Goal: Task Accomplishment & Management: Complete application form

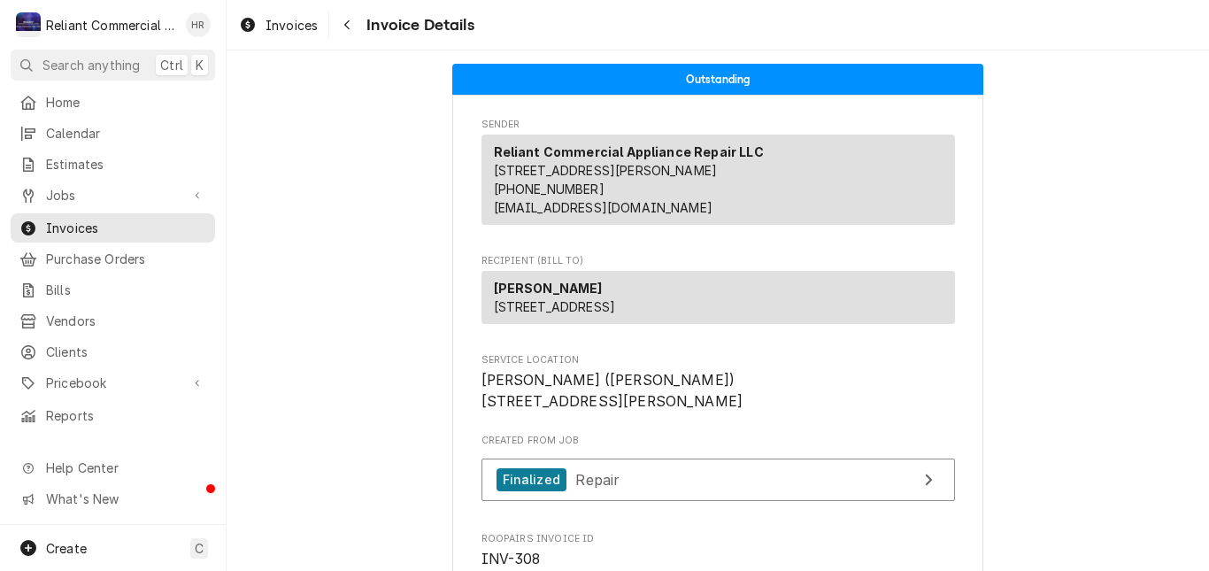
scroll to position [3202, 0]
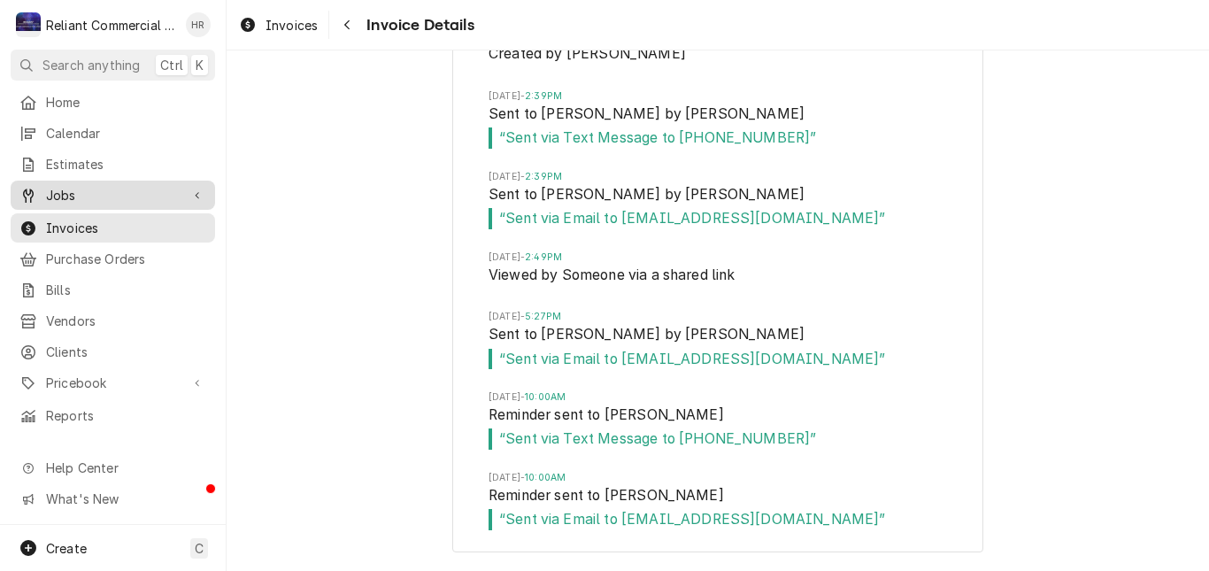
click at [71, 186] on span "Jobs" at bounding box center [113, 195] width 134 height 19
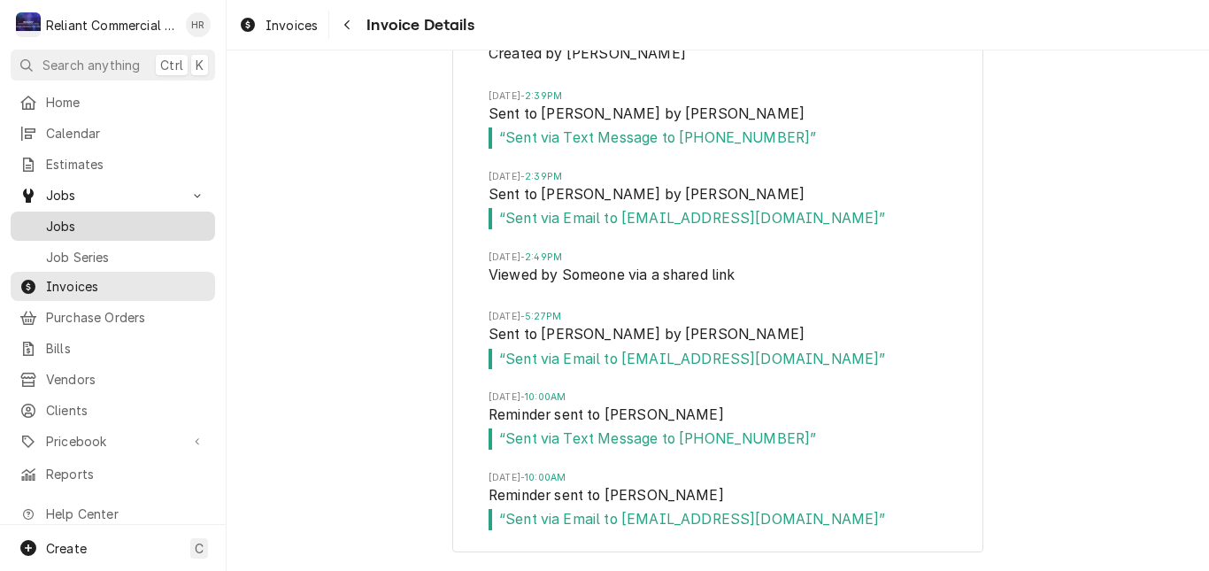
click at [77, 219] on span "Jobs" at bounding box center [126, 226] width 160 height 19
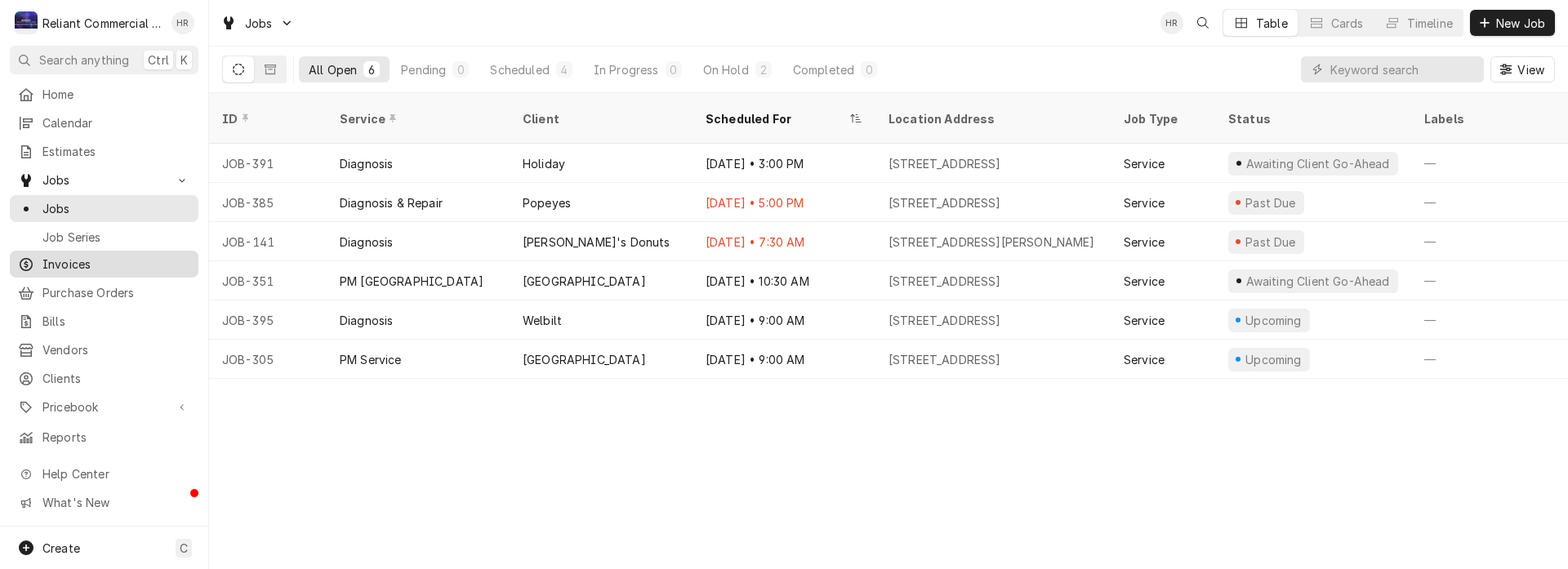
click at [78, 259] on span "Invoices" at bounding box center [116, 264] width 148 height 18
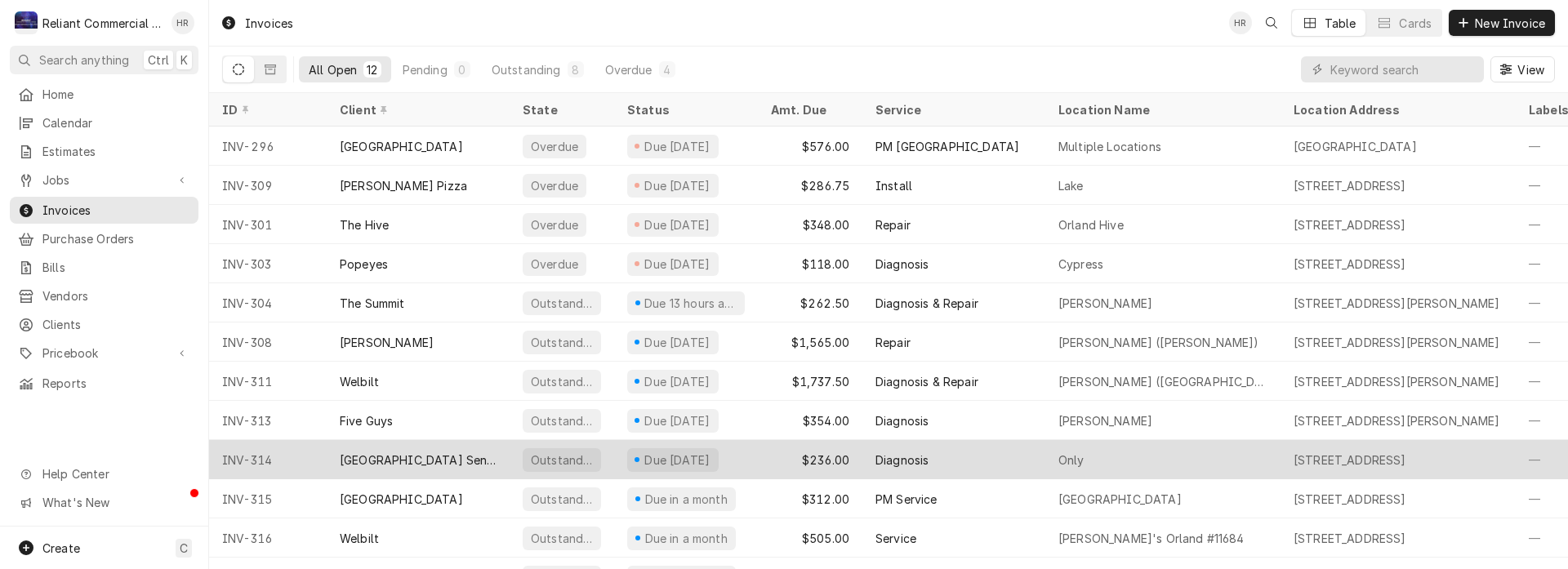
click at [772, 457] on div "$236.00" at bounding box center [809, 459] width 104 height 39
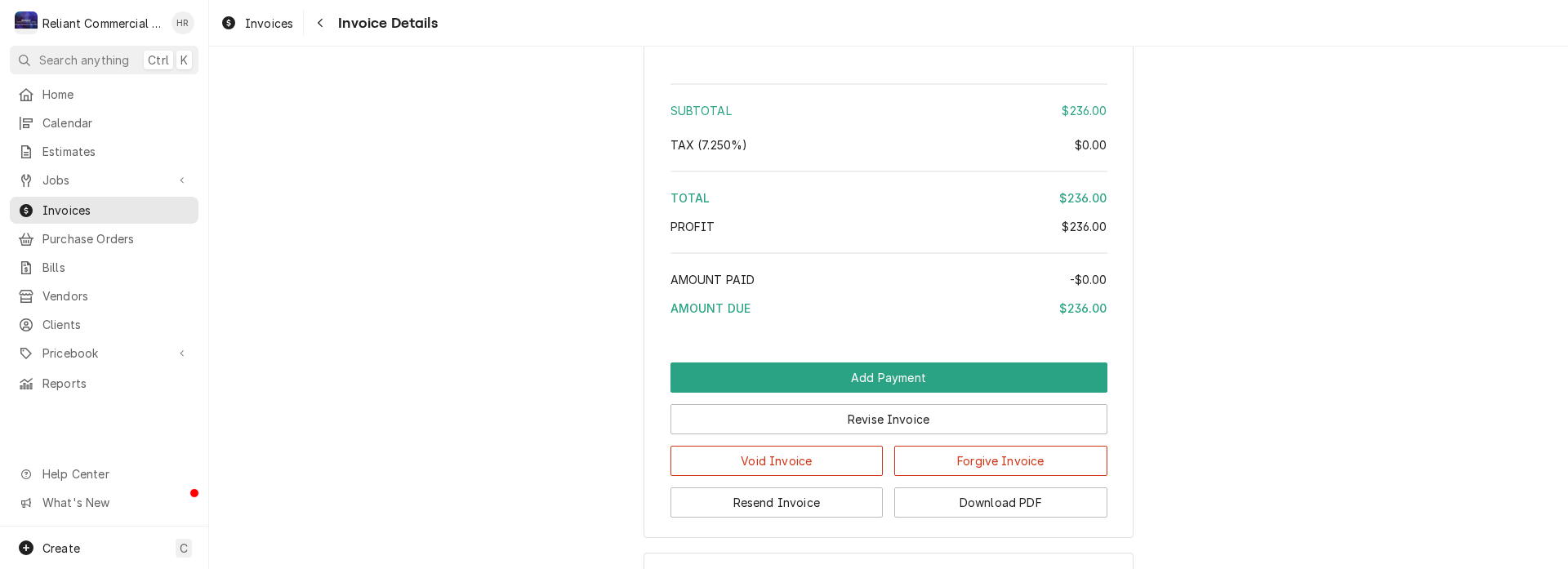
scroll to position [1583, 0]
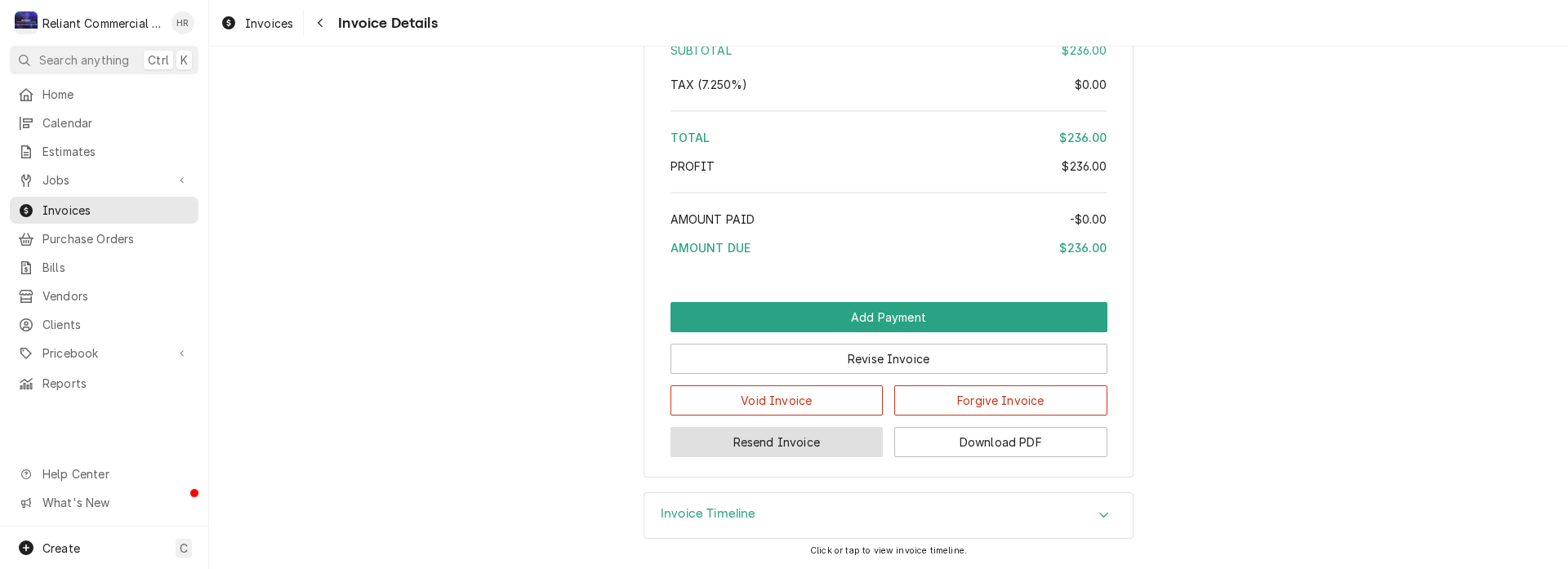
click at [791, 444] on button "Resend Invoice" at bounding box center [777, 442] width 213 height 30
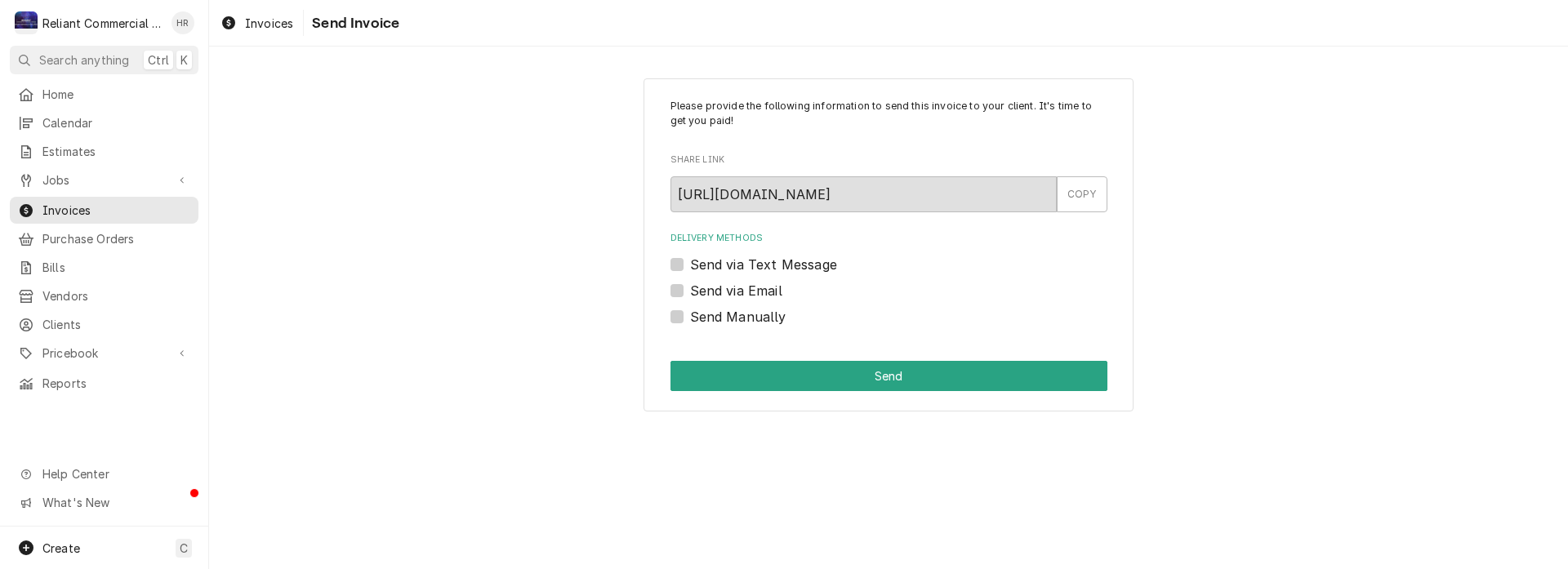
click at [690, 286] on label "Send via Email" at bounding box center [736, 290] width 92 height 19
click at [690, 286] on input "Send via Email" at bounding box center [909, 298] width 437 height 36
checkbox input "true"
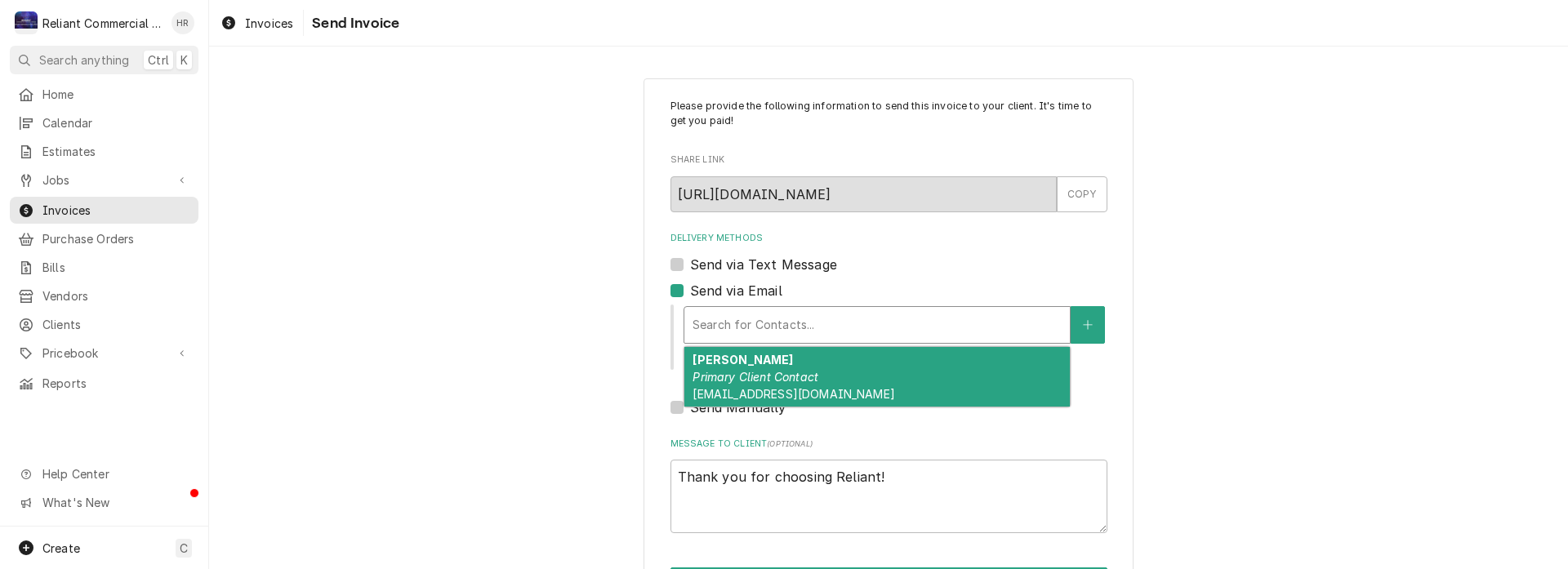
click at [800, 328] on div "Delivery Methods" at bounding box center [878, 325] width 369 height 30
click at [826, 371] on div "Theodore Murphy Primary Client Contact Maintenance2@hilltopspringssl.com" at bounding box center [878, 376] width 386 height 60
type textarea "x"
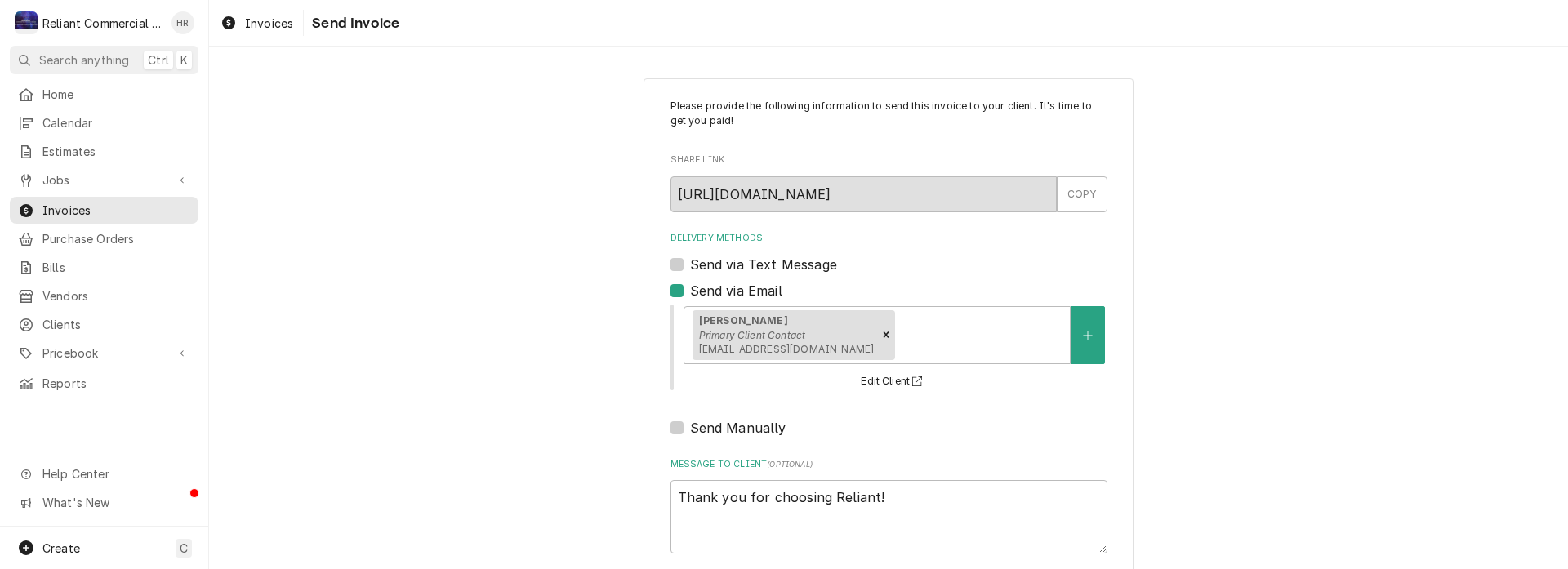
click at [690, 267] on label "Send via Text Message" at bounding box center [763, 264] width 147 height 19
click at [690, 267] on input "Send via Text Message" at bounding box center [909, 272] width 437 height 36
checkbox input "true"
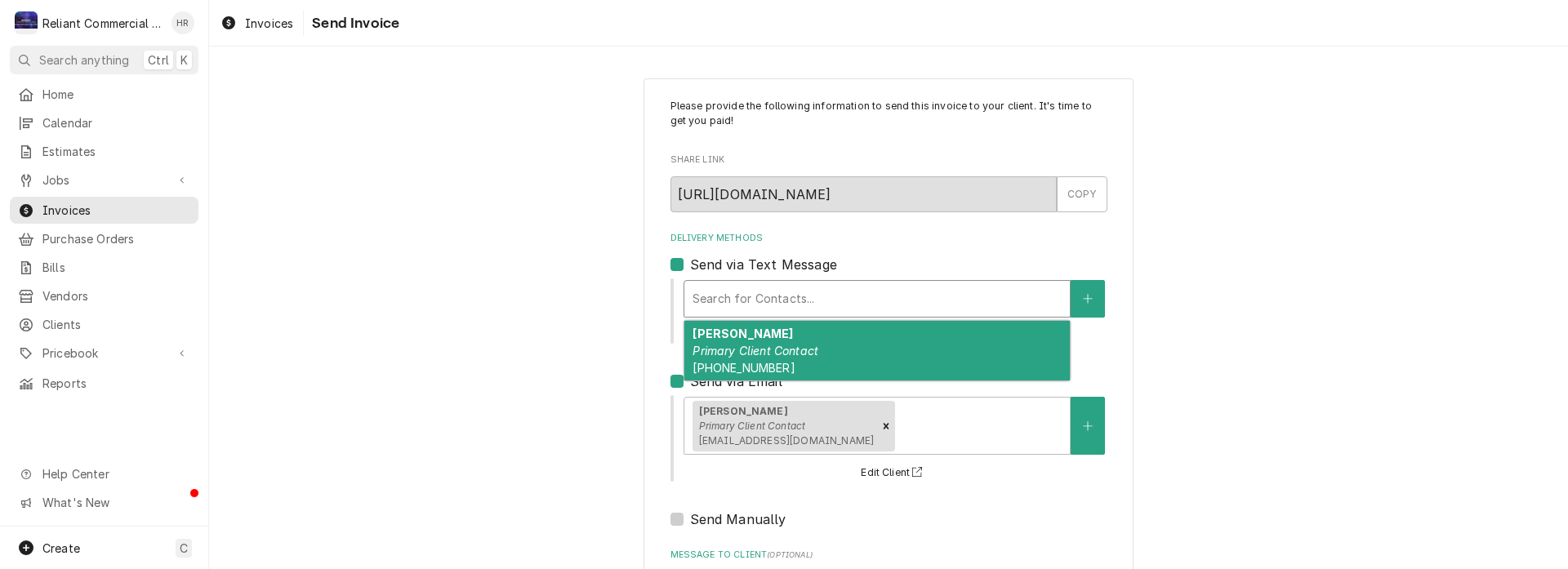
click at [830, 302] on div "Delivery Methods" at bounding box center [878, 299] width 369 height 30
click at [796, 360] on div "Theodore Murphy Primary Client Contact (530) 560-7235" at bounding box center [878, 350] width 386 height 60
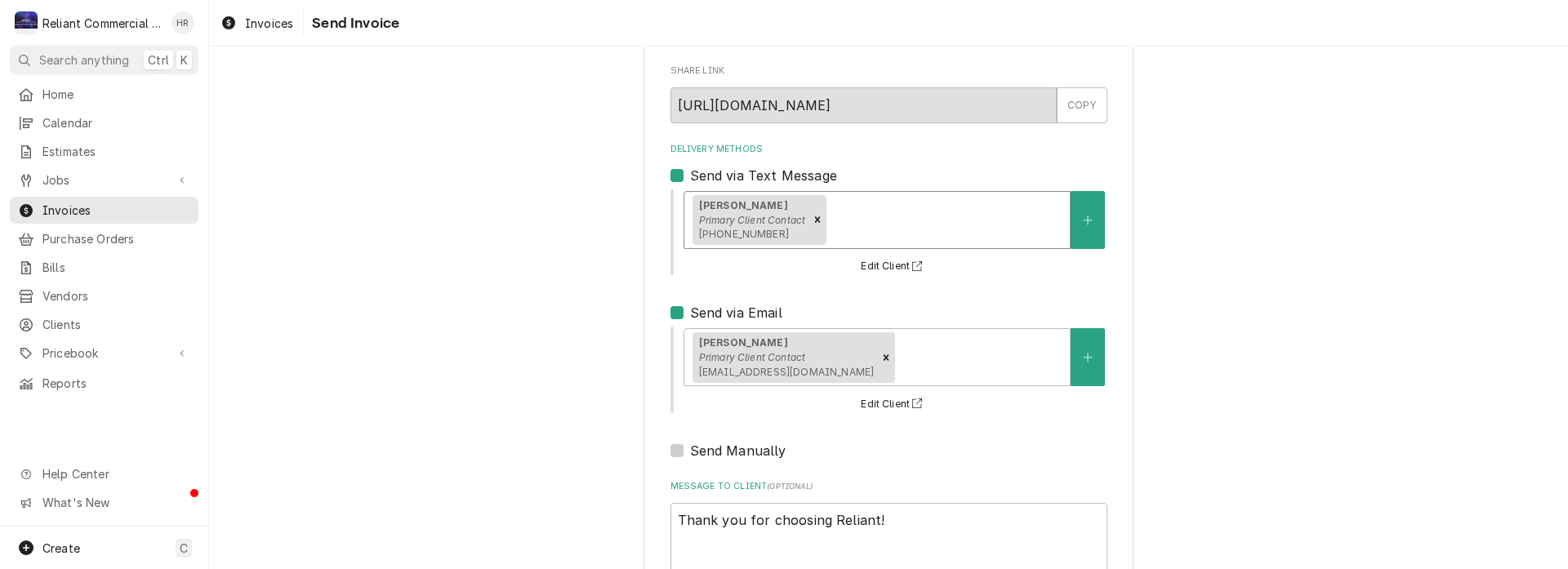
scroll to position [196, 0]
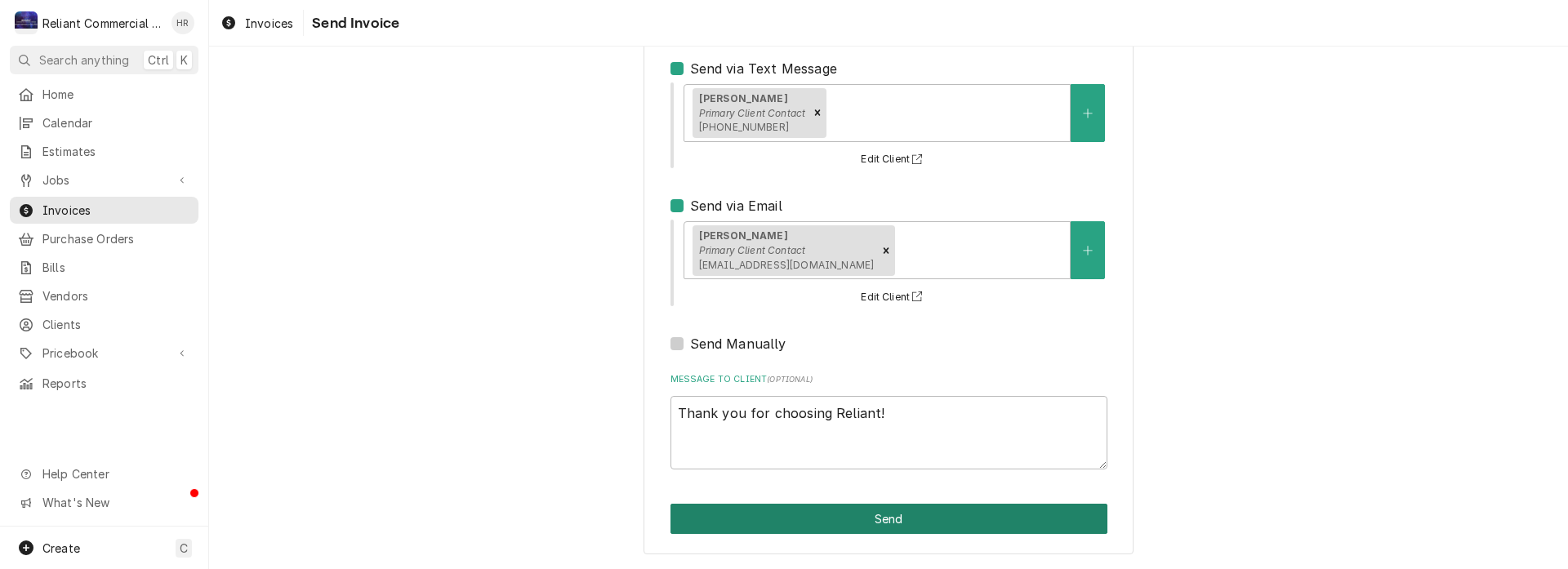
click at [871, 519] on button "Send" at bounding box center [890, 518] width 437 height 30
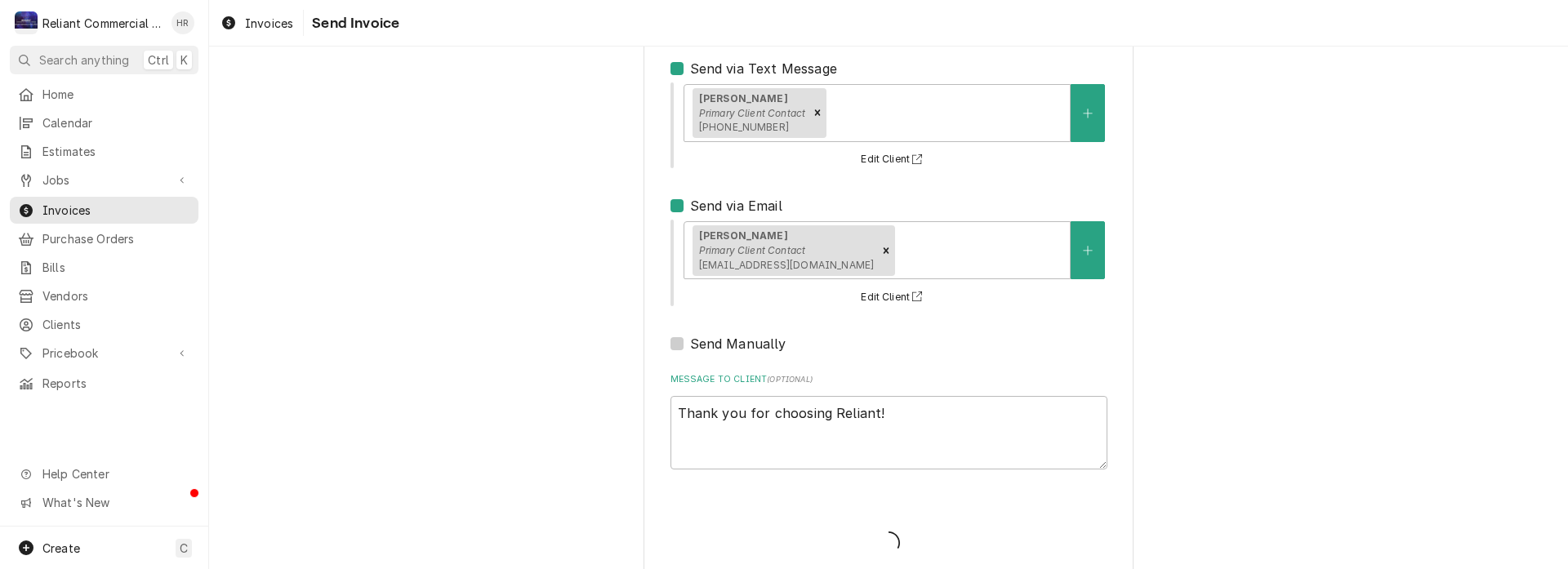
type textarea "x"
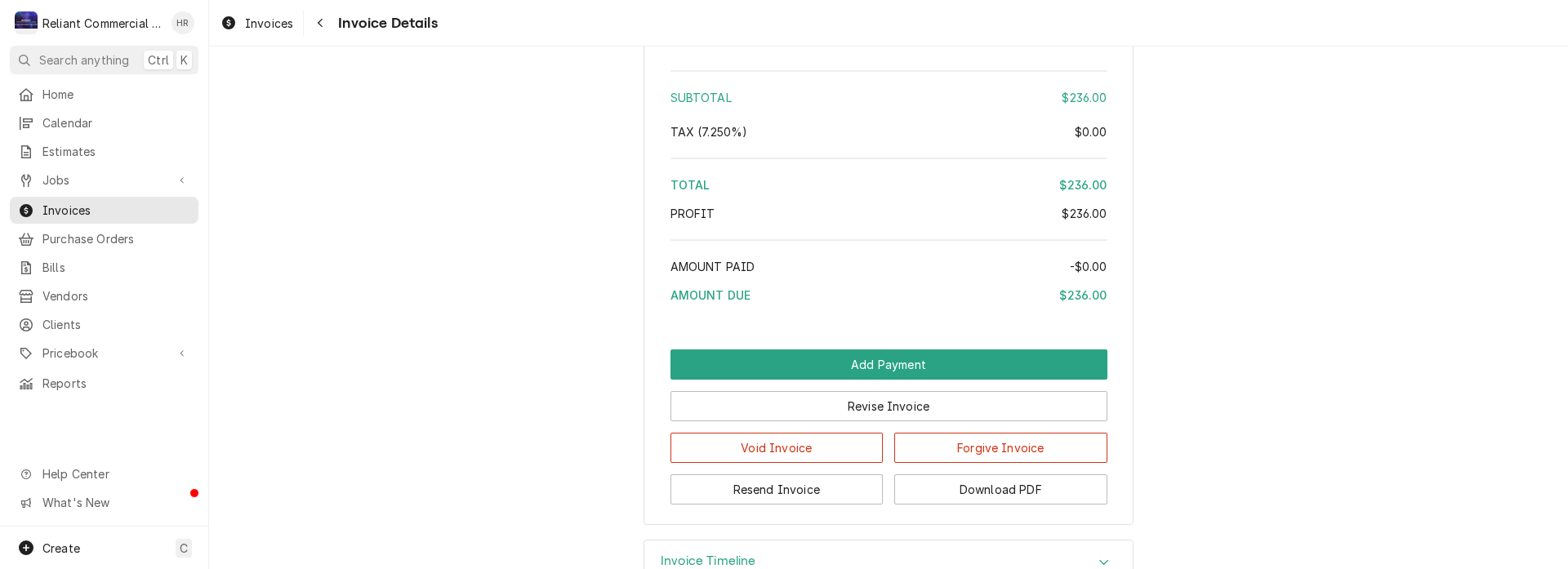
scroll to position [1583, 0]
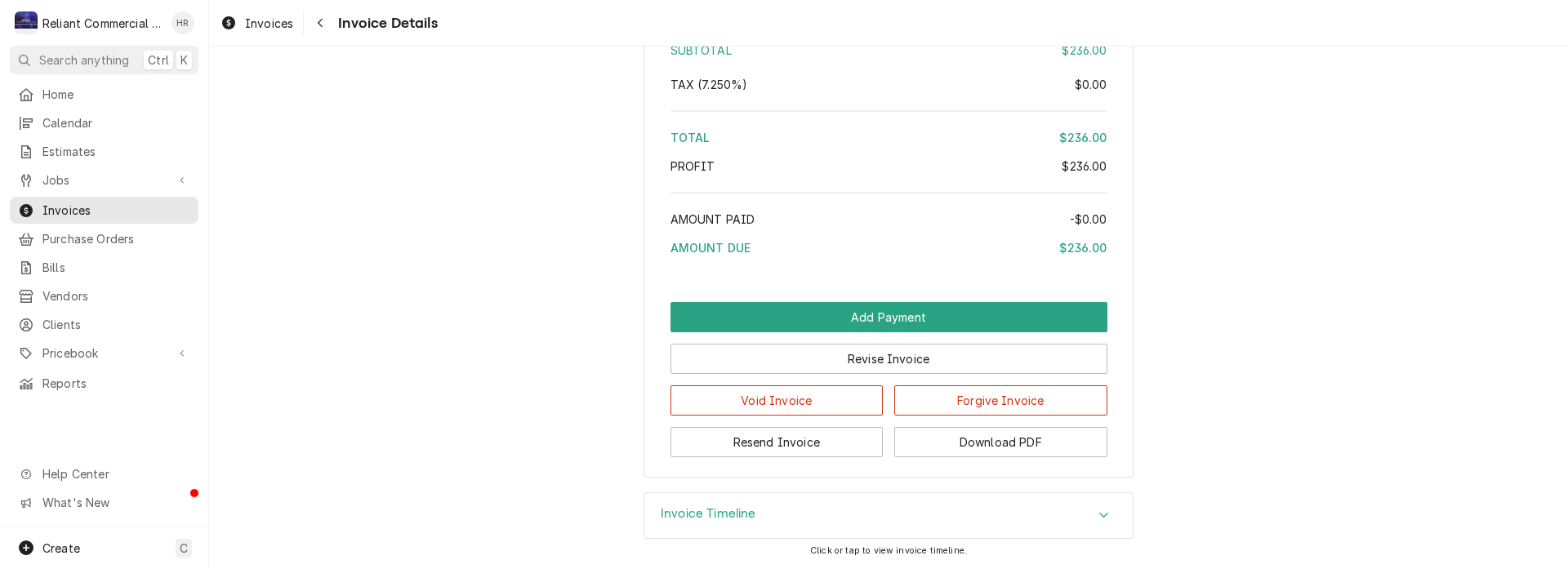
click at [1092, 514] on div "Accordion Header" at bounding box center [1104, 516] width 25 height 19
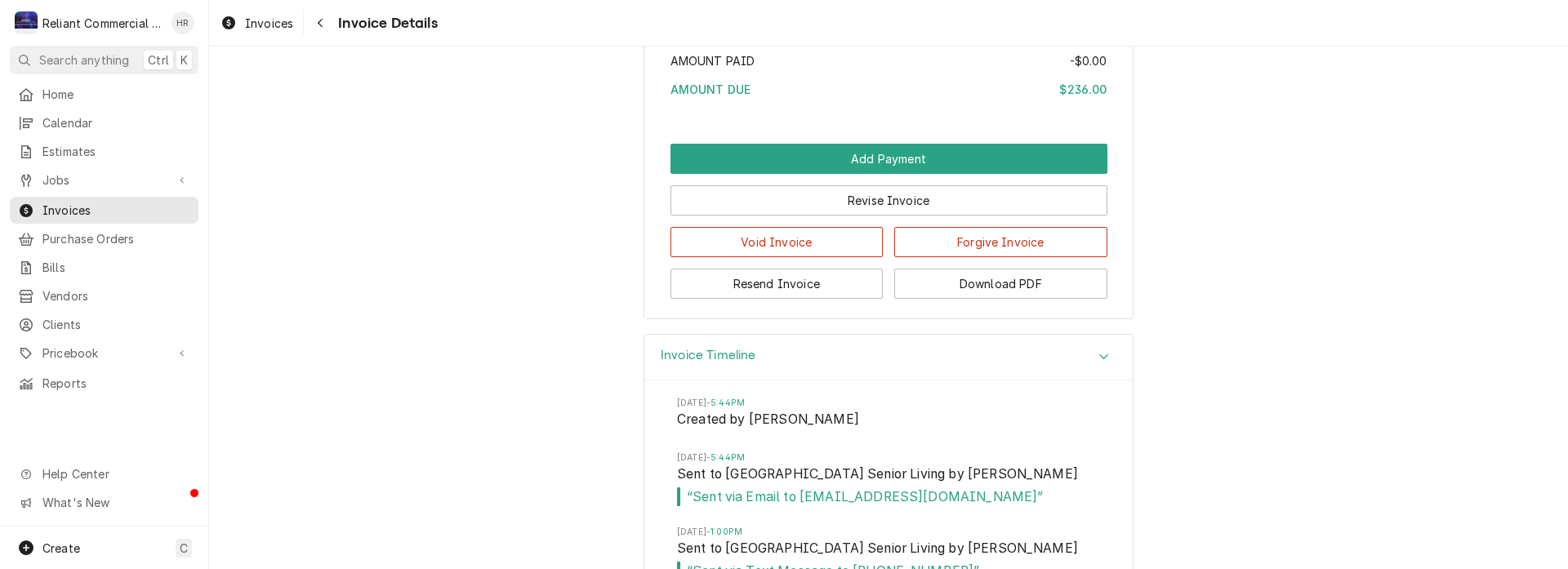
scroll to position [1866, 0]
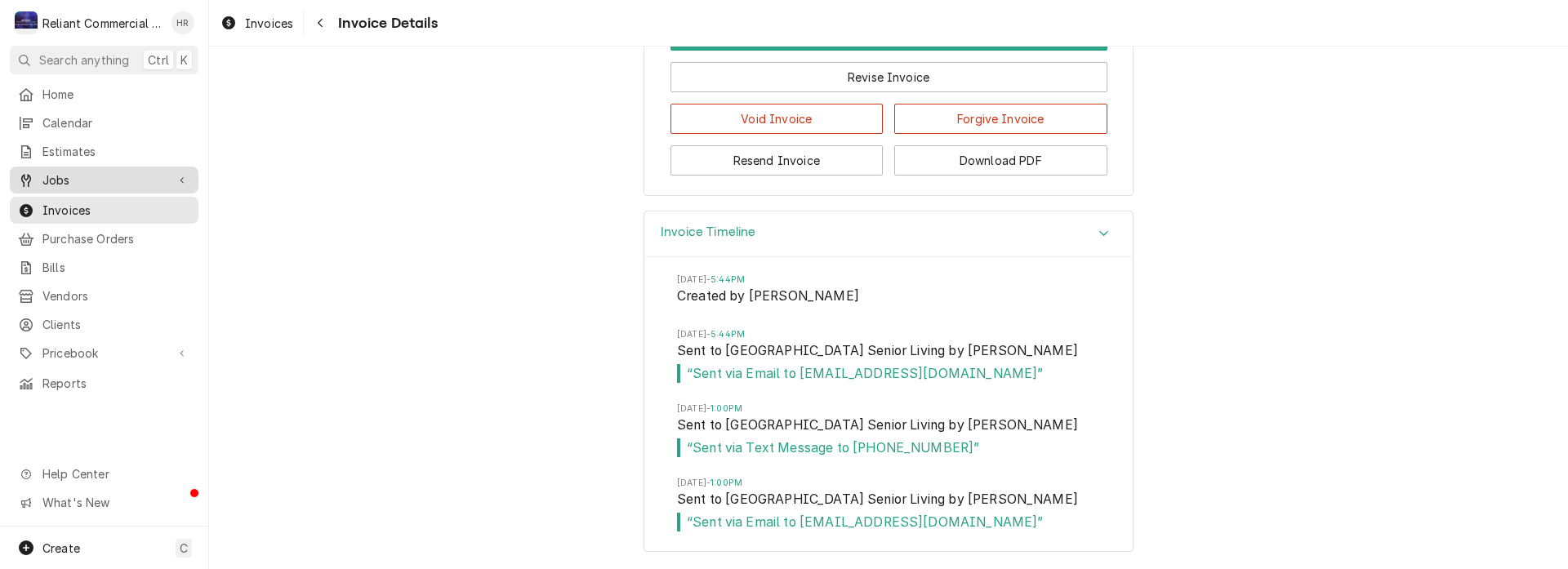
click at [68, 175] on span "Jobs" at bounding box center [104, 180] width 124 height 18
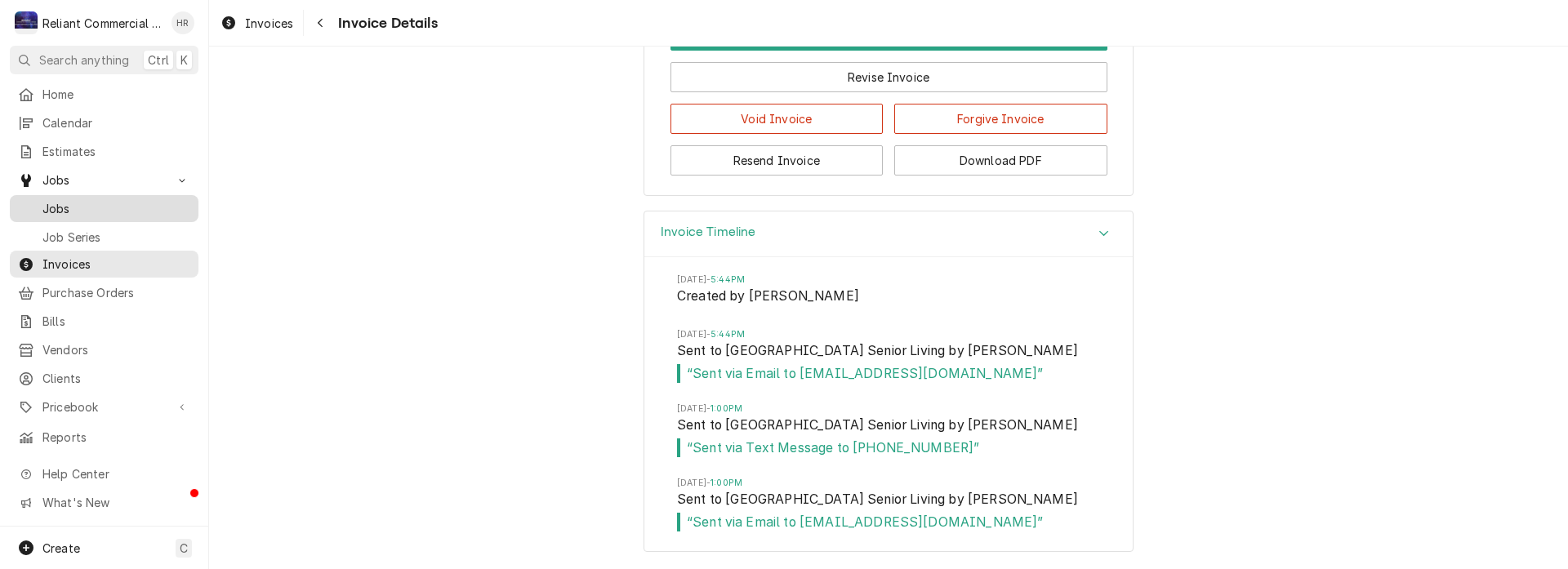
click at [67, 208] on span "Jobs" at bounding box center [116, 208] width 148 height 18
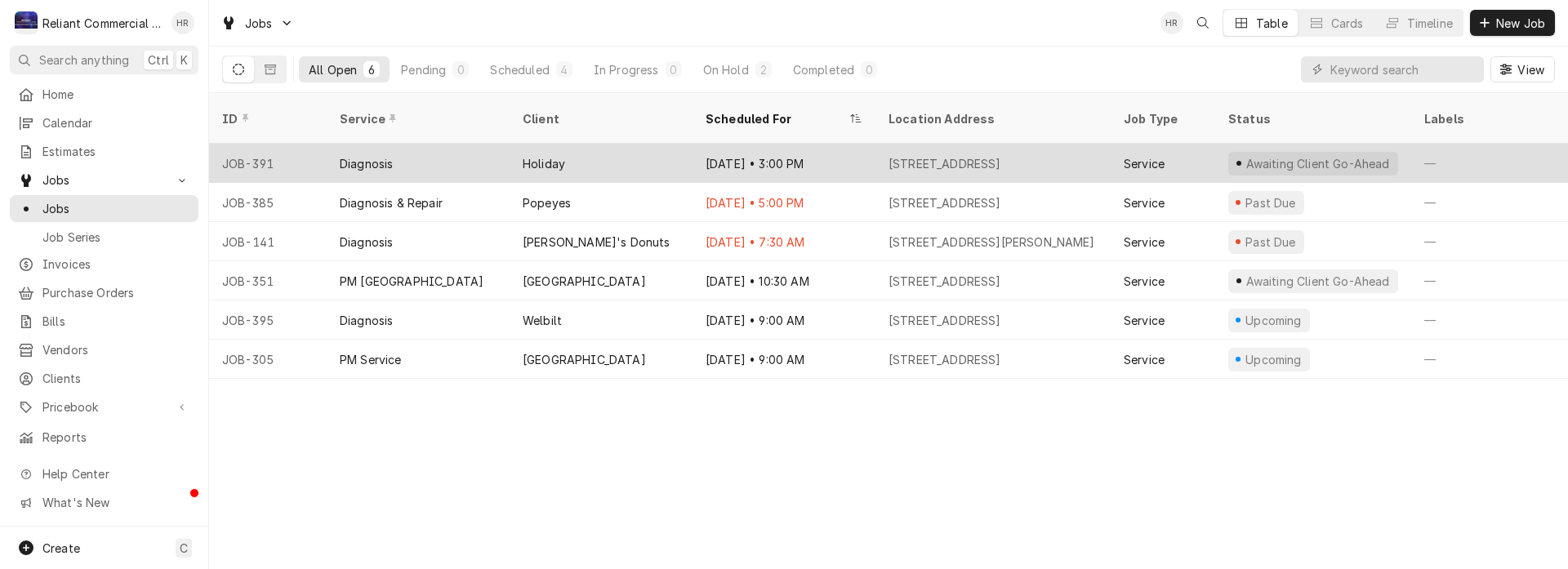
click at [650, 144] on div "Holiday" at bounding box center [601, 163] width 183 height 39
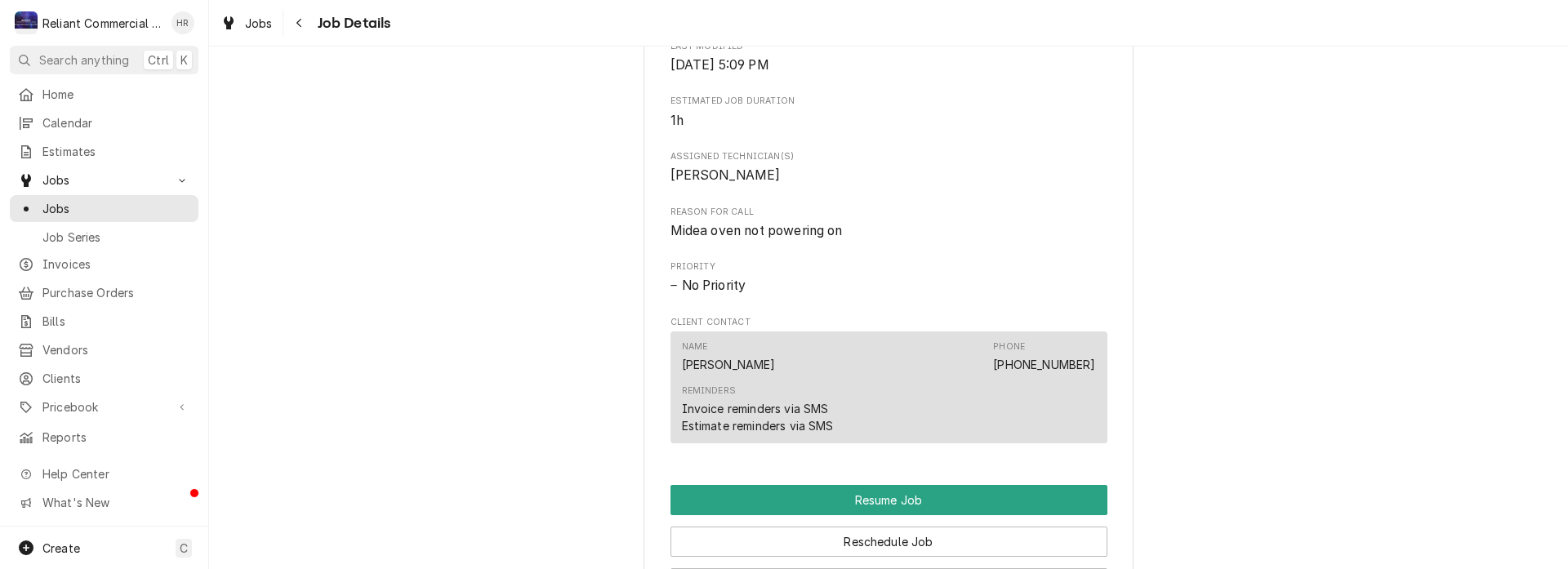
scroll to position [979, 0]
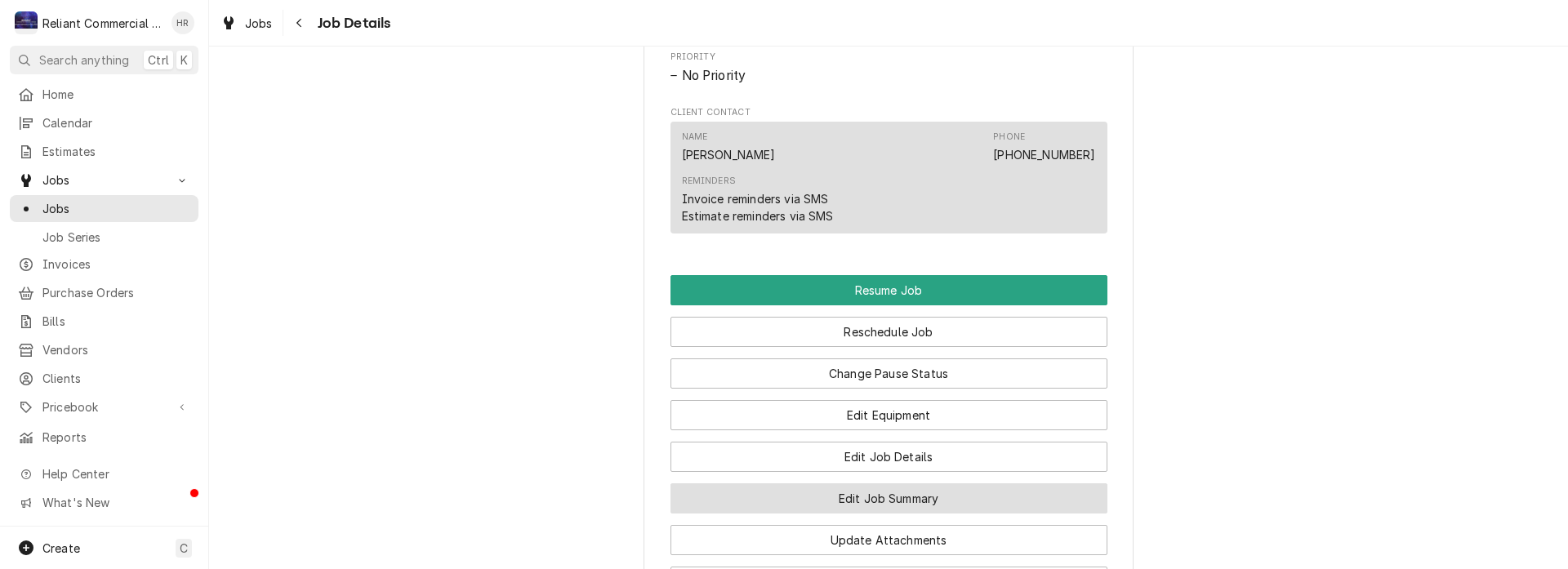
click at [903, 512] on button "Edit Job Summary" at bounding box center [890, 498] width 437 height 30
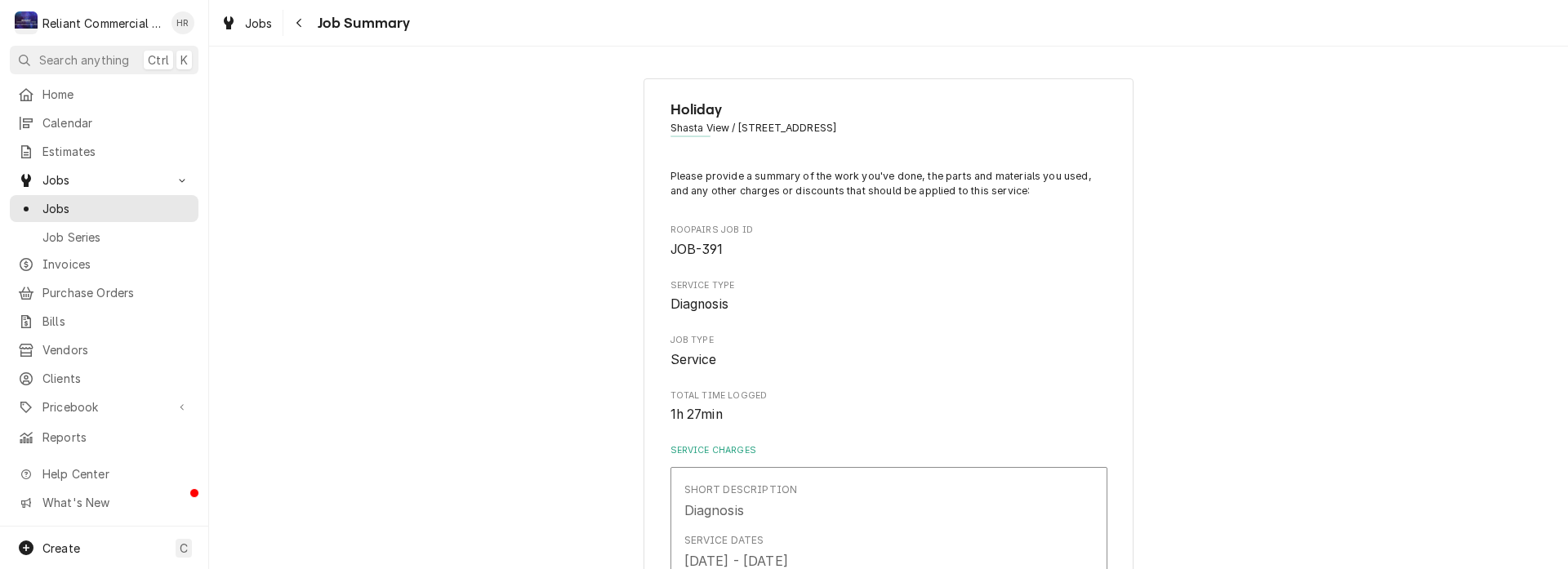
type textarea "x"
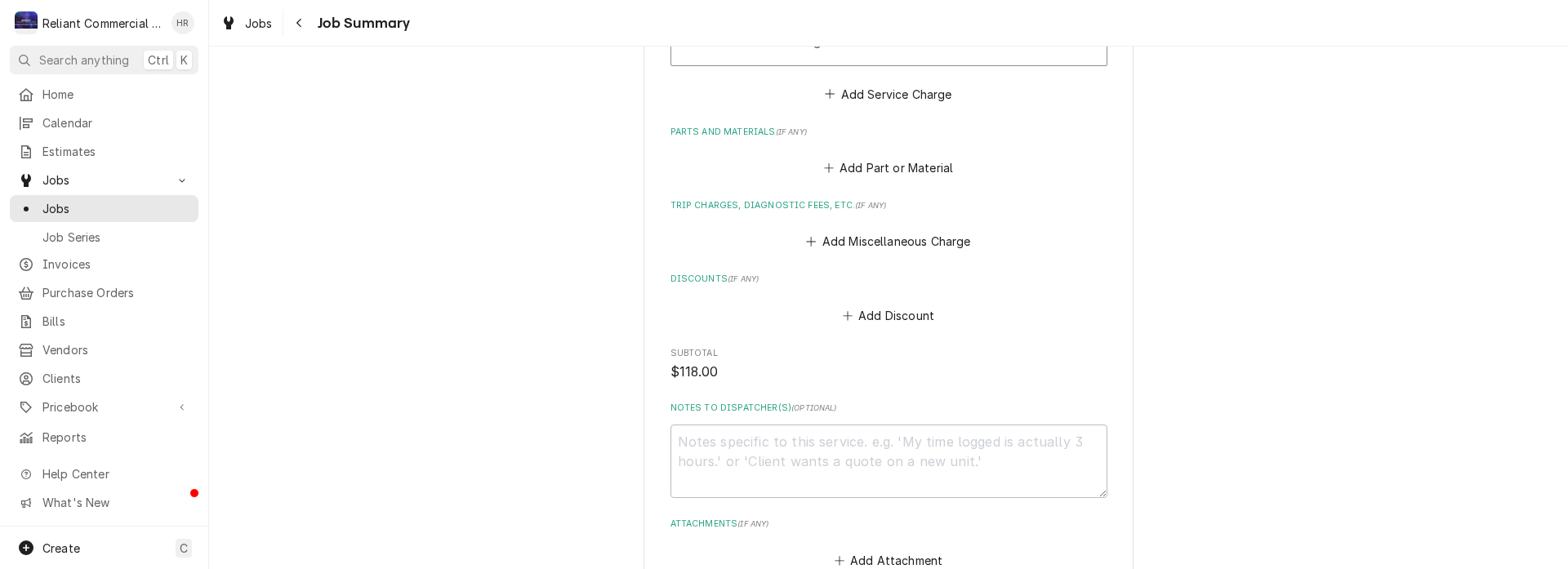
scroll to position [878, 0]
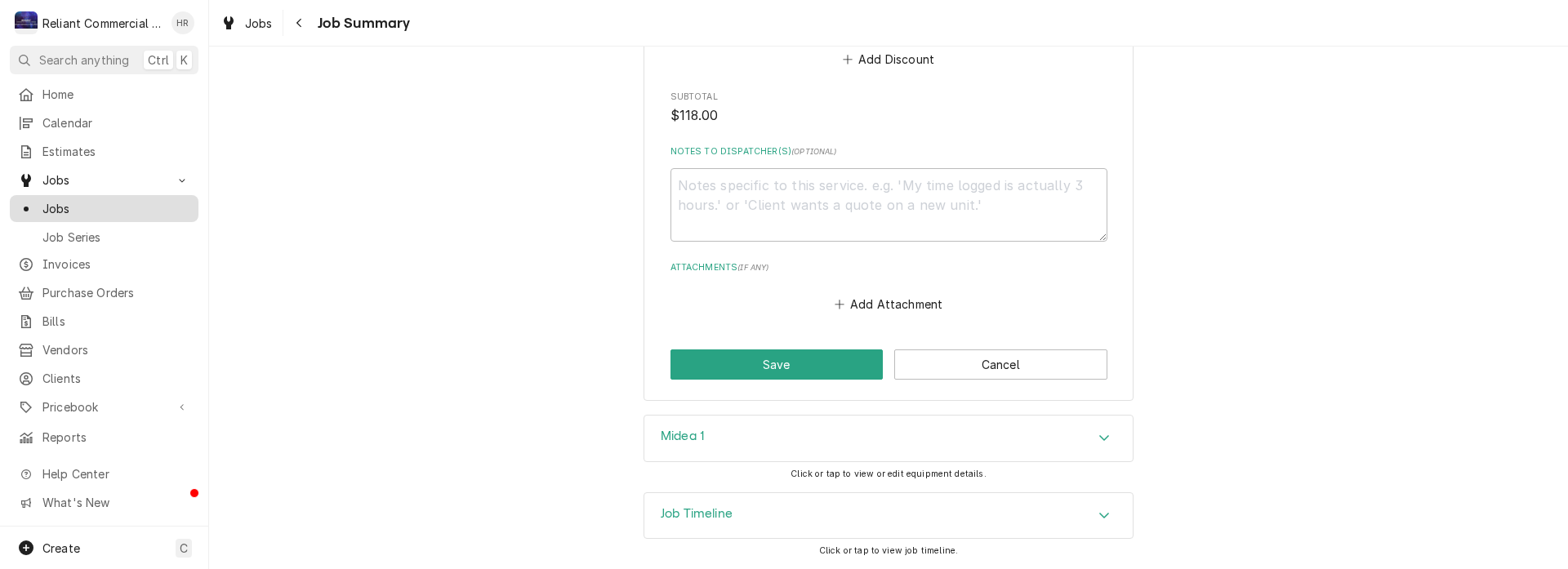
click at [102, 203] on span "Jobs" at bounding box center [116, 208] width 148 height 18
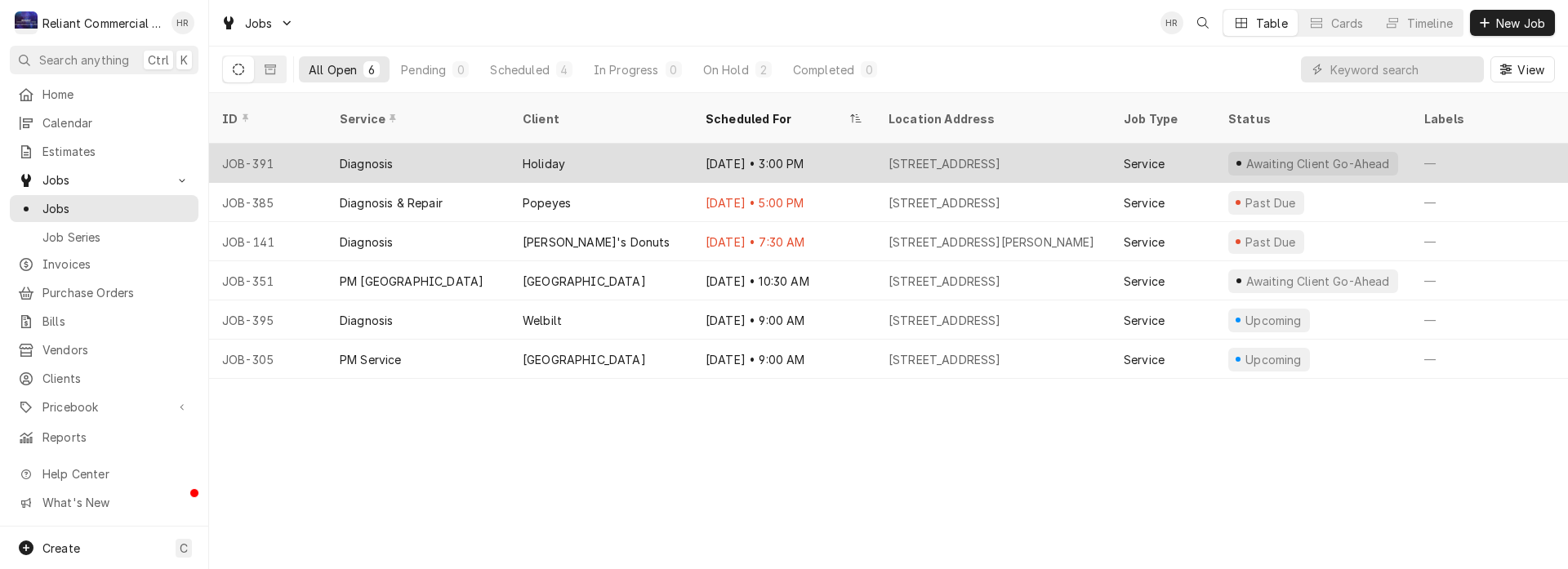
click at [848, 144] on div "[DATE] • 3:00 PM" at bounding box center [784, 163] width 183 height 39
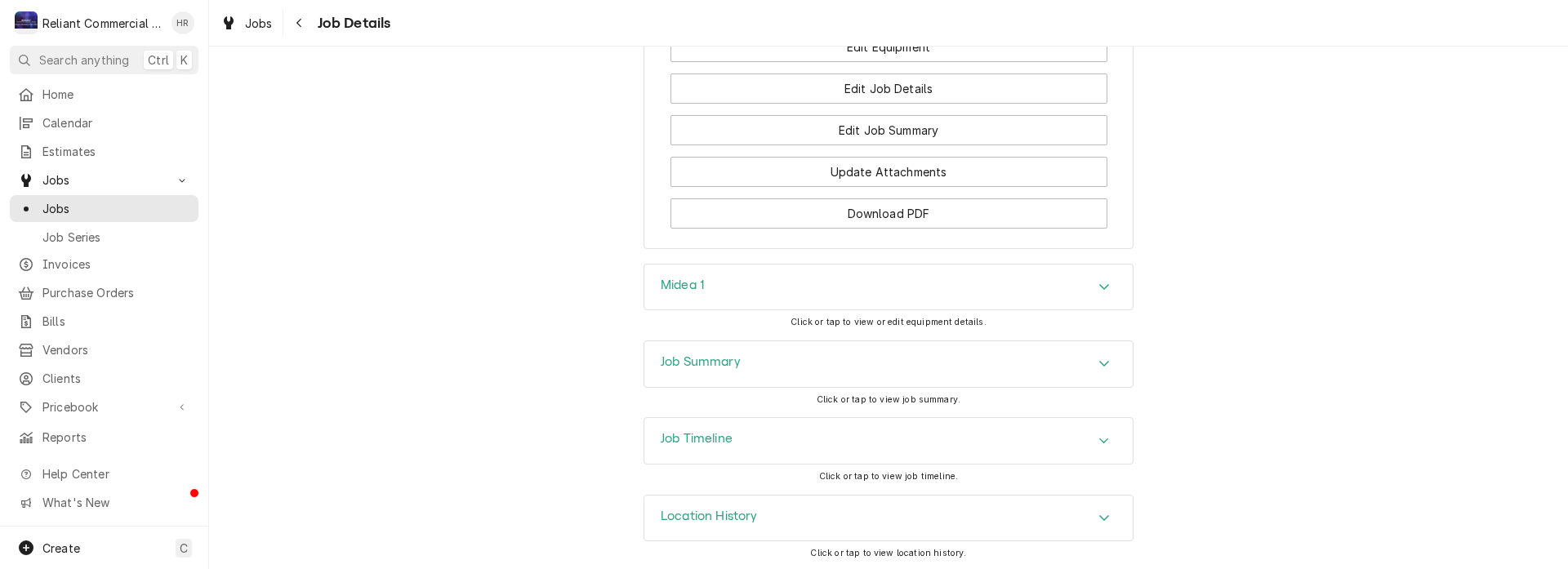
scroll to position [1369, 0]
click at [1098, 351] on div "Accordion Header" at bounding box center [1104, 361] width 25 height 19
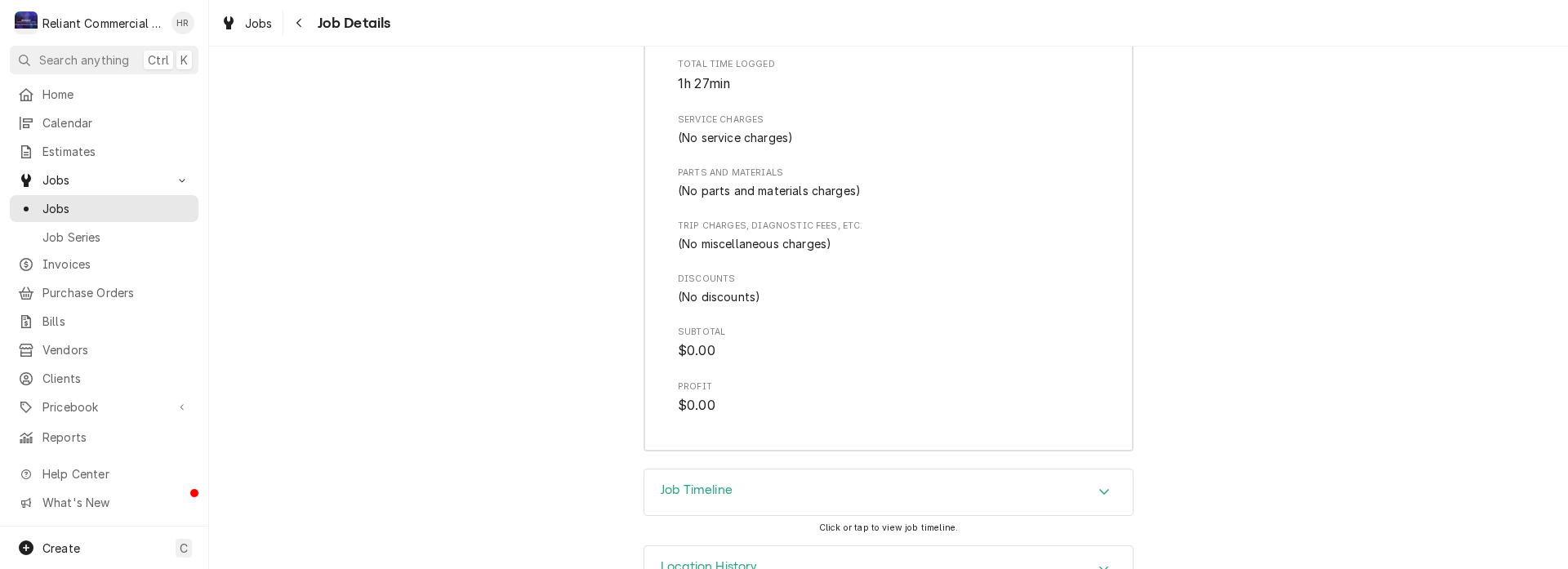
scroll to position [1932, 0]
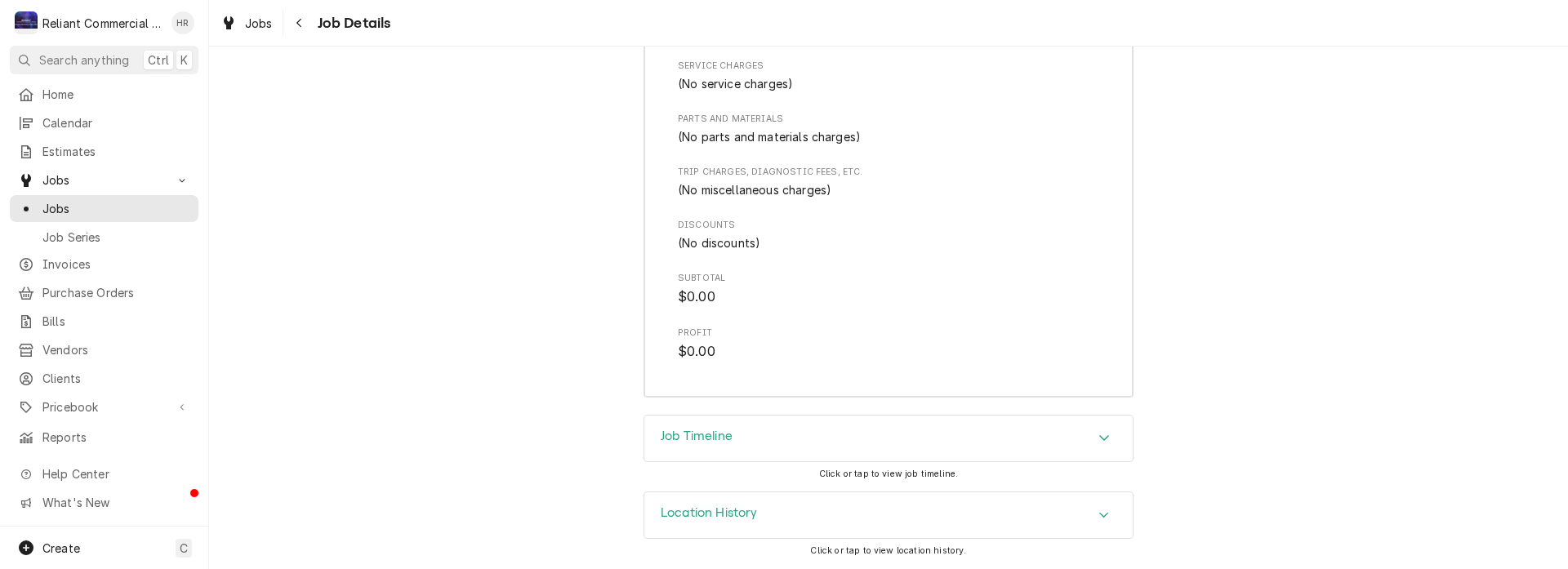
click at [1099, 436] on icon "Accordion Header" at bounding box center [1104, 438] width 10 height 6
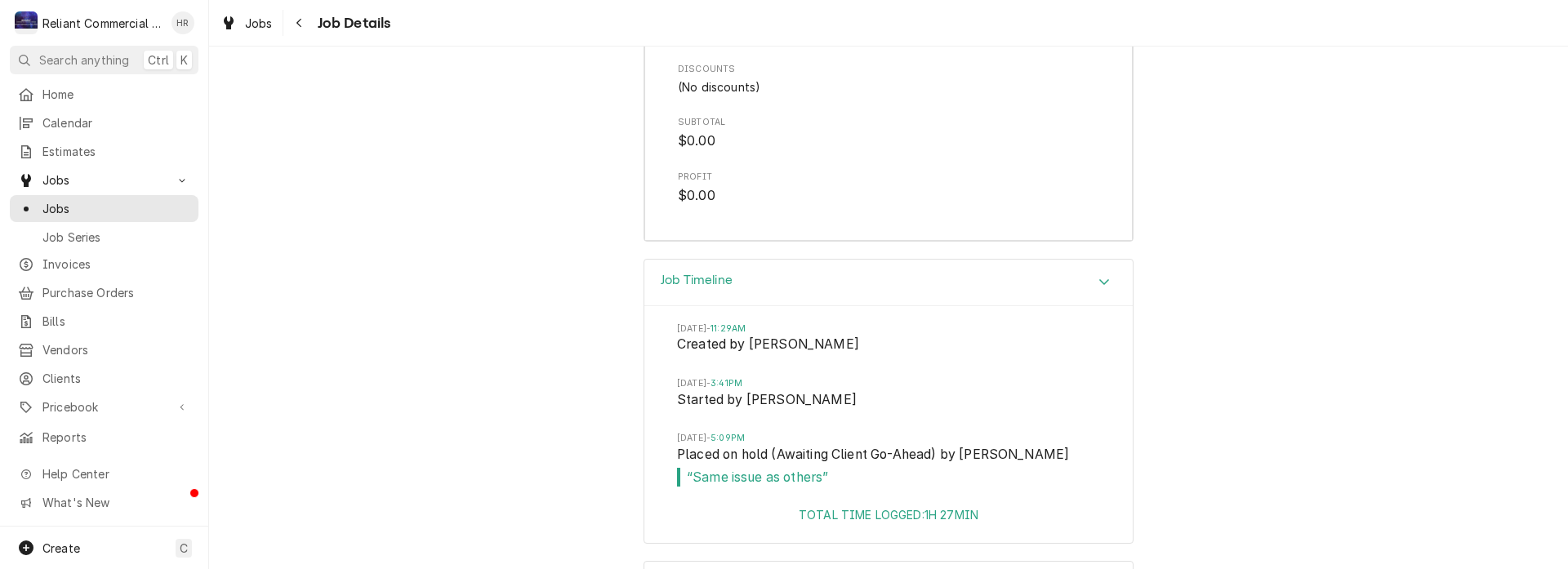
scroll to position [2157, 0]
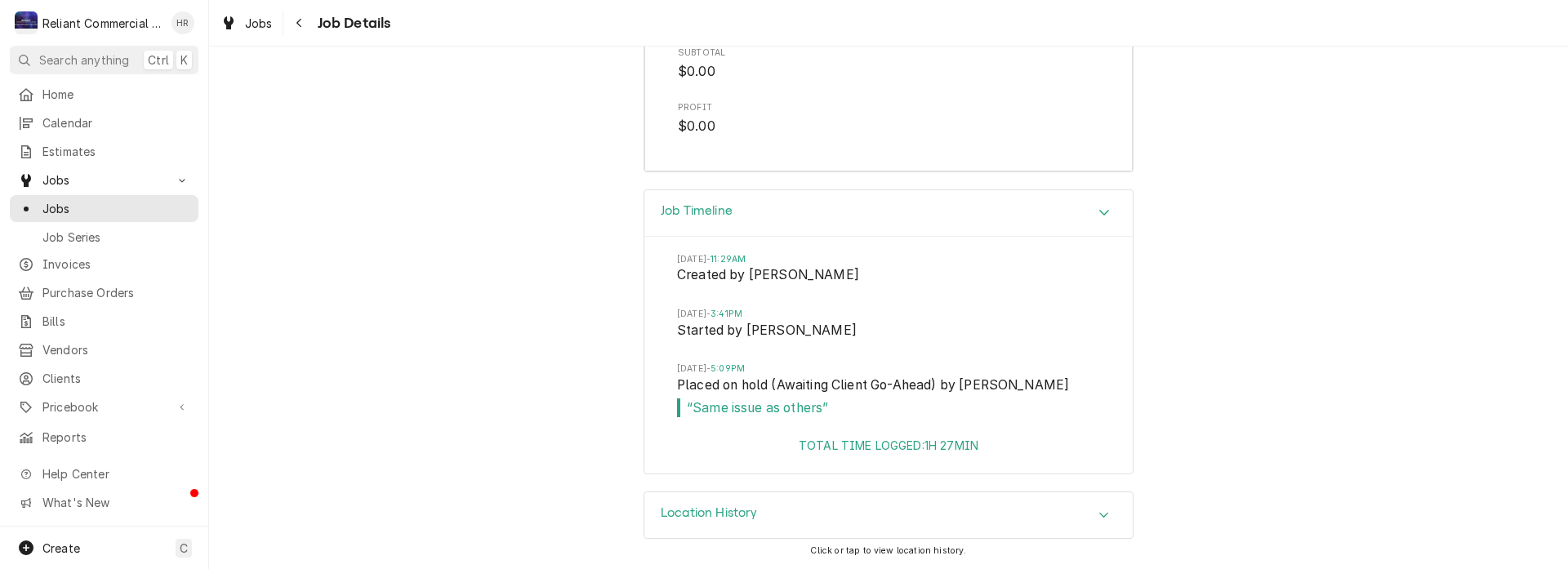
click at [1099, 511] on icon "Accordion Header" at bounding box center [1104, 515] width 11 height 13
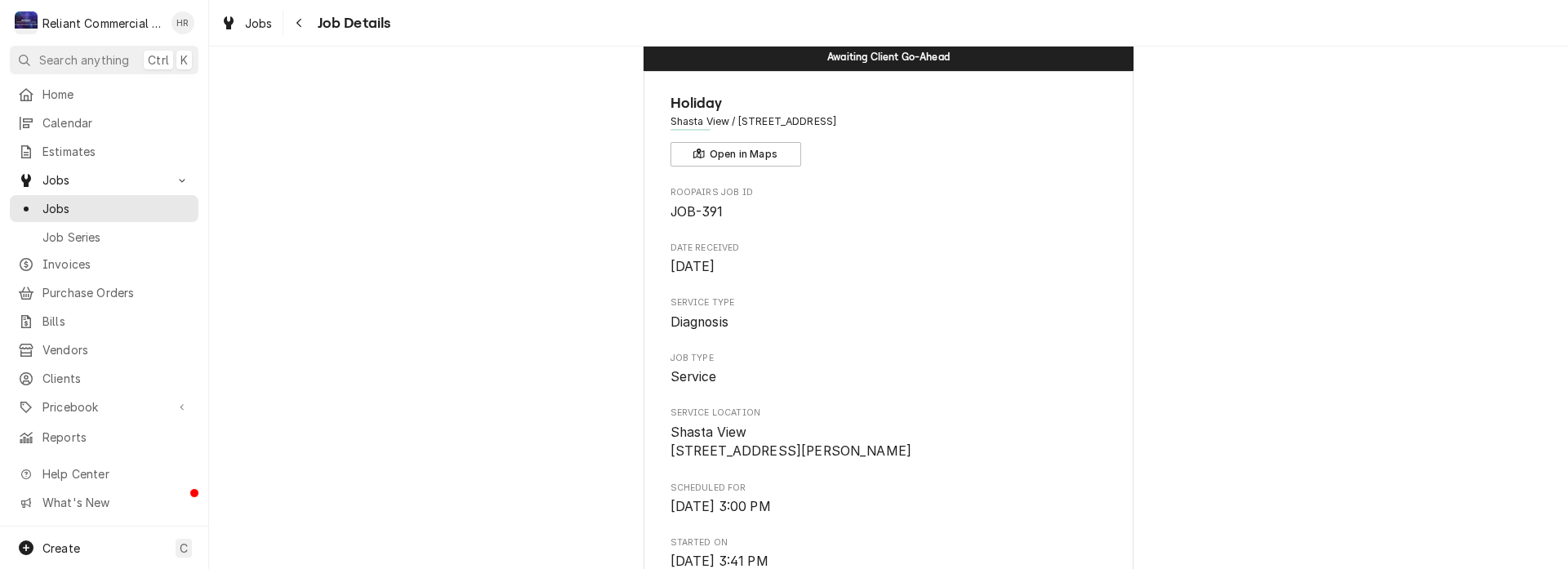
scroll to position [0, 0]
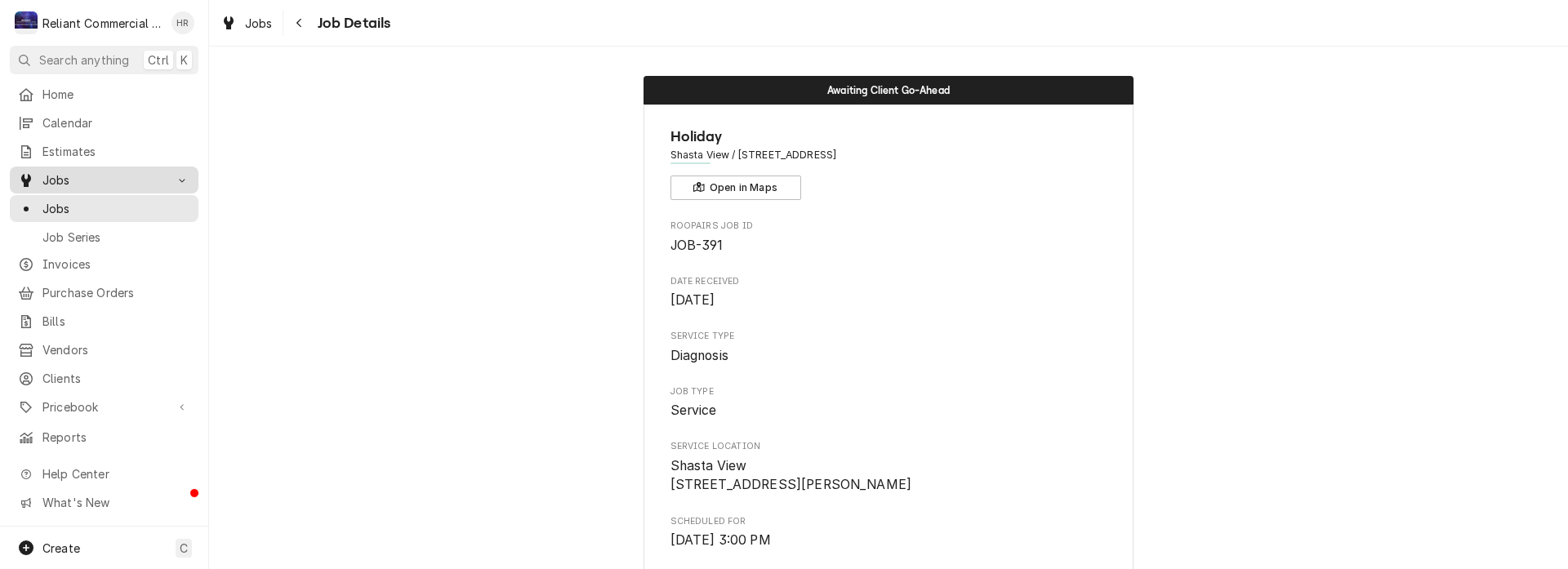
click at [57, 174] on span "Jobs" at bounding box center [104, 180] width 124 height 18
click at [67, 200] on span "Jobs" at bounding box center [116, 208] width 148 height 18
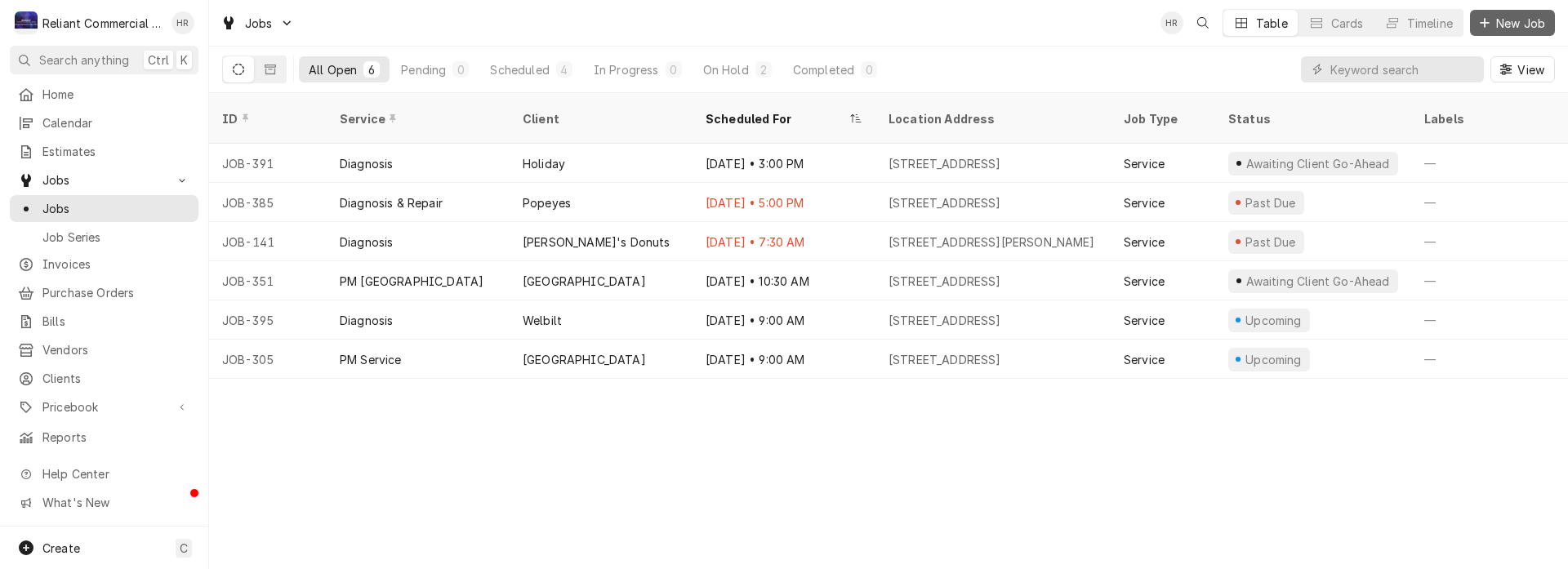
click at [1506, 20] on span "New Job" at bounding box center [1521, 23] width 55 height 18
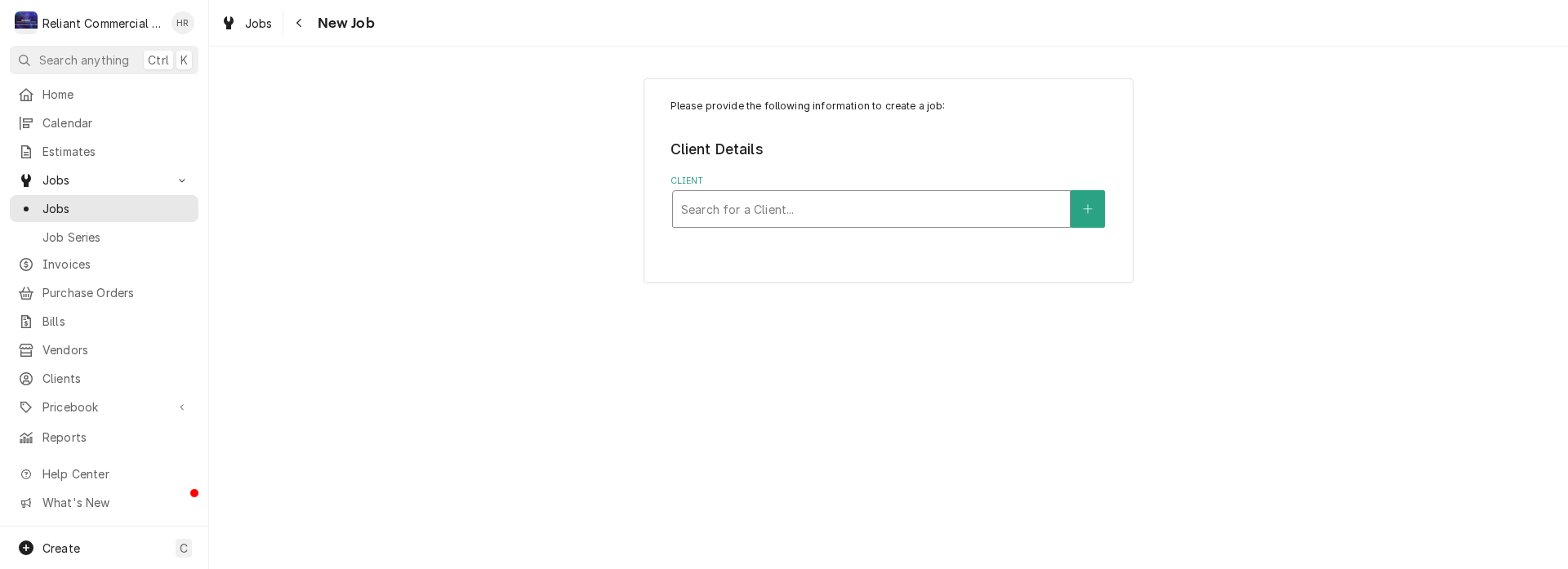
click at [791, 201] on div "Client" at bounding box center [871, 209] width 380 height 30
type input "ready"
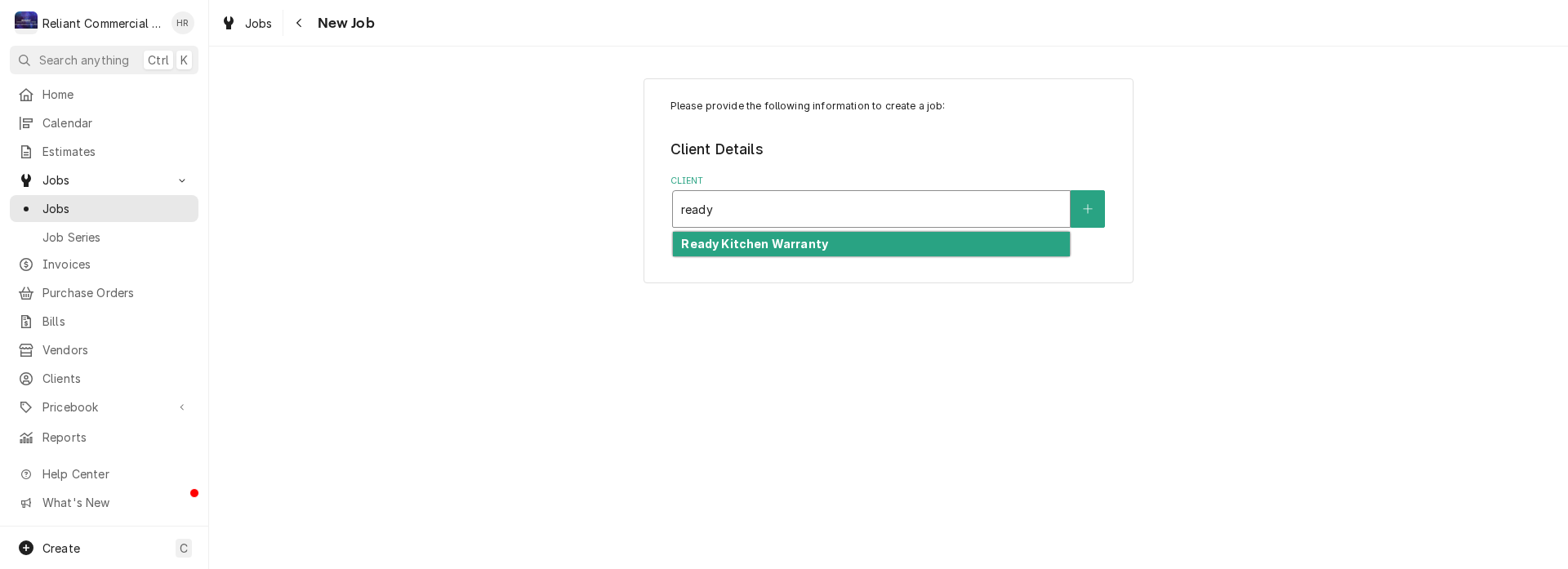
click at [798, 239] on strong "Ready Kitchen Warranty" at bounding box center [754, 243] width 147 height 14
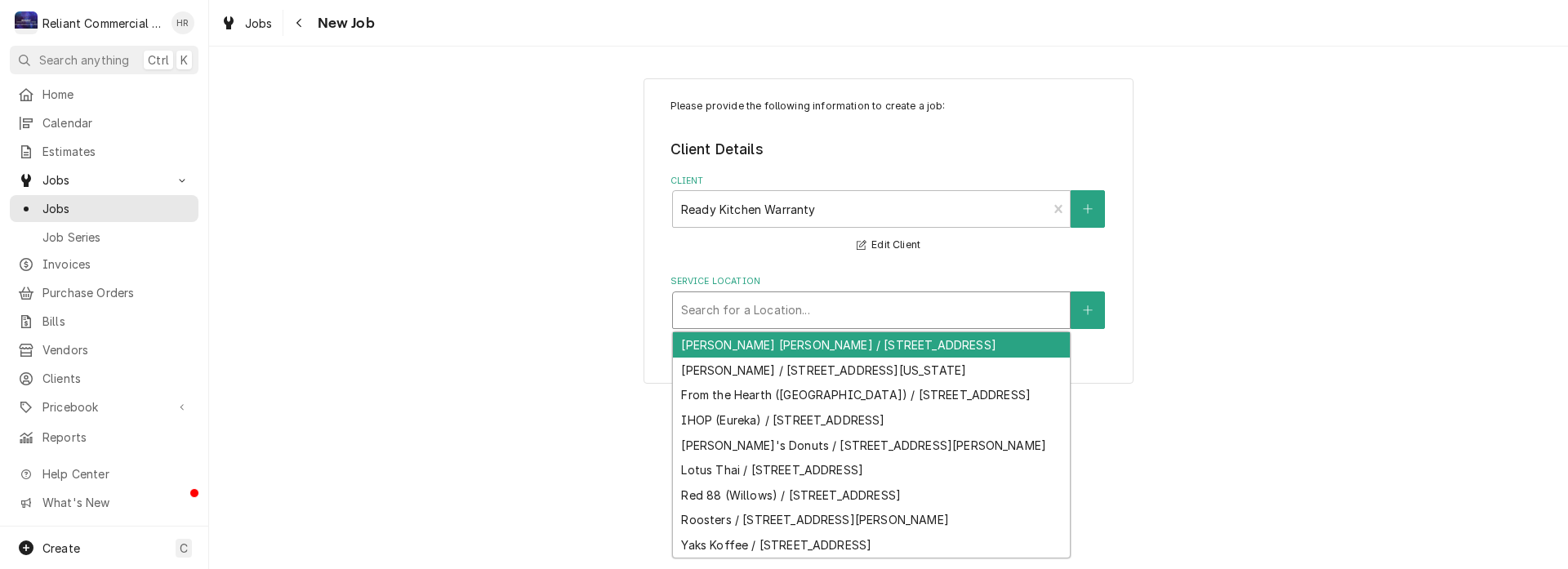
click at [821, 316] on div "Service Location" at bounding box center [871, 310] width 380 height 30
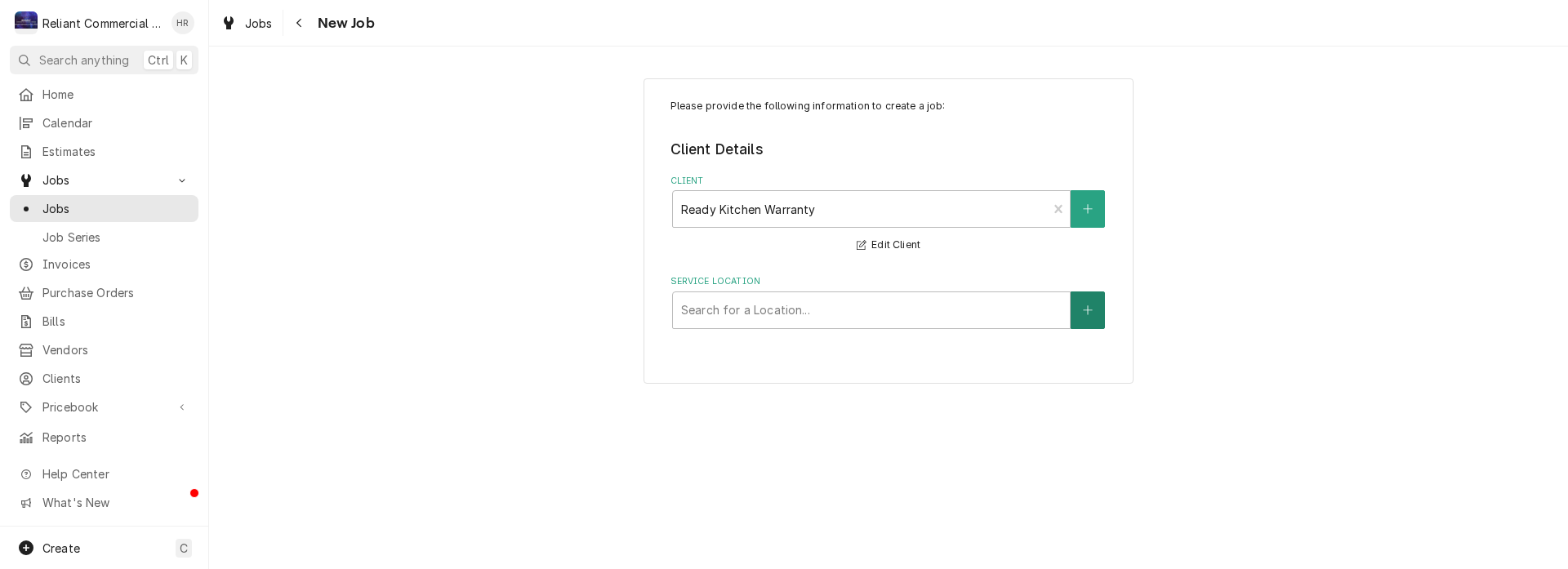
click at [1092, 308] on icon "Create New Location" at bounding box center [1088, 310] width 10 height 11
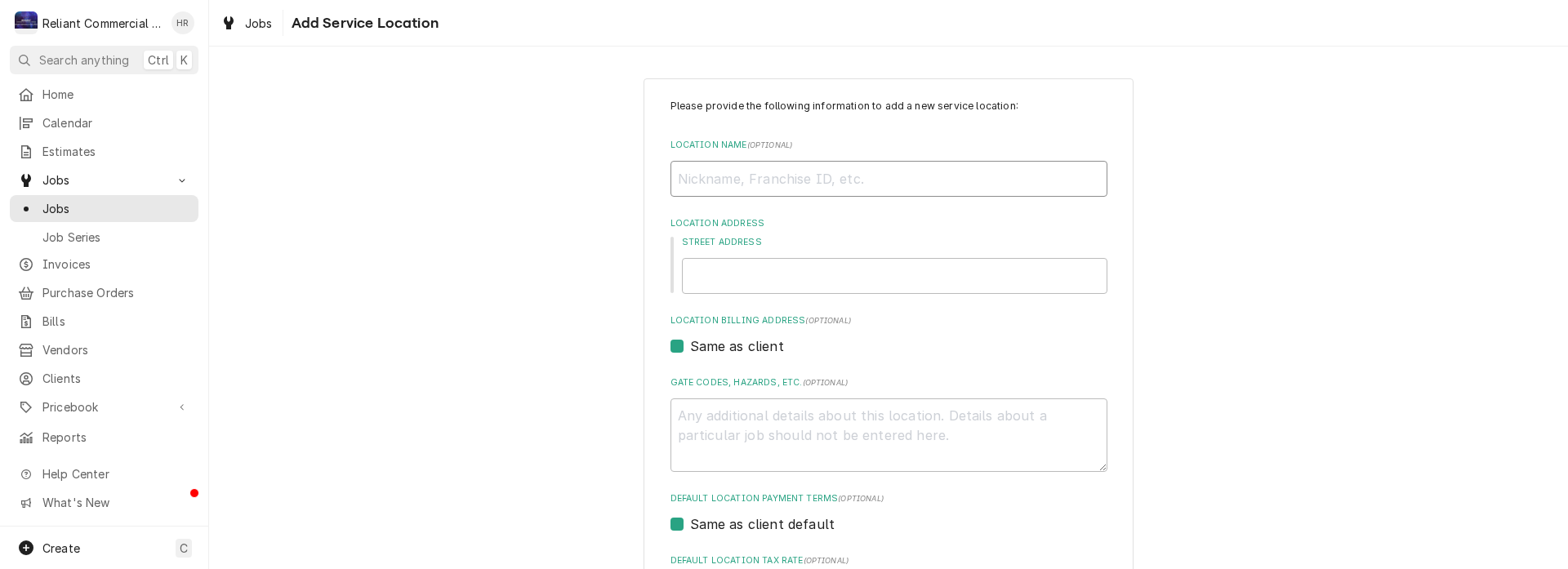
click at [847, 174] on input "Location Name ( optional )" at bounding box center [890, 178] width 437 height 36
click at [713, 168] on input "Location Name ( optional )" at bounding box center [890, 178] width 437 height 36
paste input "los [DEMOGRAPHIC_DATA]"
type textarea "x"
type input "los [DEMOGRAPHIC_DATA]"
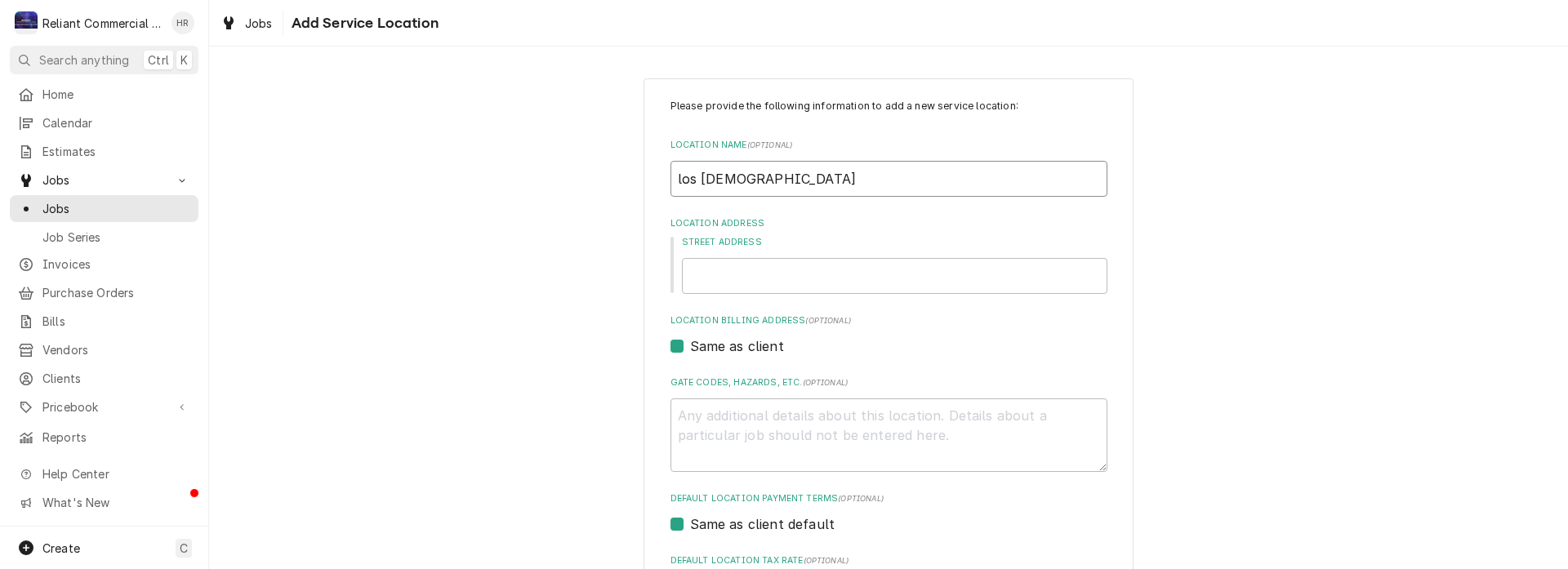
click at [676, 182] on input "los [DEMOGRAPHIC_DATA]" at bounding box center [890, 178] width 437 height 36
type textarea "x"
type input "os [DEMOGRAPHIC_DATA]"
type textarea "x"
type input "Los [DEMOGRAPHIC_DATA]"
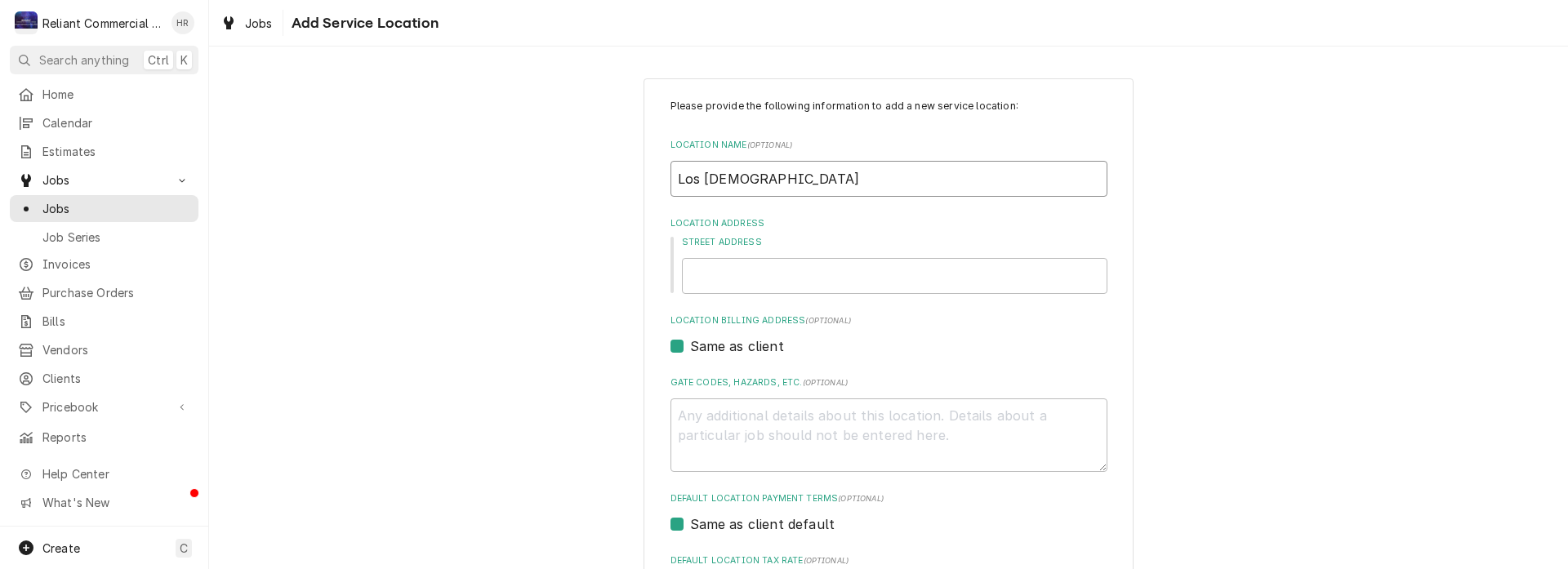
click at [708, 178] on input "Los [DEMOGRAPHIC_DATA]" at bounding box center [890, 178] width 437 height 36
type textarea "x"
type input "Los [DEMOGRAPHIC_DATA]"
type textarea "x"
type input "Los [DEMOGRAPHIC_DATA]"
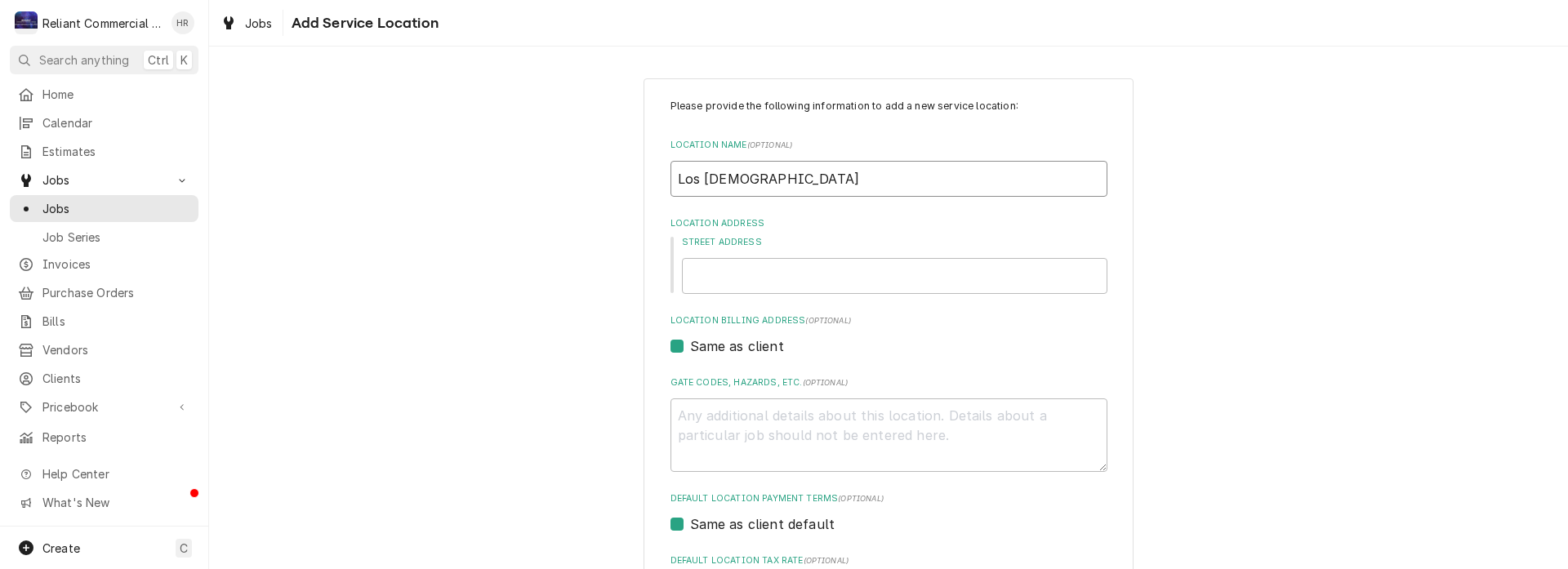
type textarea "x"
type input "Los [DEMOGRAPHIC_DATA]"
click at [800, 283] on input "Street Address" at bounding box center [894, 276] width 425 height 36
type textarea "x"
type input "6"
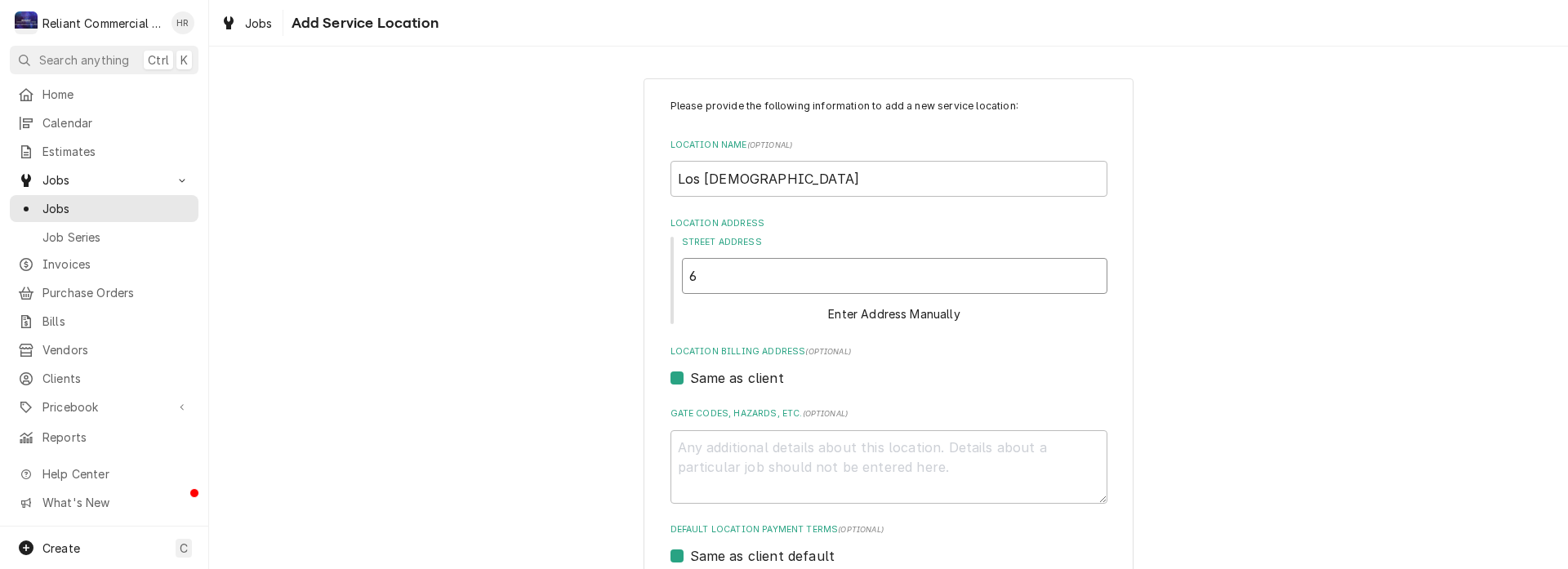
type textarea "x"
type input "60"
type textarea "x"
type input "604"
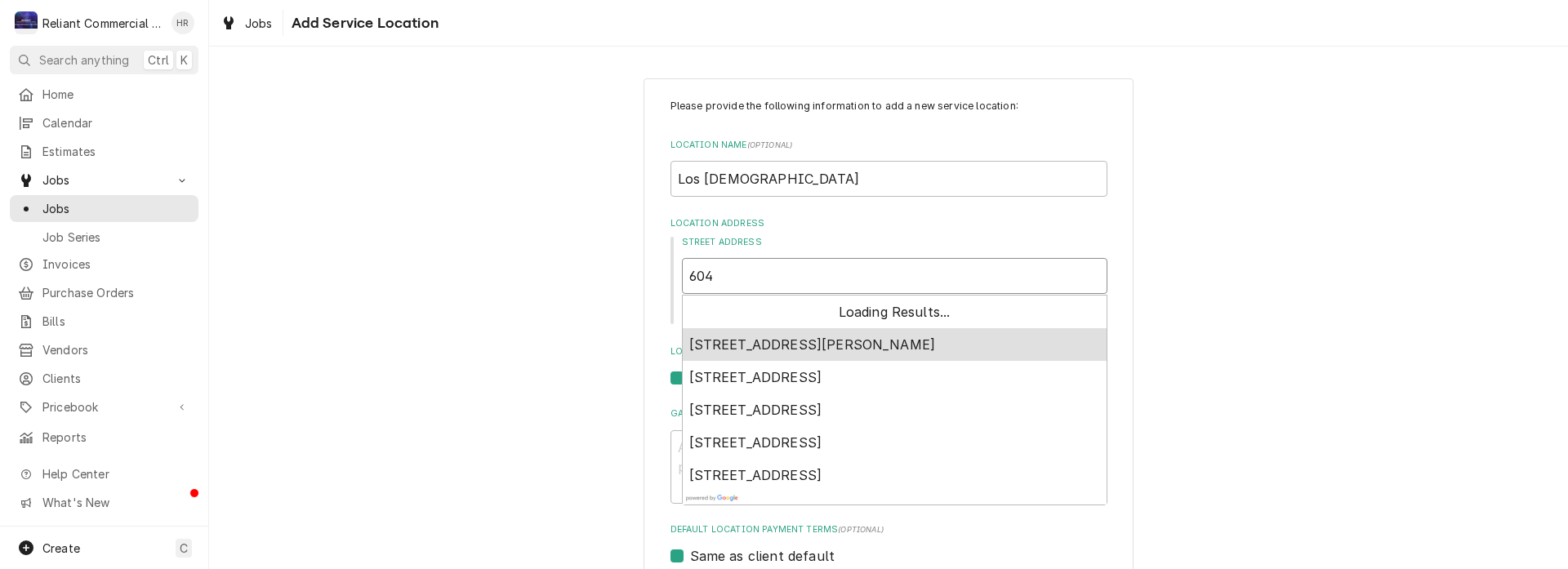
type textarea "x"
type input "604"
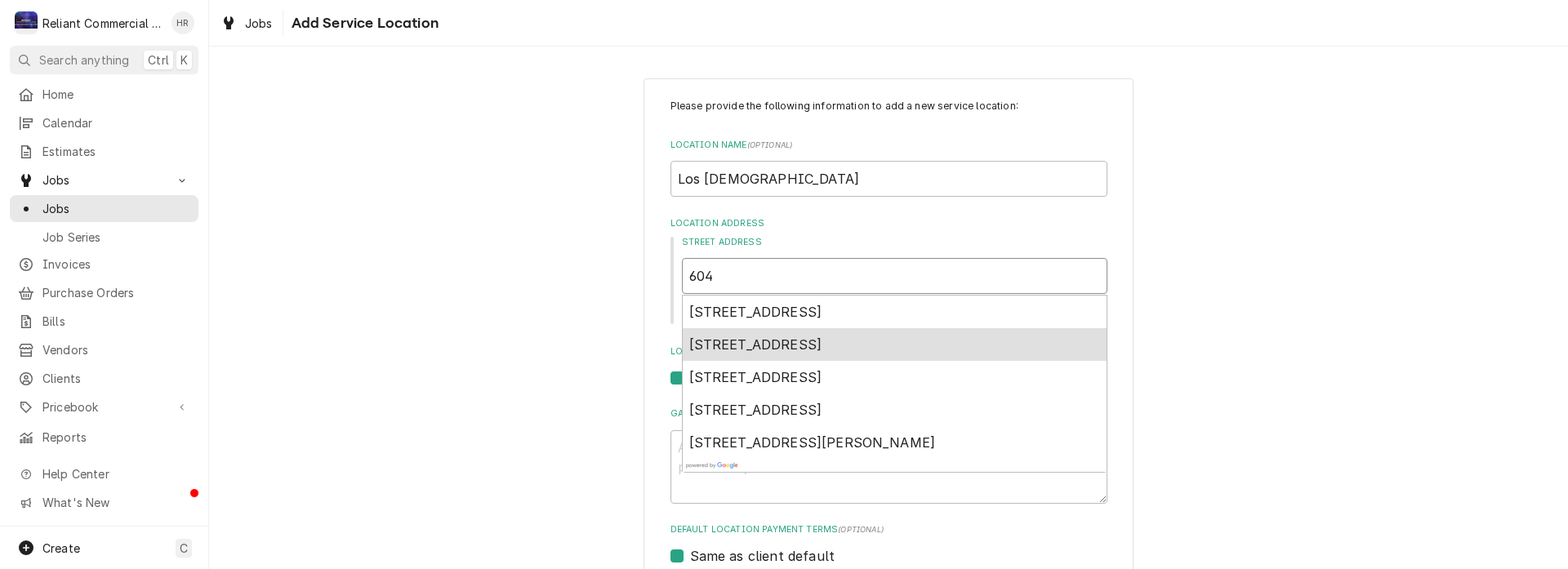
type textarea "x"
type input "604 M"
type textarea "x"
type input "604 Ma"
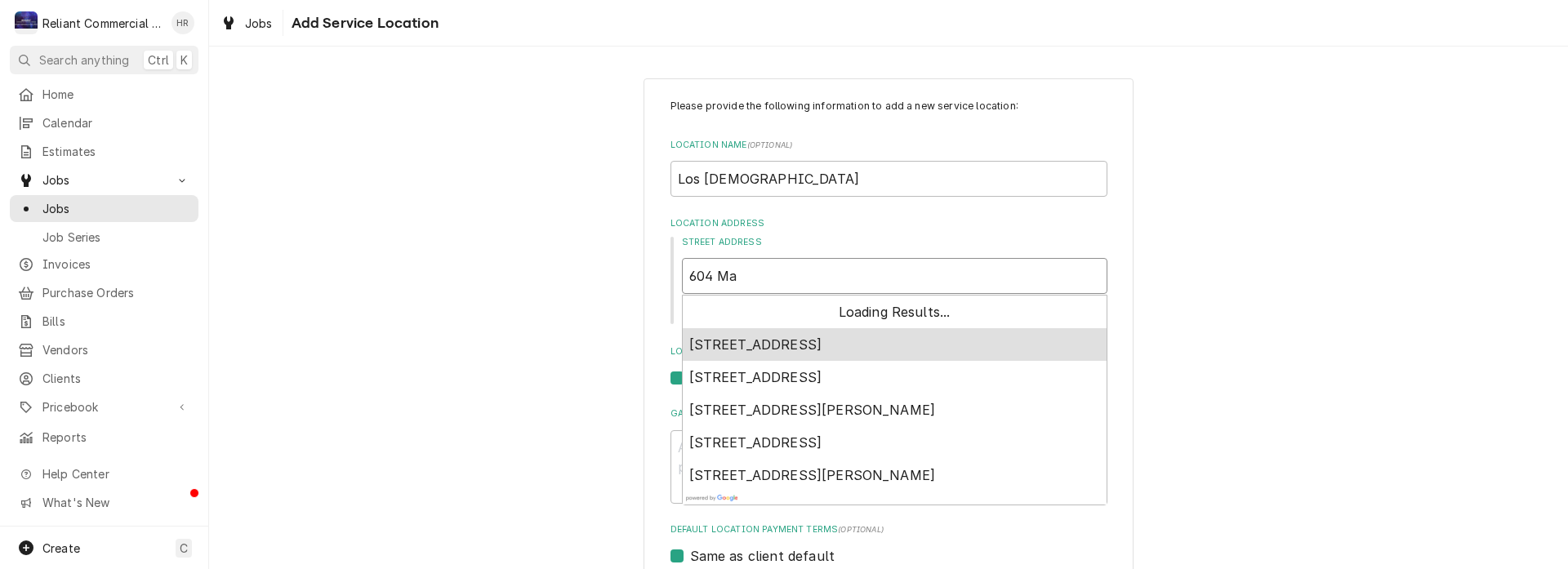
type textarea "x"
type input "604 Mai"
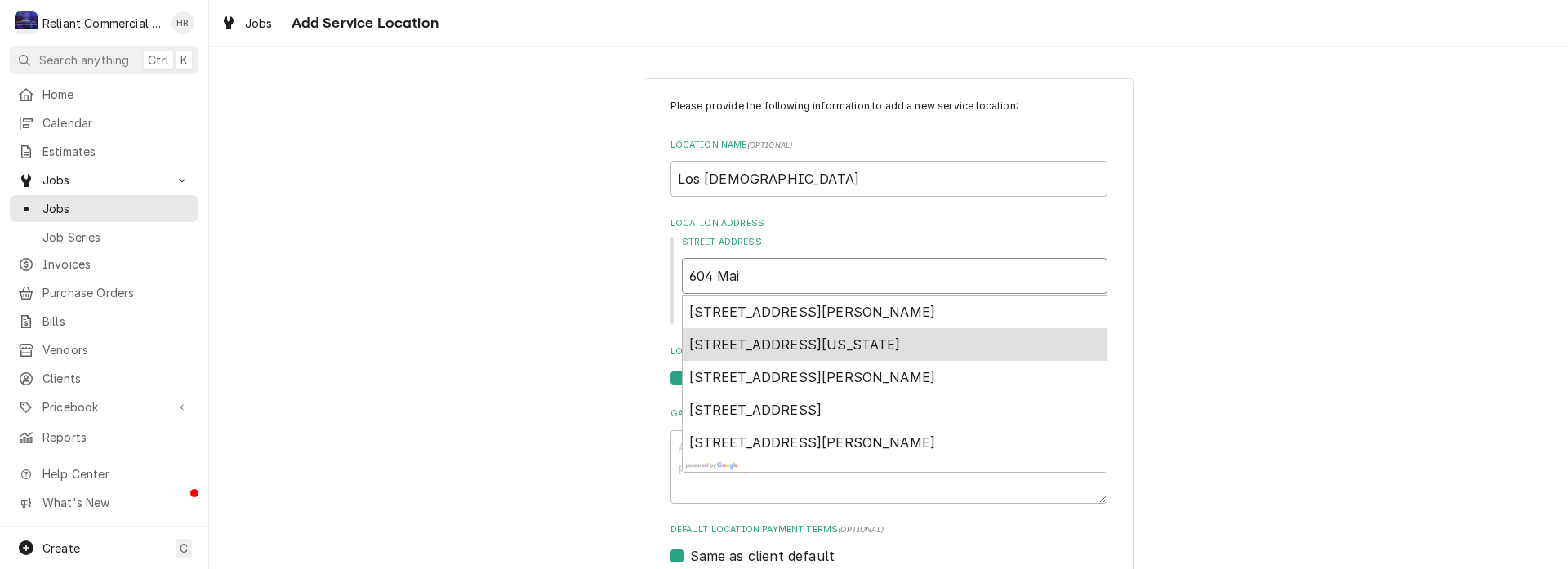
type textarea "x"
type input "604 Main"
type textarea "x"
type input "604 Main"
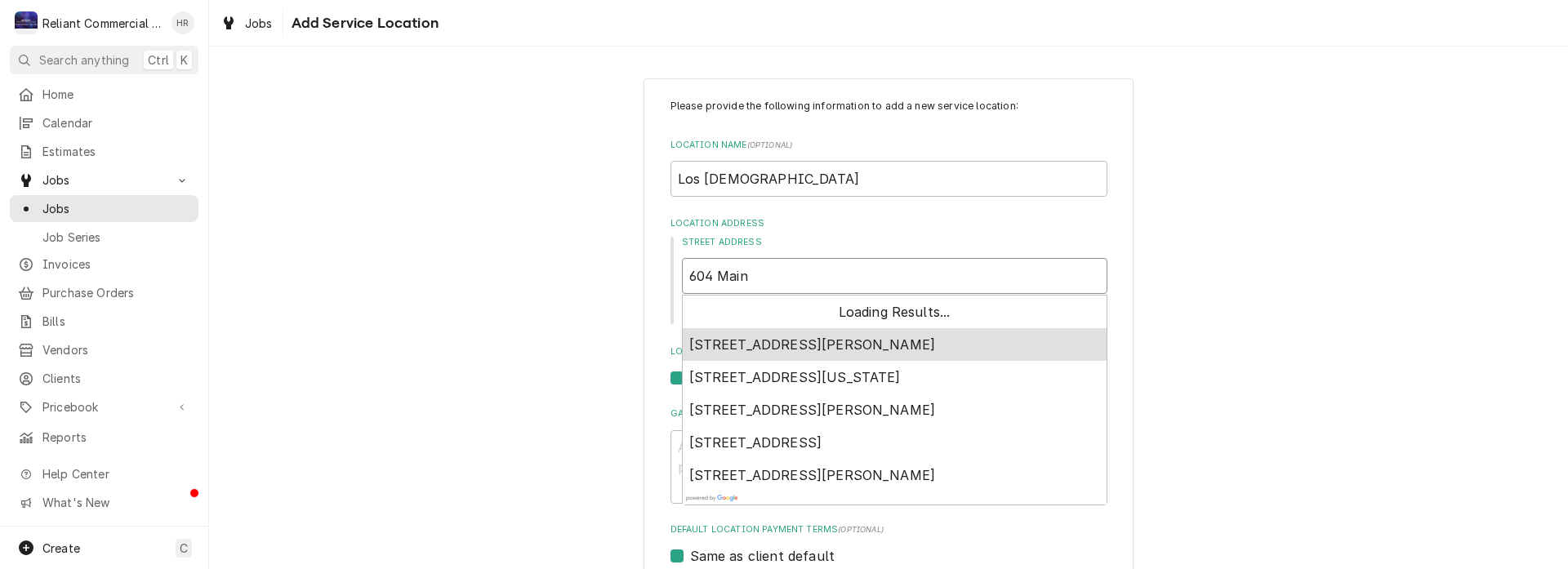
type textarea "x"
type input "604 Main S"
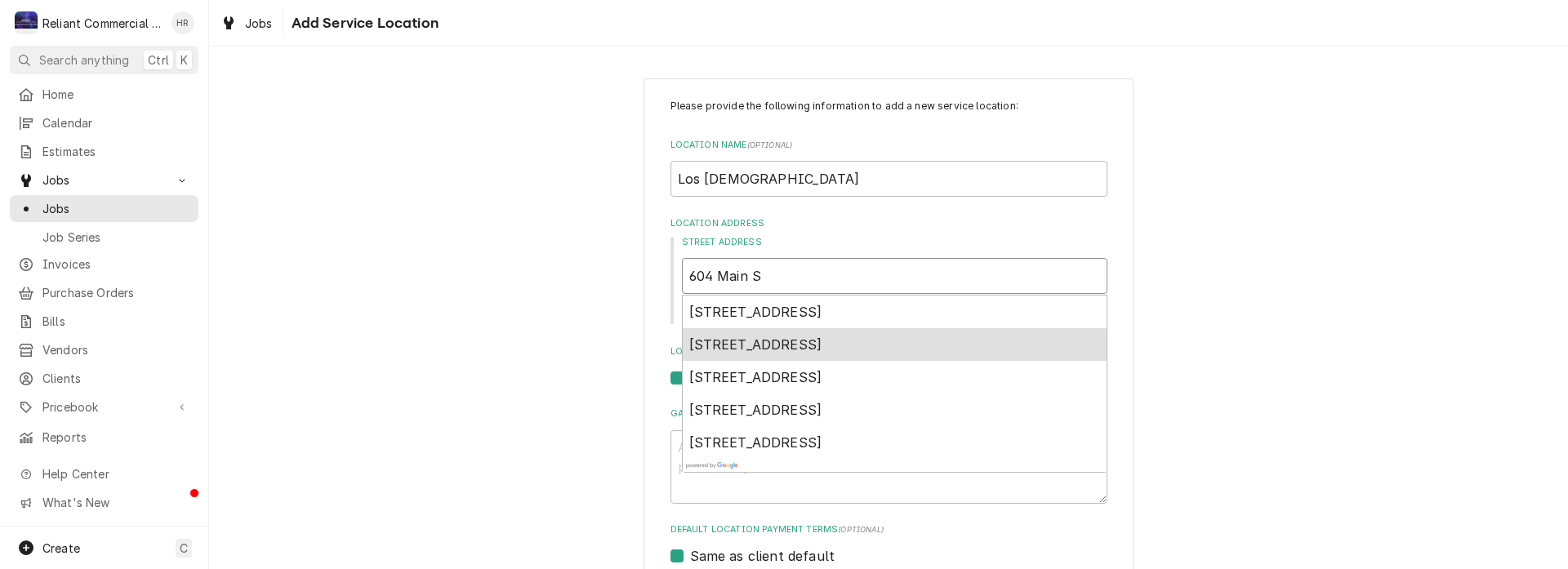
type textarea "x"
type input "604 Main St"
type textarea "x"
type input "604 Main St."
type textarea "x"
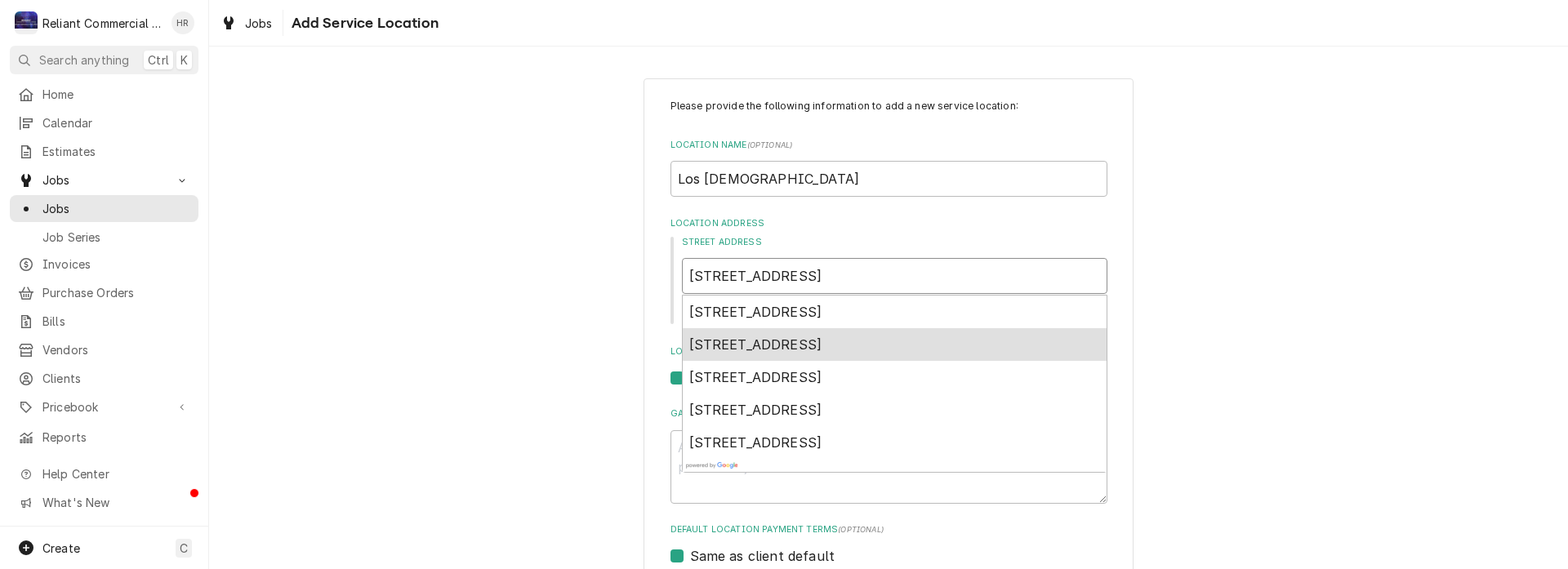
type input "604 Main St."
type textarea "x"
type input "604 Main St. r"
type textarea "x"
type input "604 Main St. re"
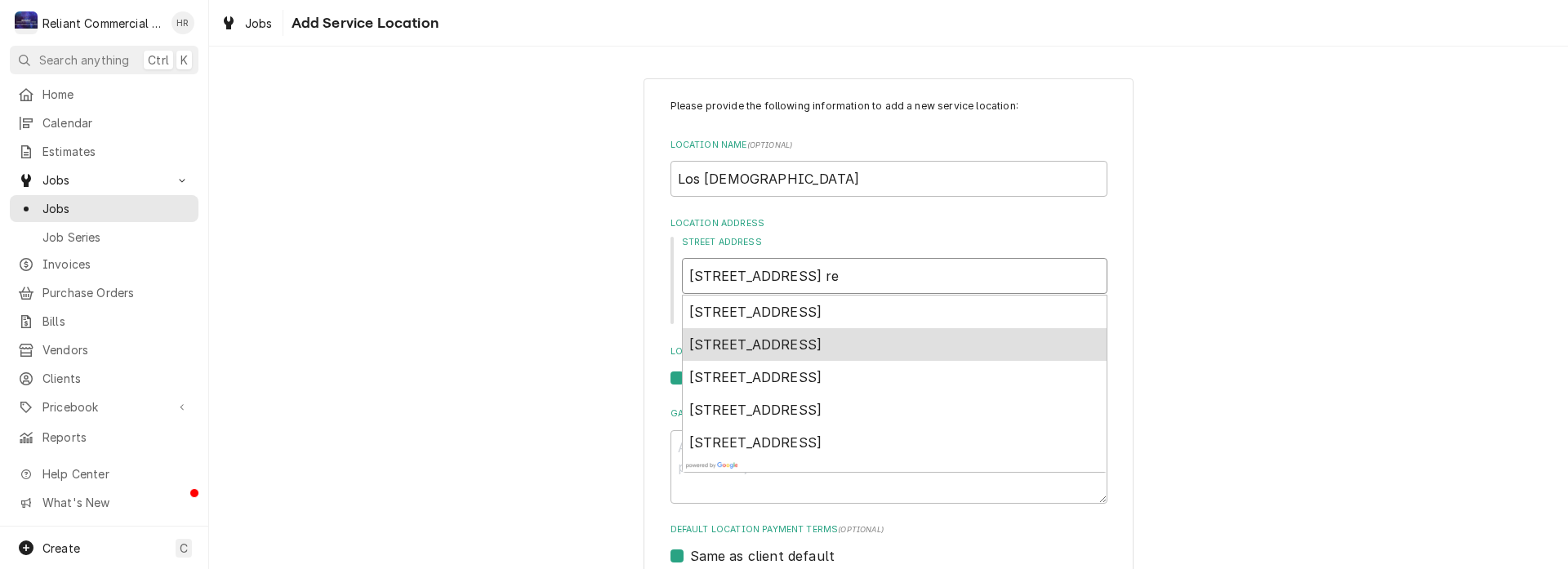
type textarea "x"
type input "604 Main St. red"
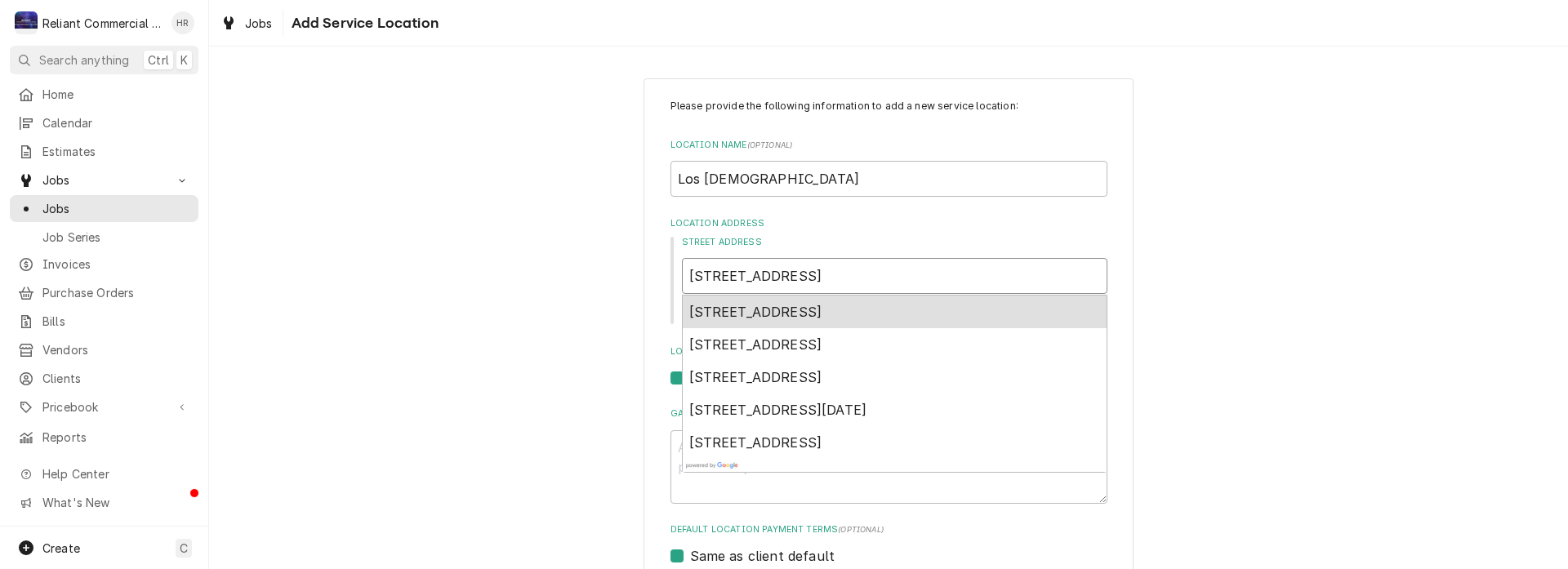
click at [803, 308] on span "604 Main St, Red Bluff, CA, USA" at bounding box center [756, 312] width 133 height 17
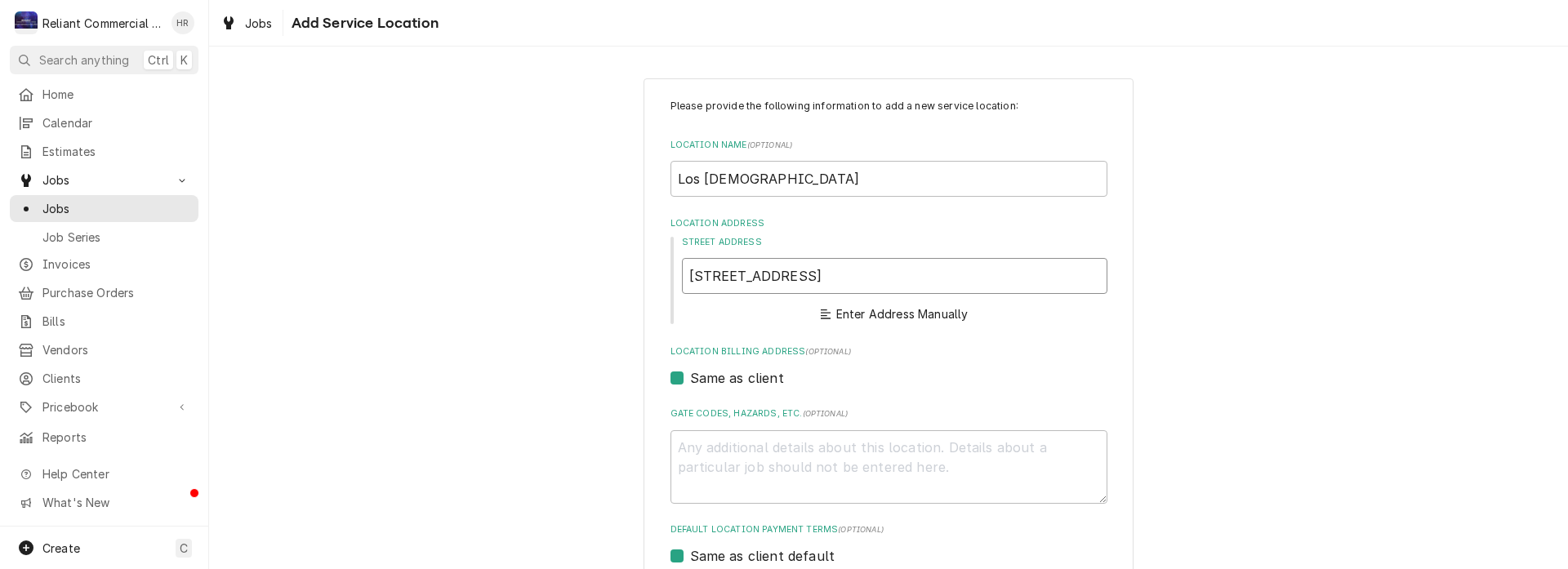
type textarea "x"
type input "604 Main St"
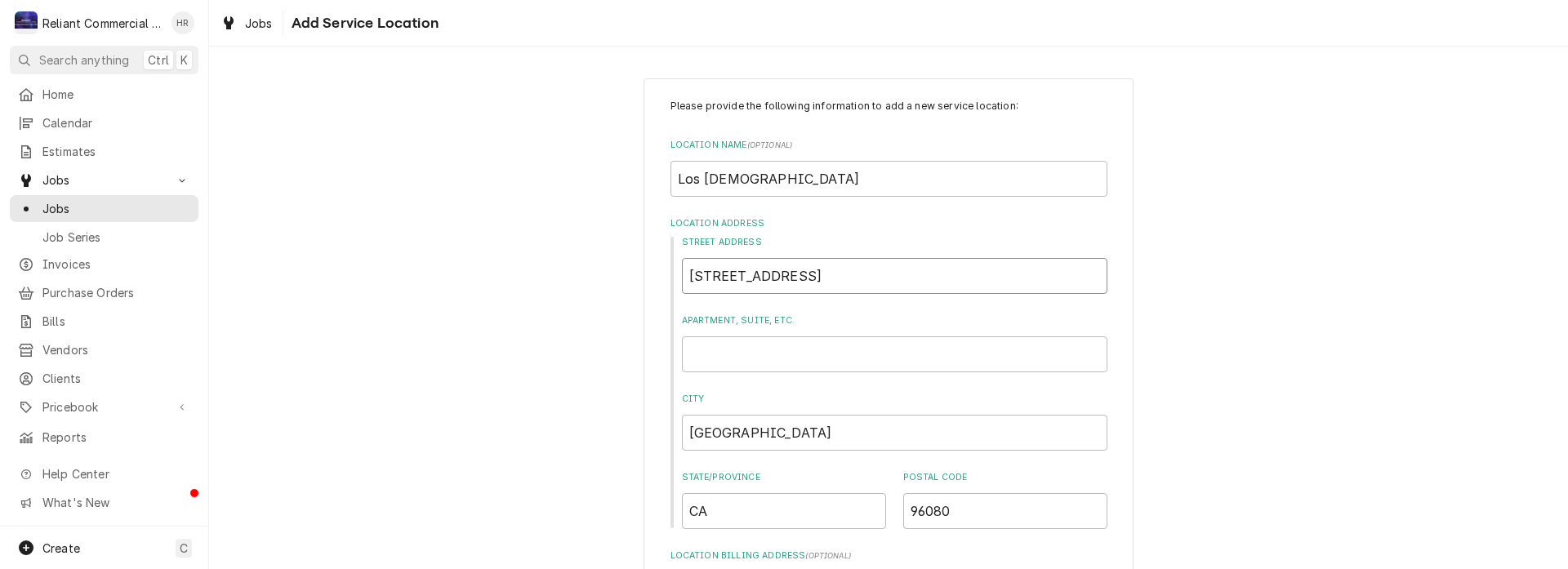
type textarea "x"
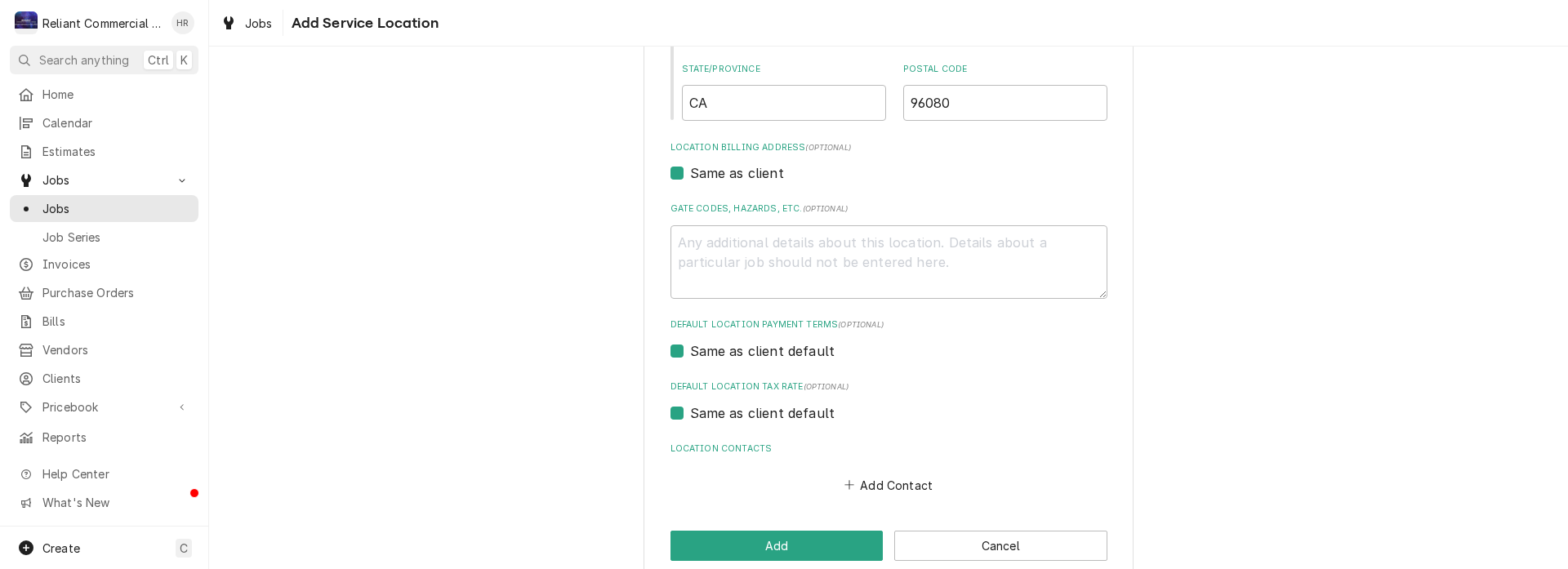
scroll to position [435, 0]
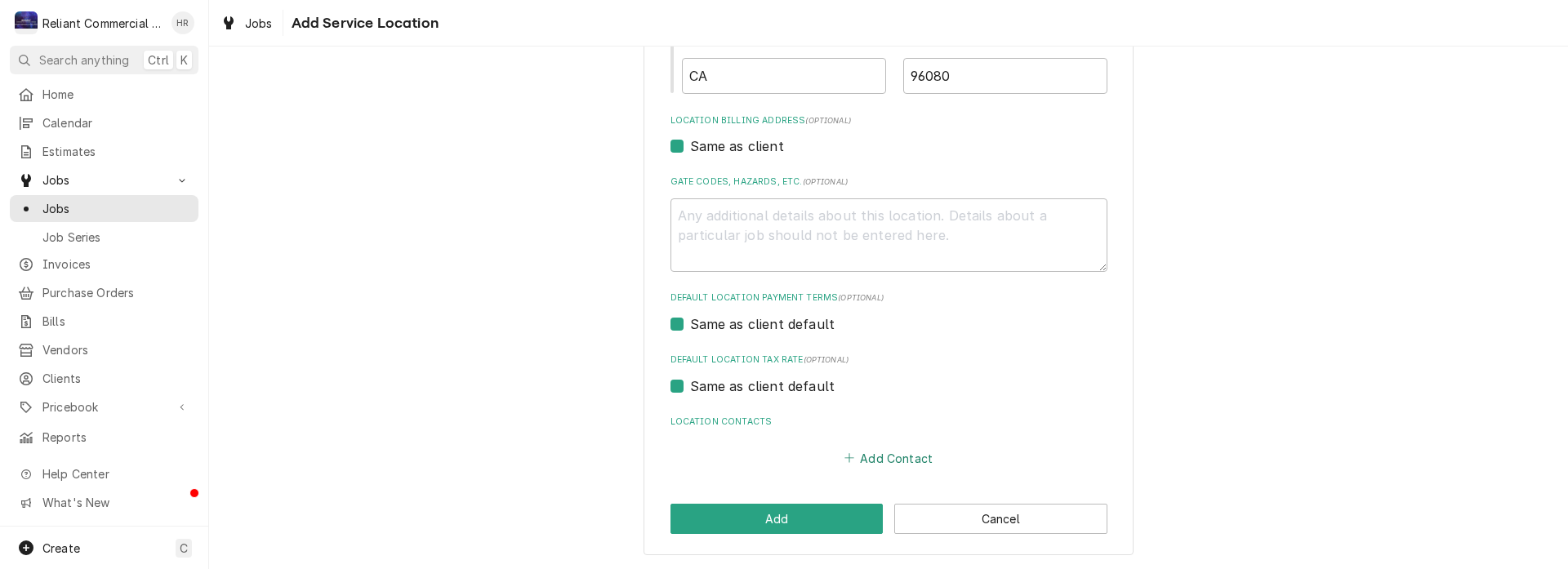
type input "604 Main St"
click at [885, 456] on button "Add Contact" at bounding box center [889, 457] width 94 height 23
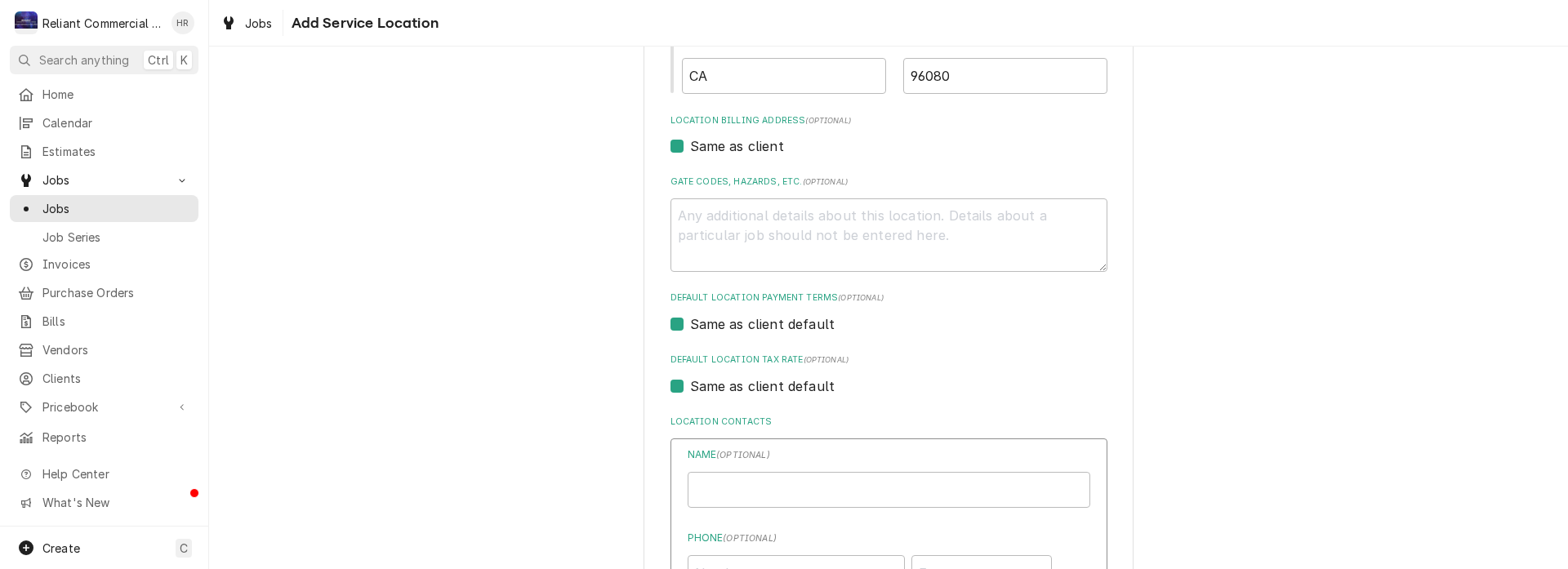
type textarea "x"
click at [852, 487] on input "Location Name ( optional )" at bounding box center [889, 490] width 402 height 36
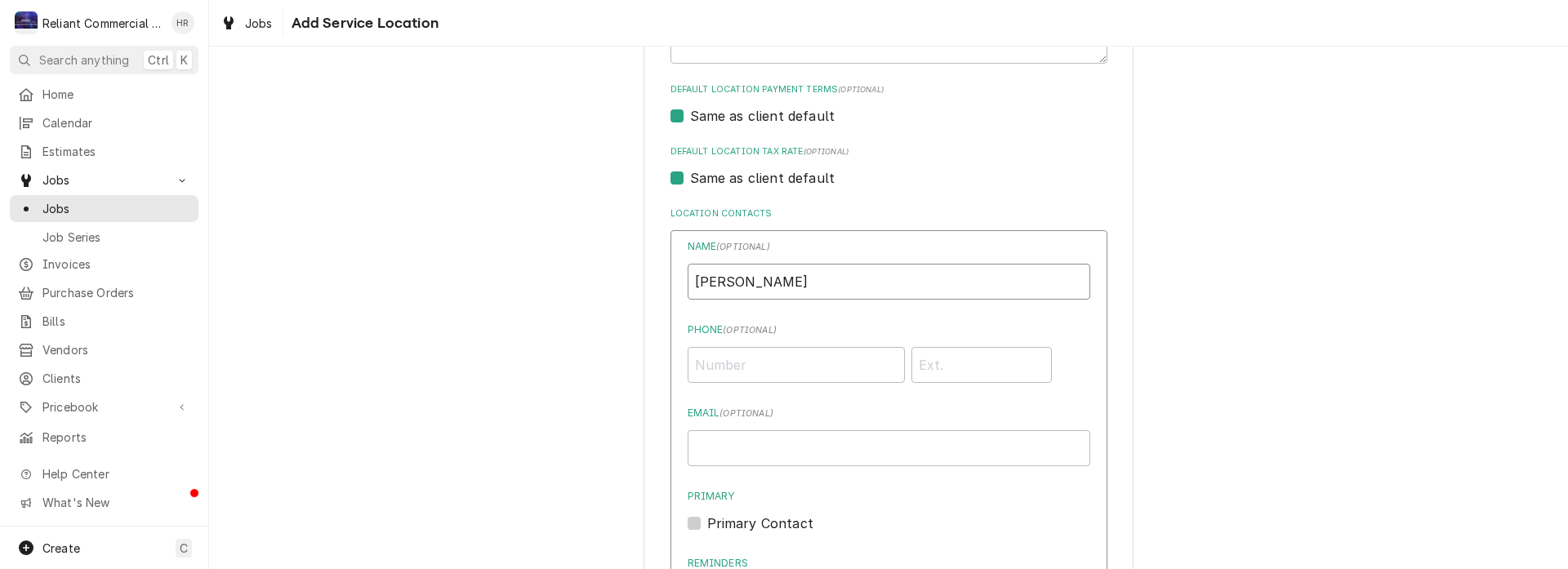
scroll to position [680, 0]
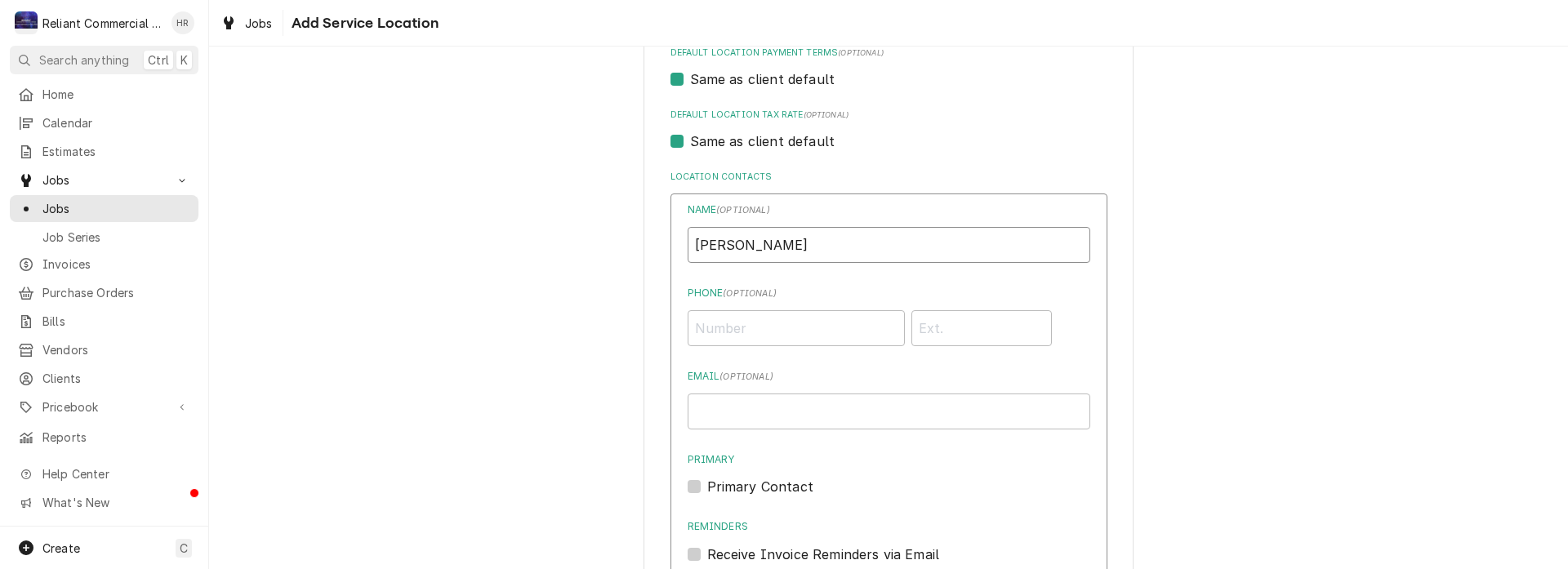
type input "Roberto Reyes"
click at [770, 331] on input "Phone ( optional )" at bounding box center [796, 327] width 217 height 36
type input "(530) 200-0364"
click at [839, 414] on input "Email ( optional )" at bounding box center [889, 411] width 402 height 36
click at [803, 414] on input "Email ( optional )" at bounding box center [889, 411] width 402 height 36
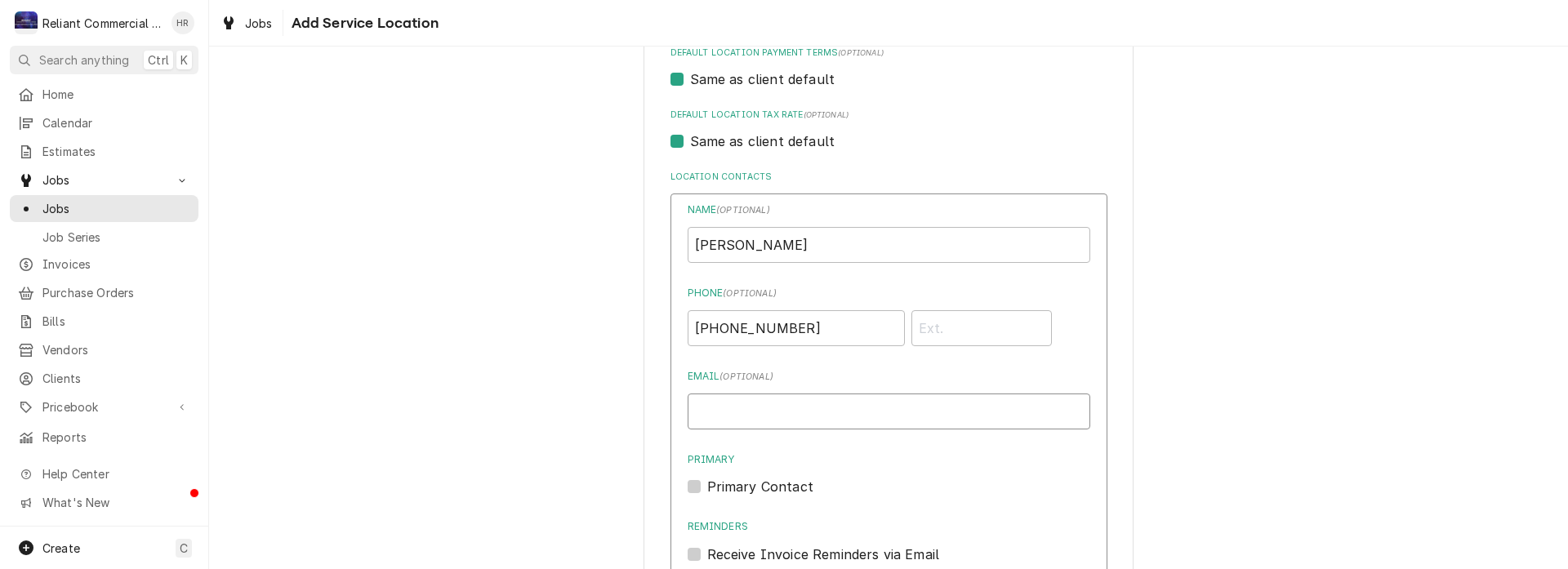
paste input "mariachis1@att.net"
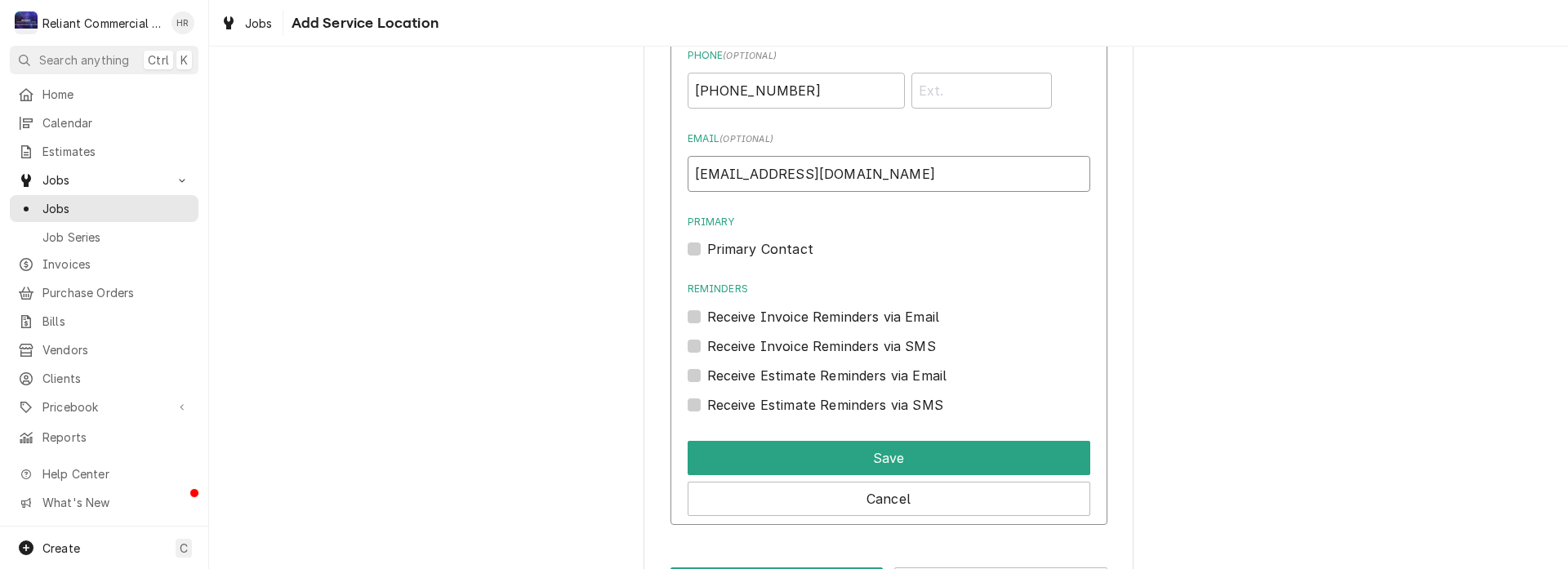
scroll to position [925, 0]
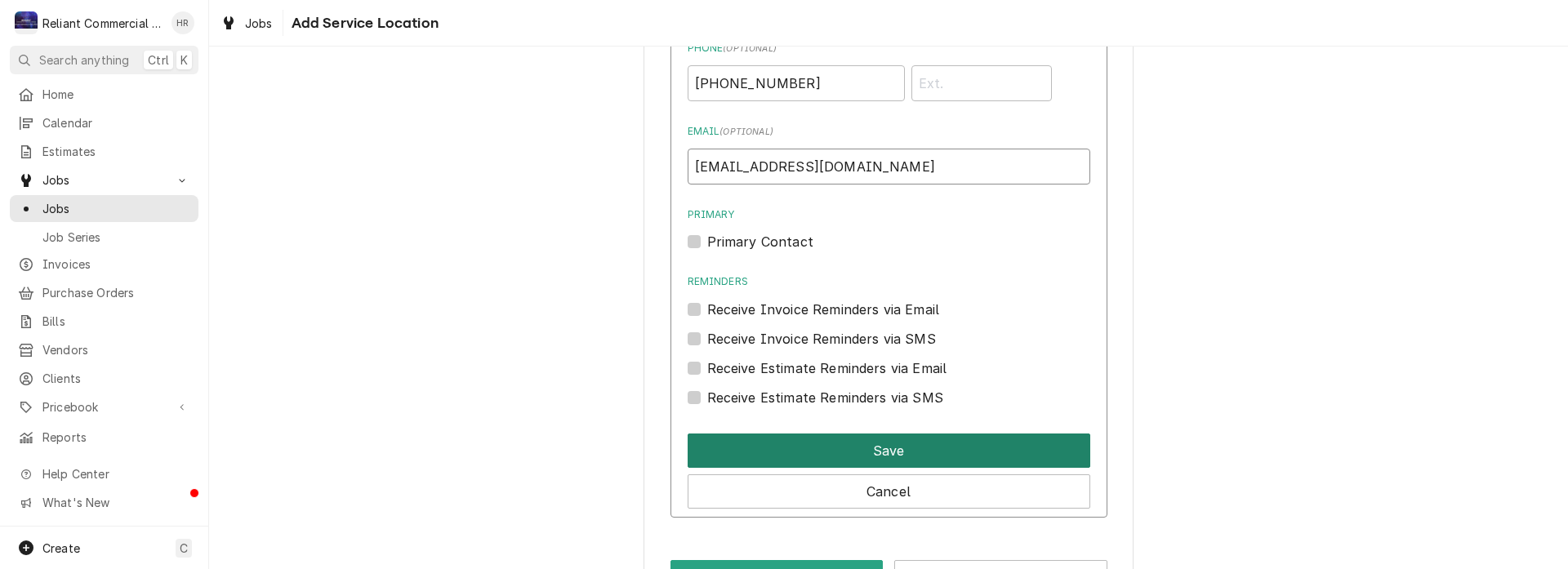
type input "mariachis1@att.net"
click at [895, 452] on button "Save" at bounding box center [889, 450] width 402 height 34
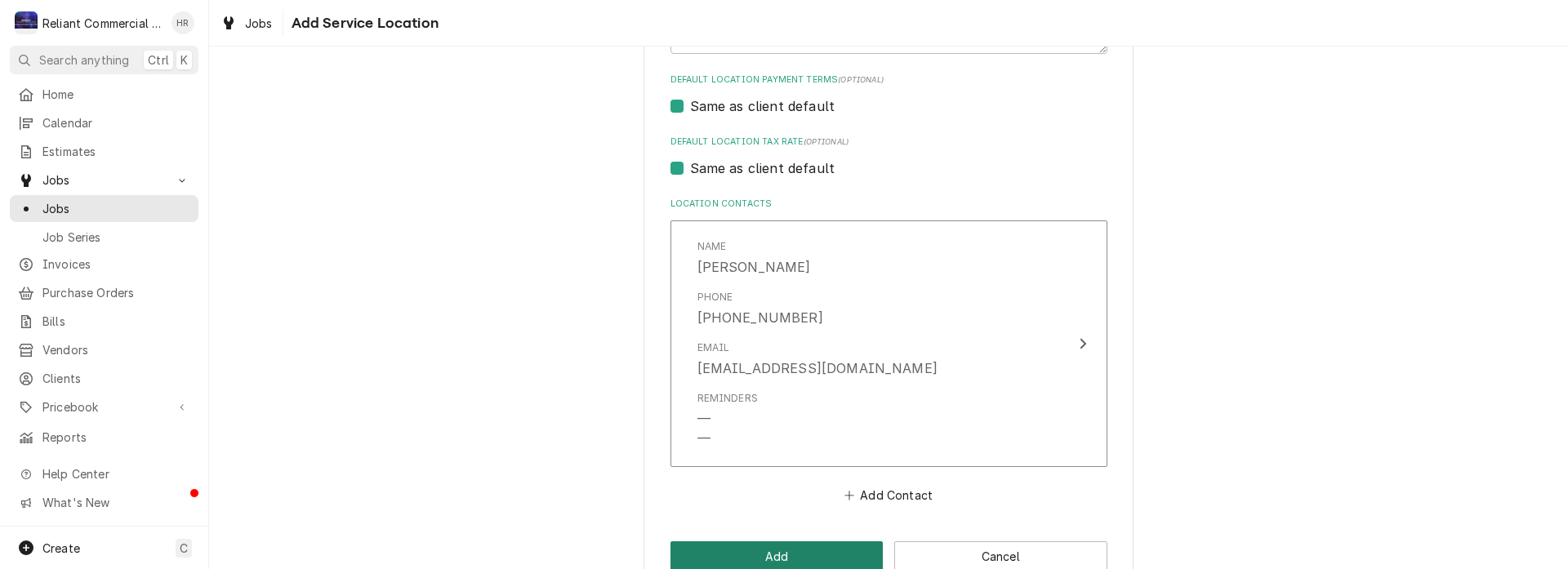
scroll to position [691, 0]
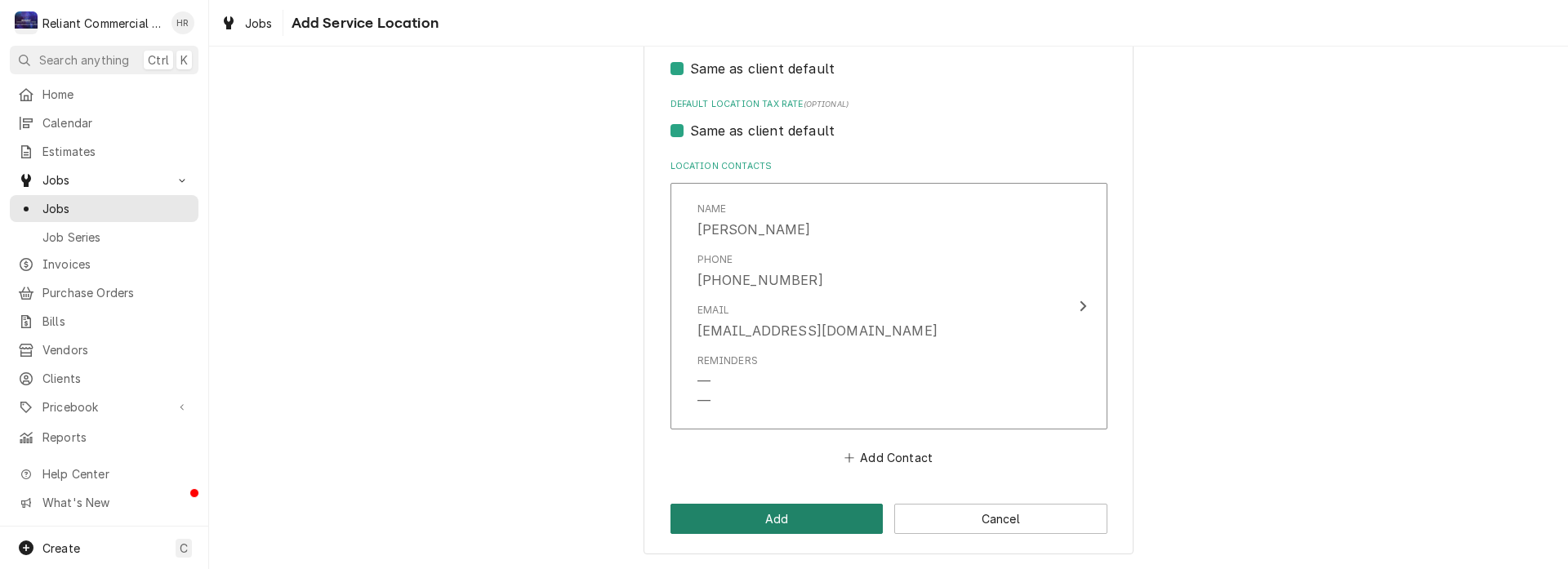
click at [772, 519] on button "Add" at bounding box center [777, 518] width 213 height 30
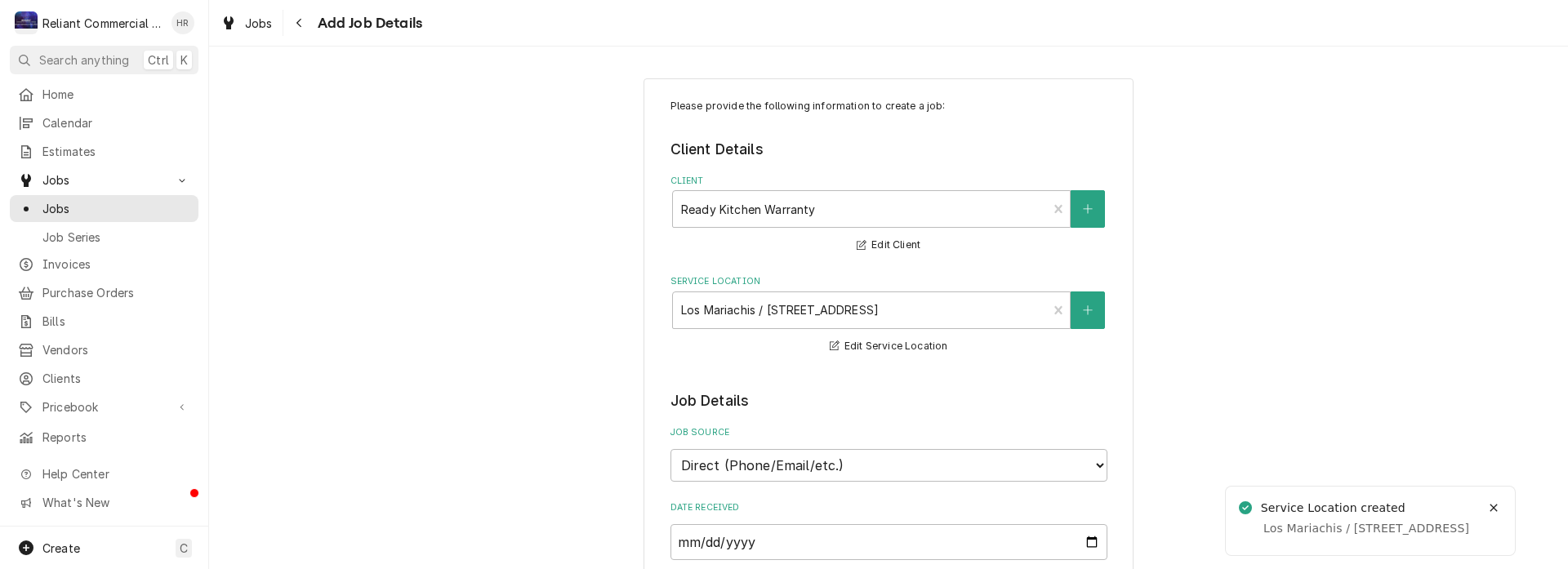
scroll to position [409, 0]
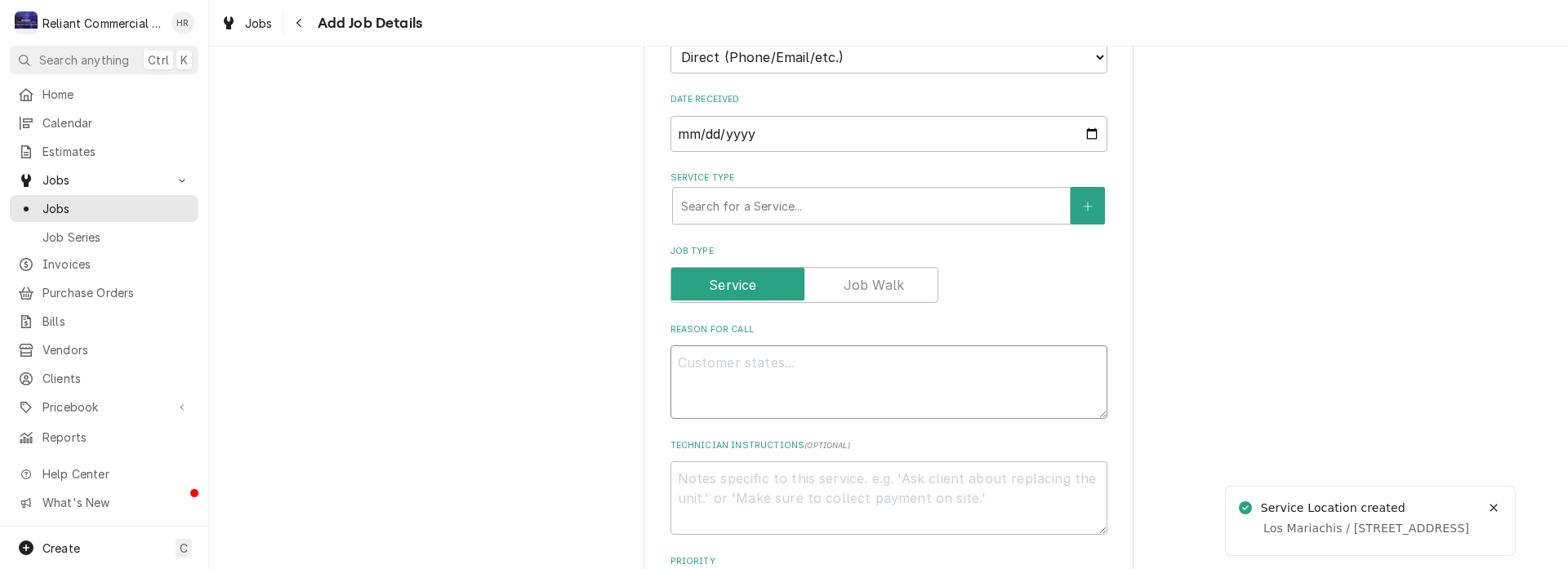
click at [835, 354] on textarea "Reason For Call" at bounding box center [890, 382] width 437 height 74
click at [747, 373] on textarea "Reason For Call" at bounding box center [890, 382] width 437 height 74
paste textarea "The oven is not working, but the pilot is on."
type textarea "x"
type textarea "The oven is not working, but the pilot is on."
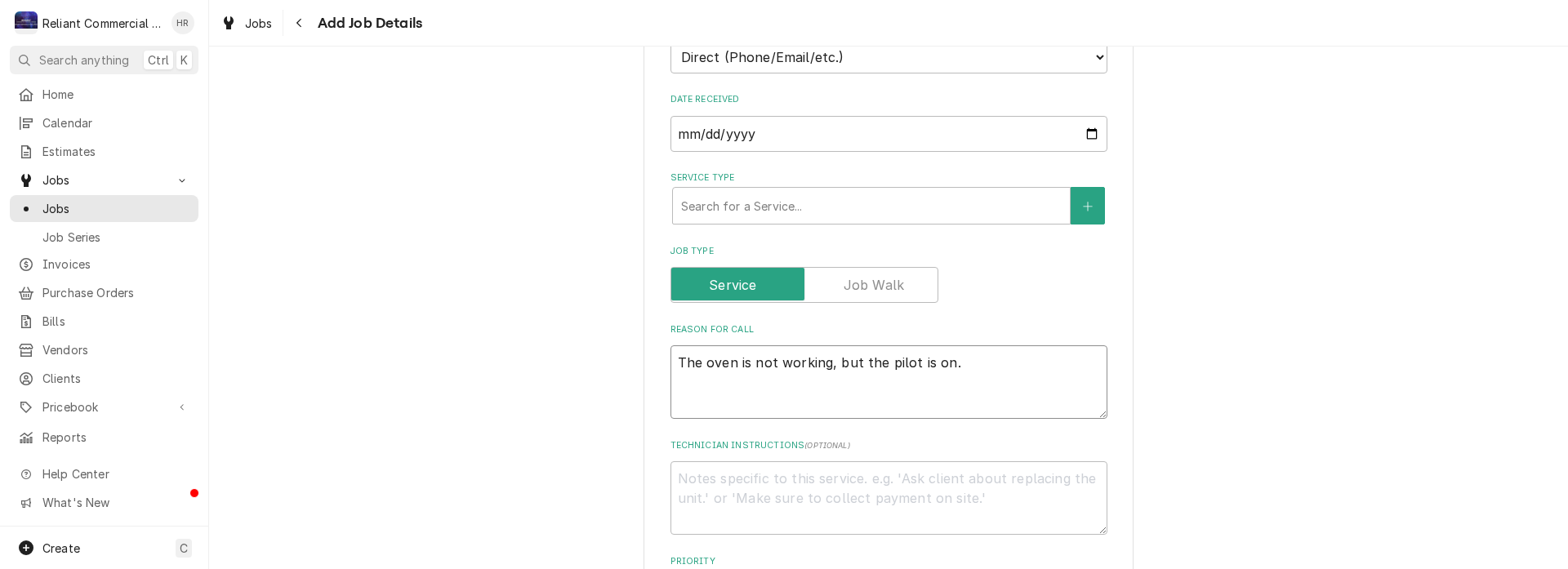
type textarea "x"
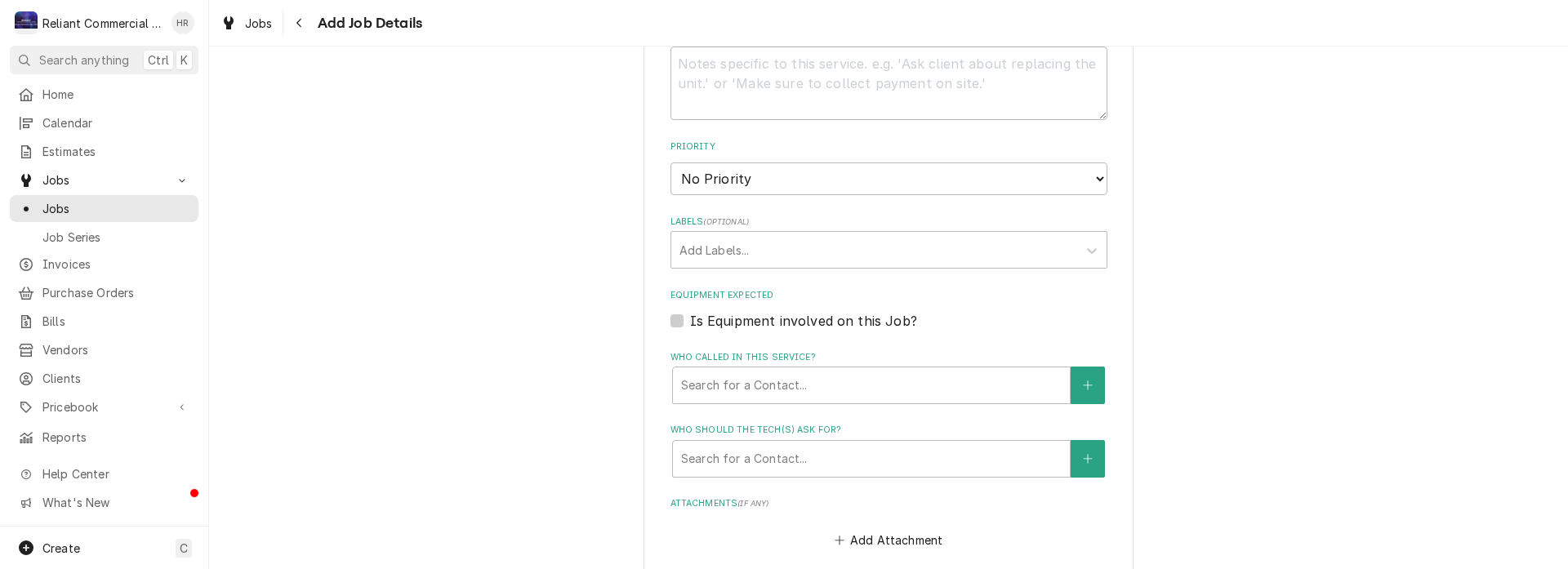
scroll to position [979, 0]
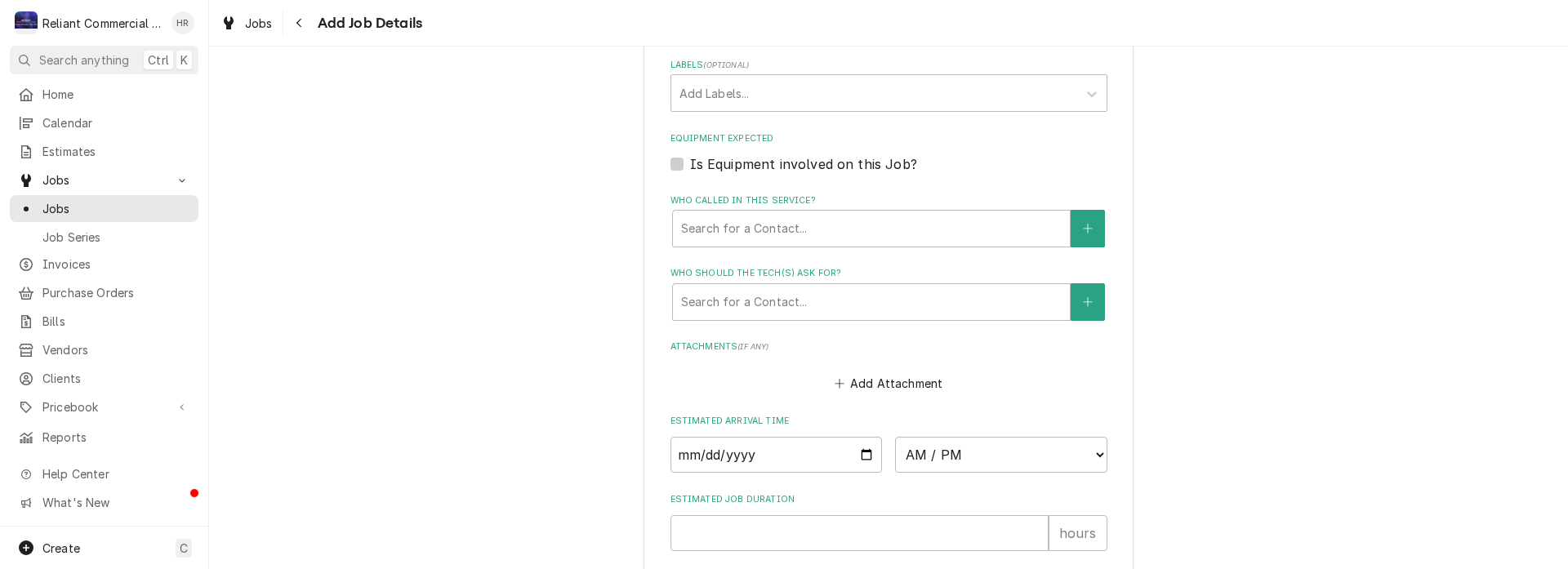
type textarea "The oven is not working, but the pilot is on."
click at [690, 158] on label "Is Equipment involved on this Job?" at bounding box center [804, 163] width 227 height 19
click at [690, 158] on input "Equipment Expected" at bounding box center [909, 172] width 437 height 36
checkbox input "true"
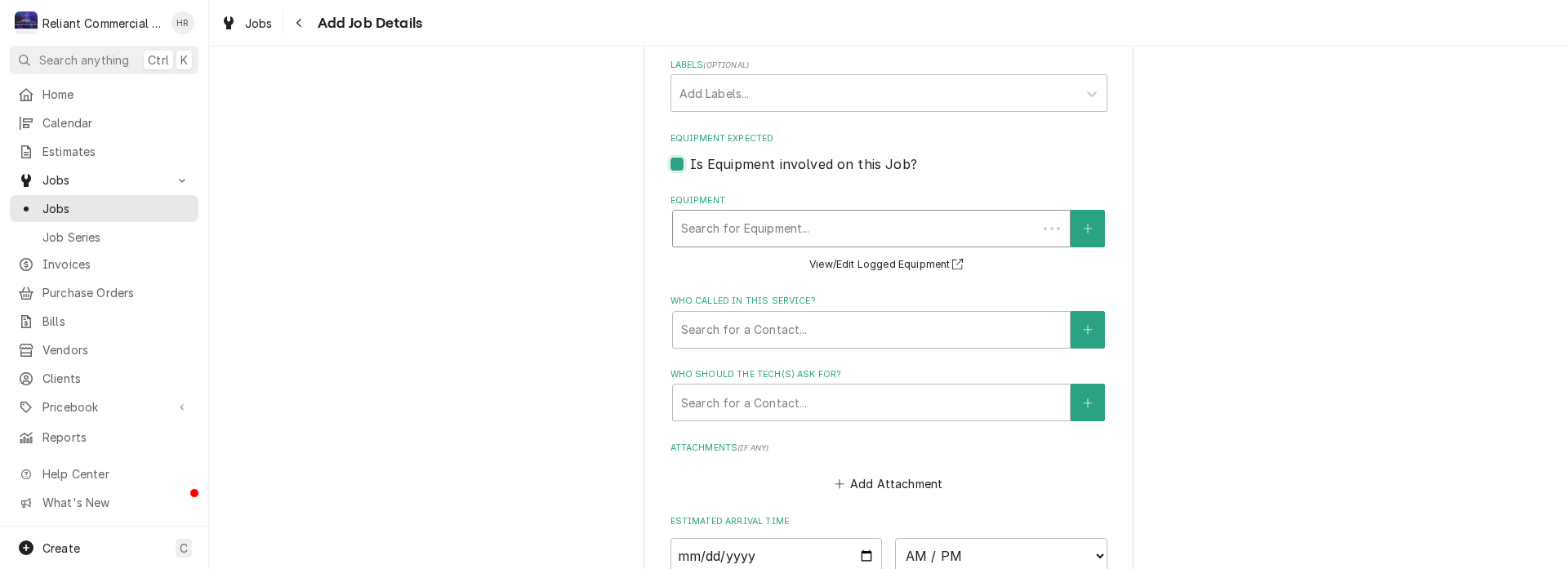
type textarea "x"
click at [948, 230] on div "Equipment" at bounding box center [871, 229] width 380 height 30
click at [1078, 222] on button "Equipment" at bounding box center [1087, 228] width 34 height 38
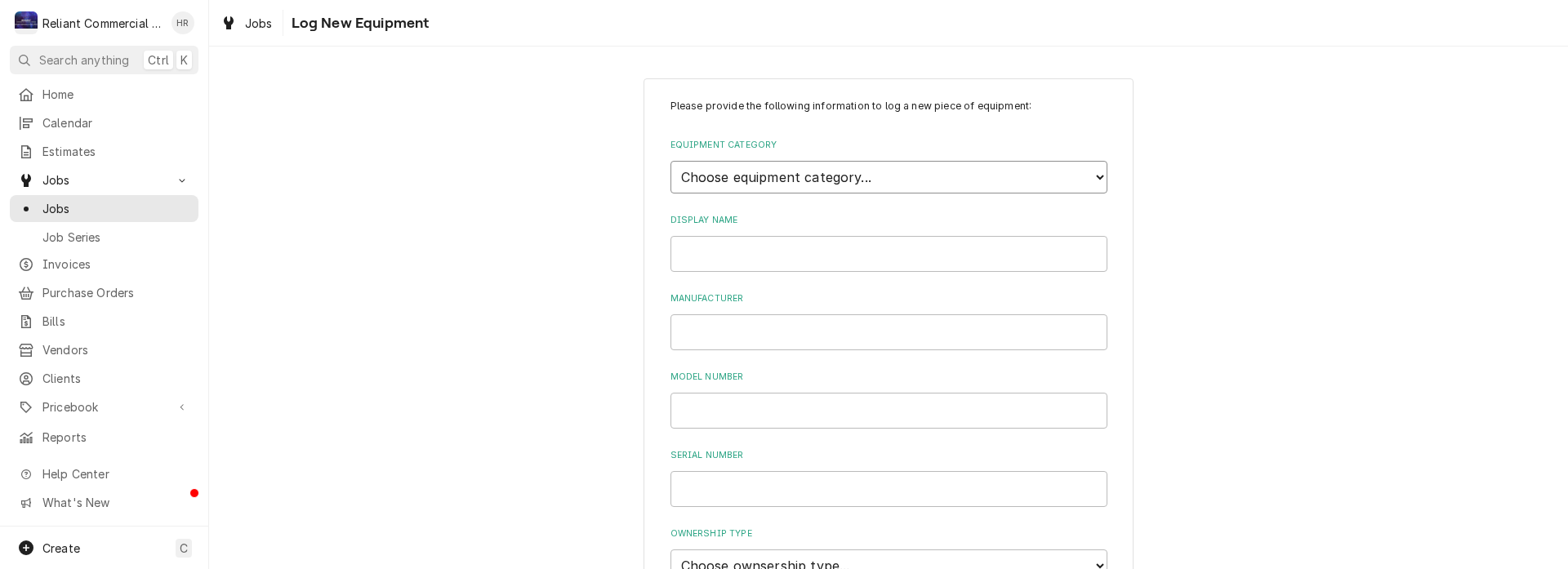
click at [896, 173] on select "Choose equipment category... Cooking Equipment Fryers Ovens and Ranges Concessi…" at bounding box center [890, 176] width 437 height 32
select select "4"
click at [671, 160] on select "Choose equipment category... Cooking Equipment Fryers Ovens and Ranges Concessi…" at bounding box center [890, 176] width 437 height 32
click at [814, 251] on select "Choose equipment type... Combi Oven Convection Oven Countertop Electric Range C…" at bounding box center [890, 252] width 437 height 32
select select "27"
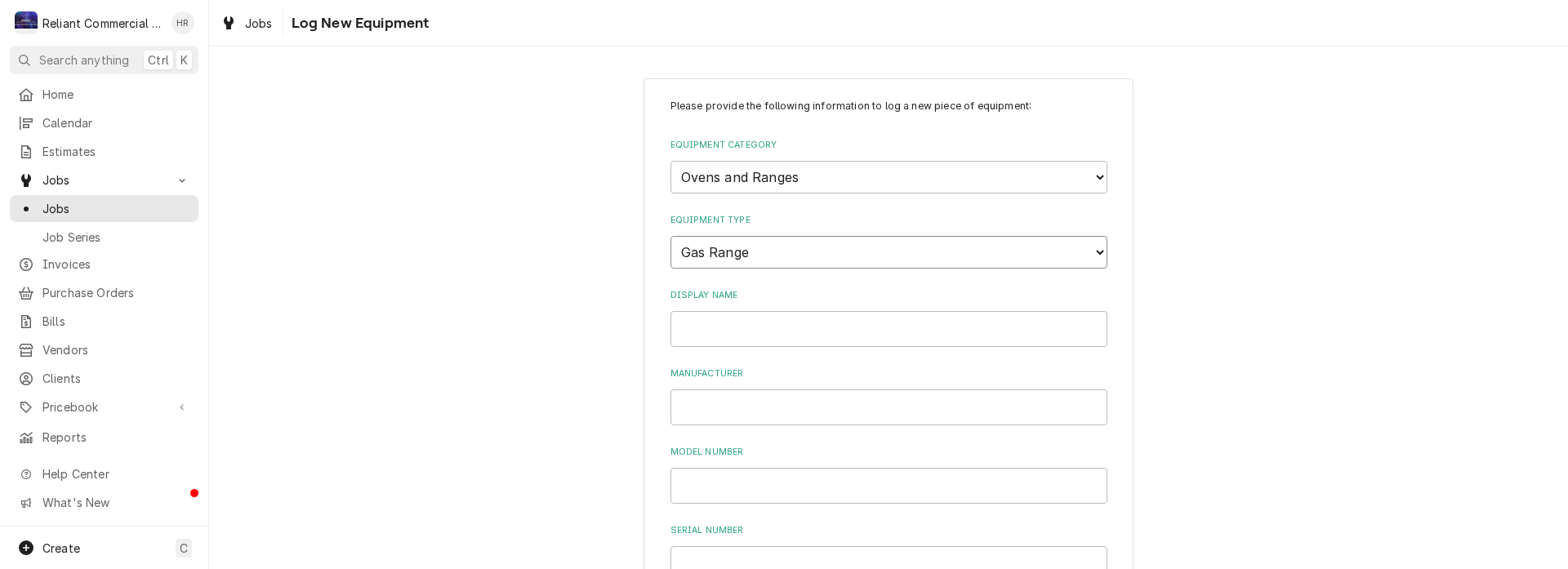
click at [671, 236] on select "Choose equipment type... Combi Oven Convection Oven Countertop Electric Range C…" at bounding box center [890, 252] width 437 height 32
click at [781, 327] on input "Display Name" at bounding box center [890, 328] width 437 height 36
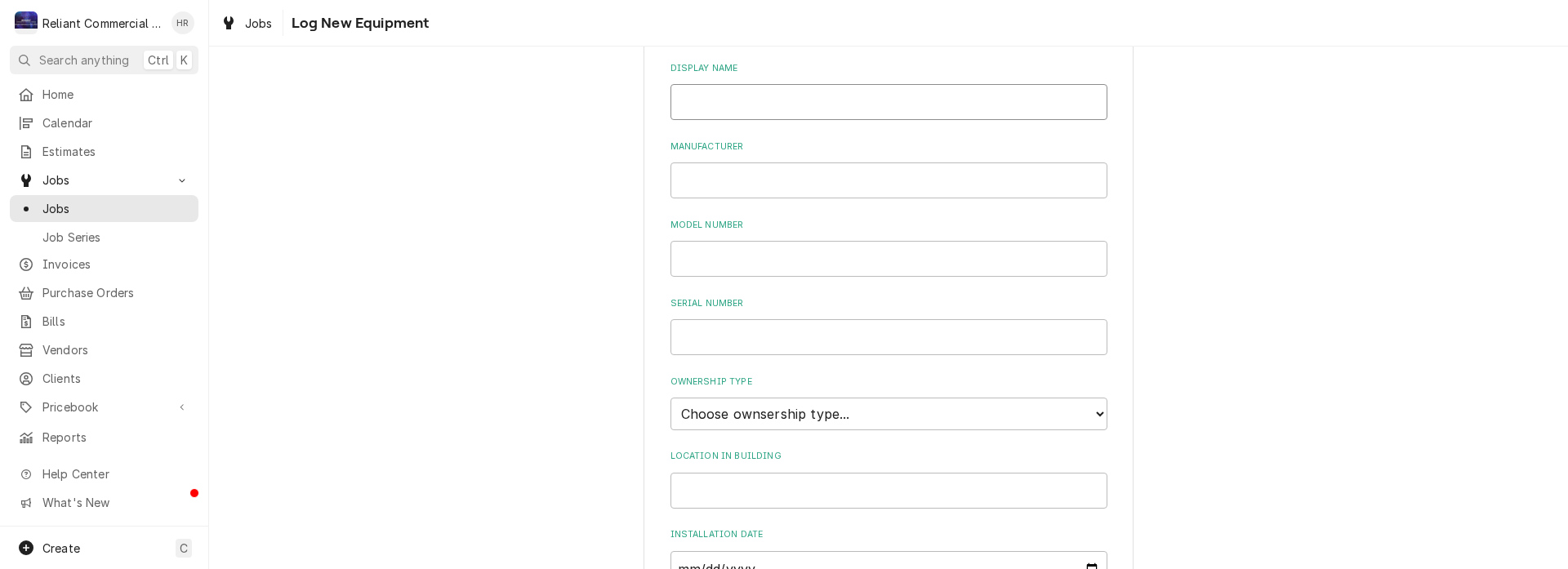
scroll to position [245, 0]
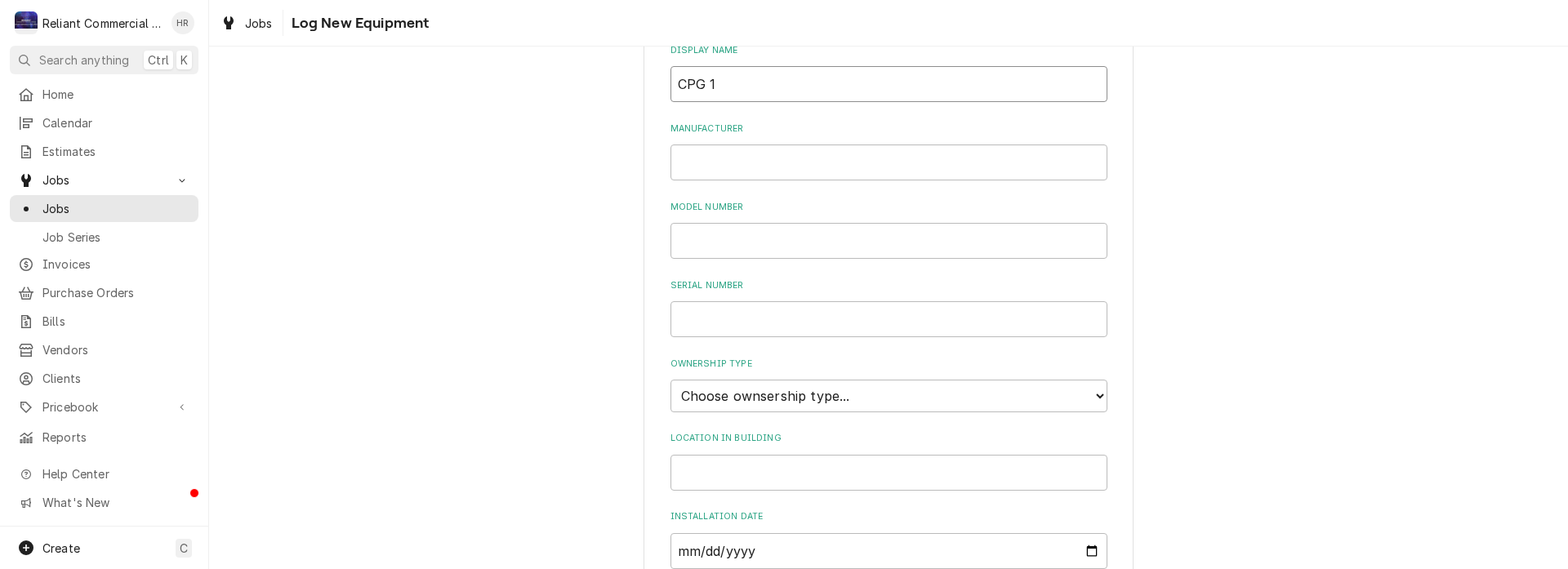
type input "CPG 1"
click at [743, 167] on input "Manufacturer" at bounding box center [890, 162] width 437 height 36
type input "CPG"
click at [769, 245] on input "Model Number" at bounding box center [890, 241] width 437 height 36
type input "S36-N"
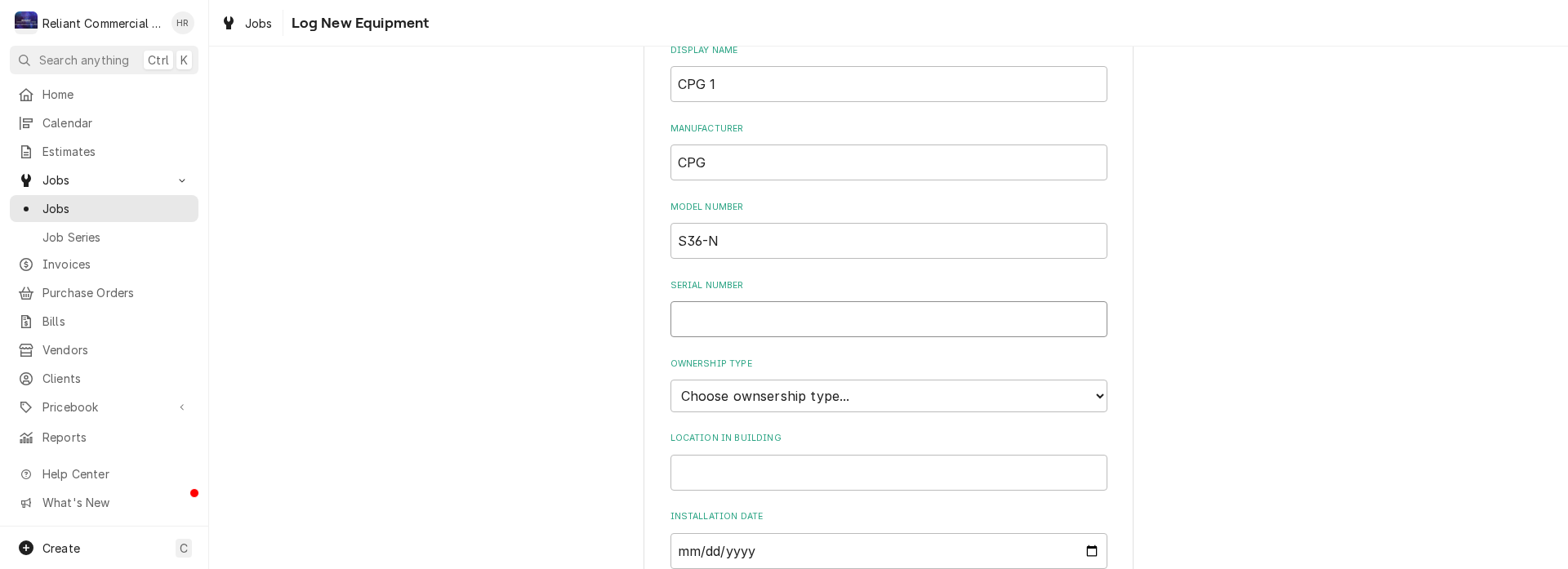
click at [740, 320] on input "Serial Number" at bounding box center [890, 319] width 437 height 36
click at [736, 316] on input "Serial Number" at bounding box center [890, 319] width 437 height 36
paste input "02241255"
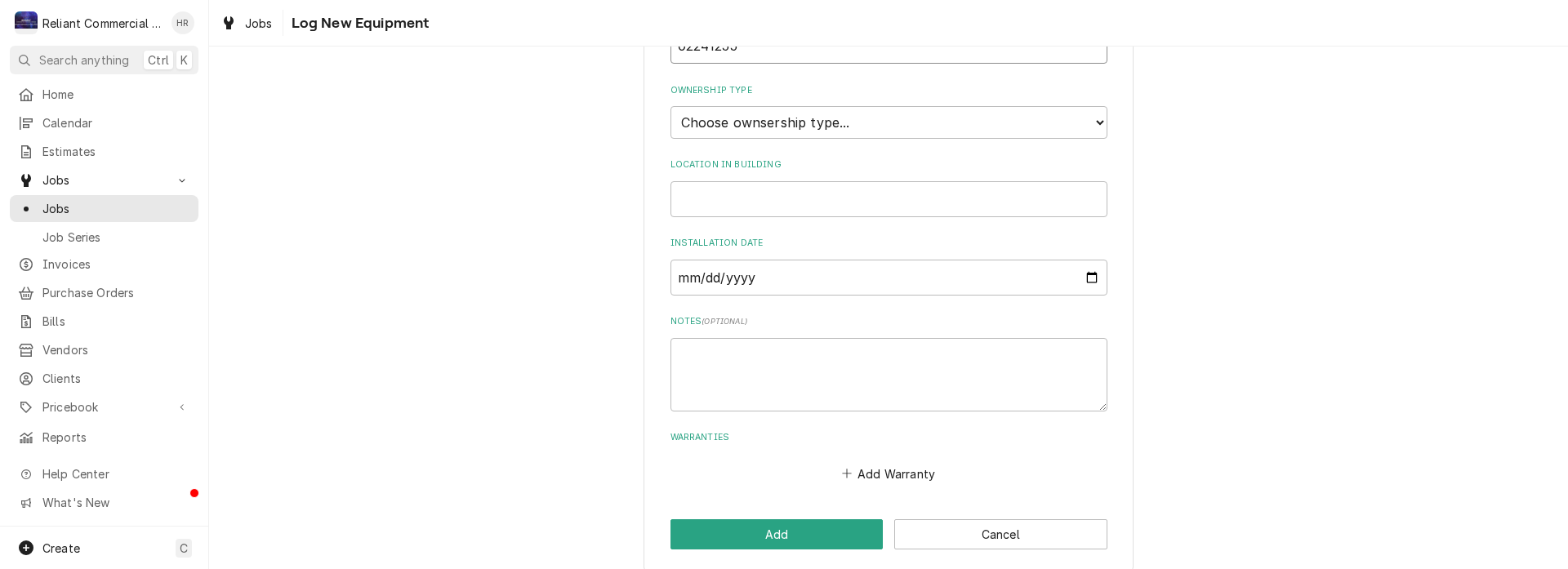
scroll to position [534, 0]
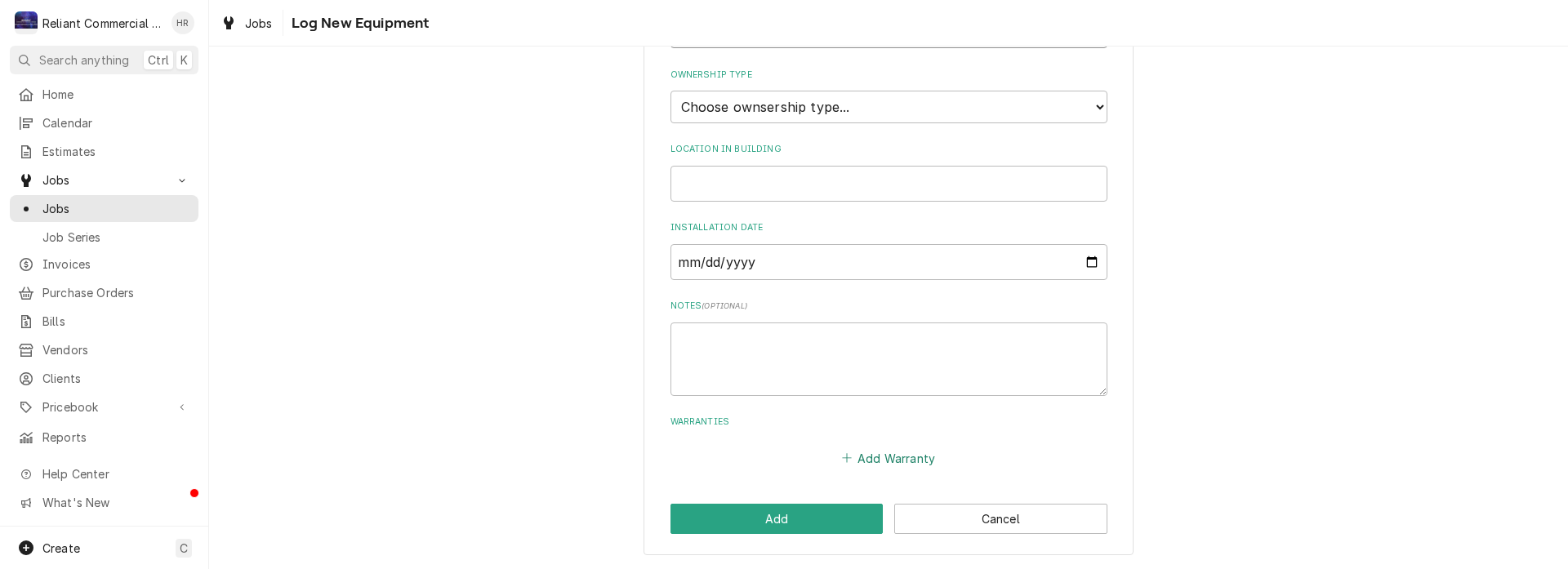
type input "02241255"
click at [875, 457] on button "Add Warranty" at bounding box center [888, 457] width 99 height 23
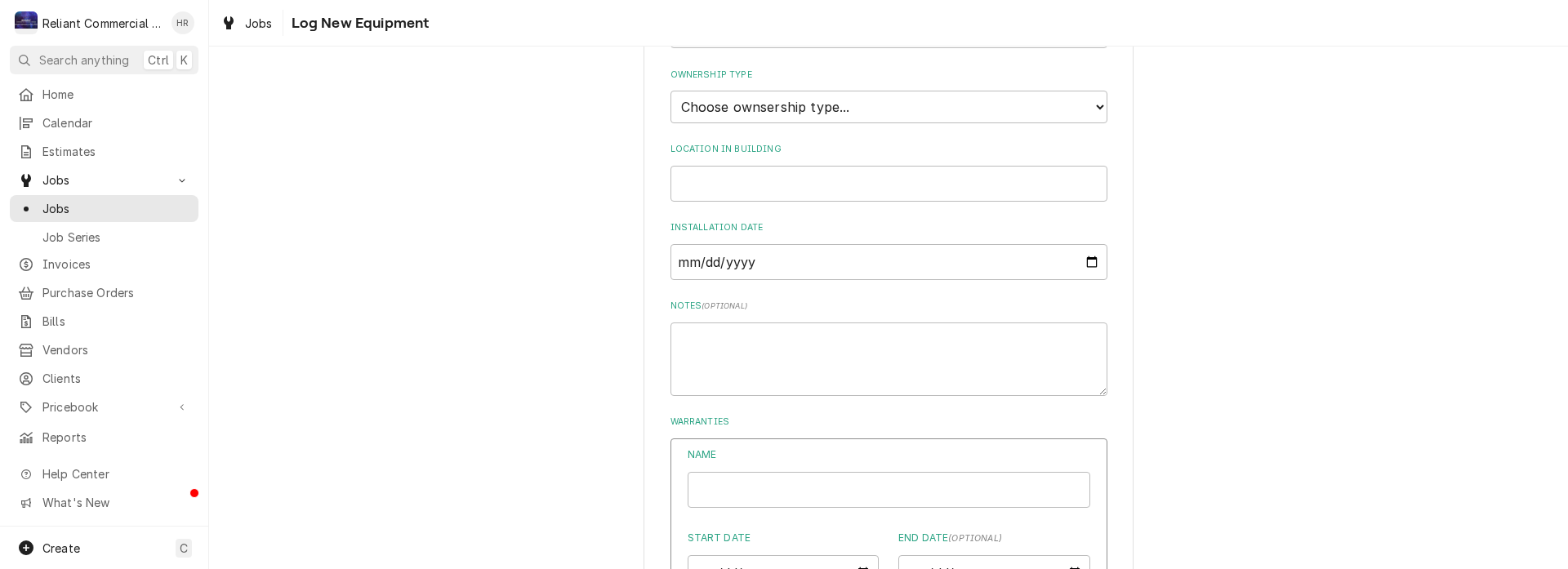
type textarea "x"
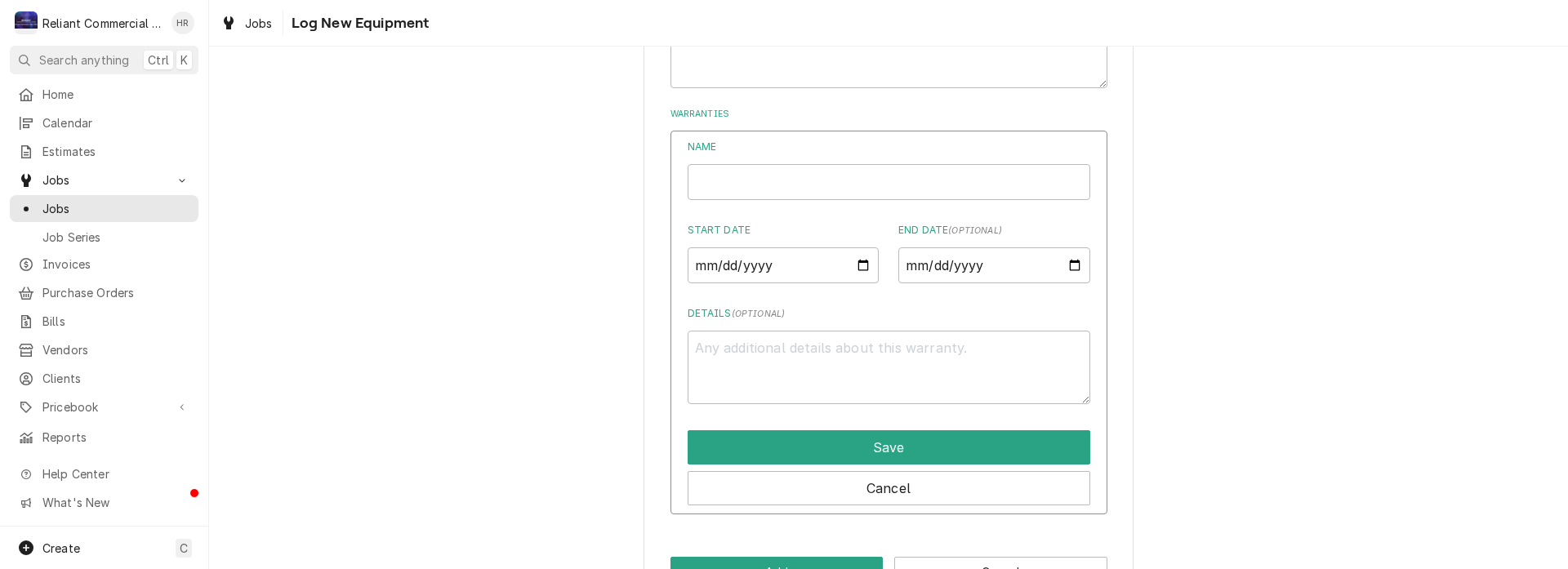
scroll to position [860, 0]
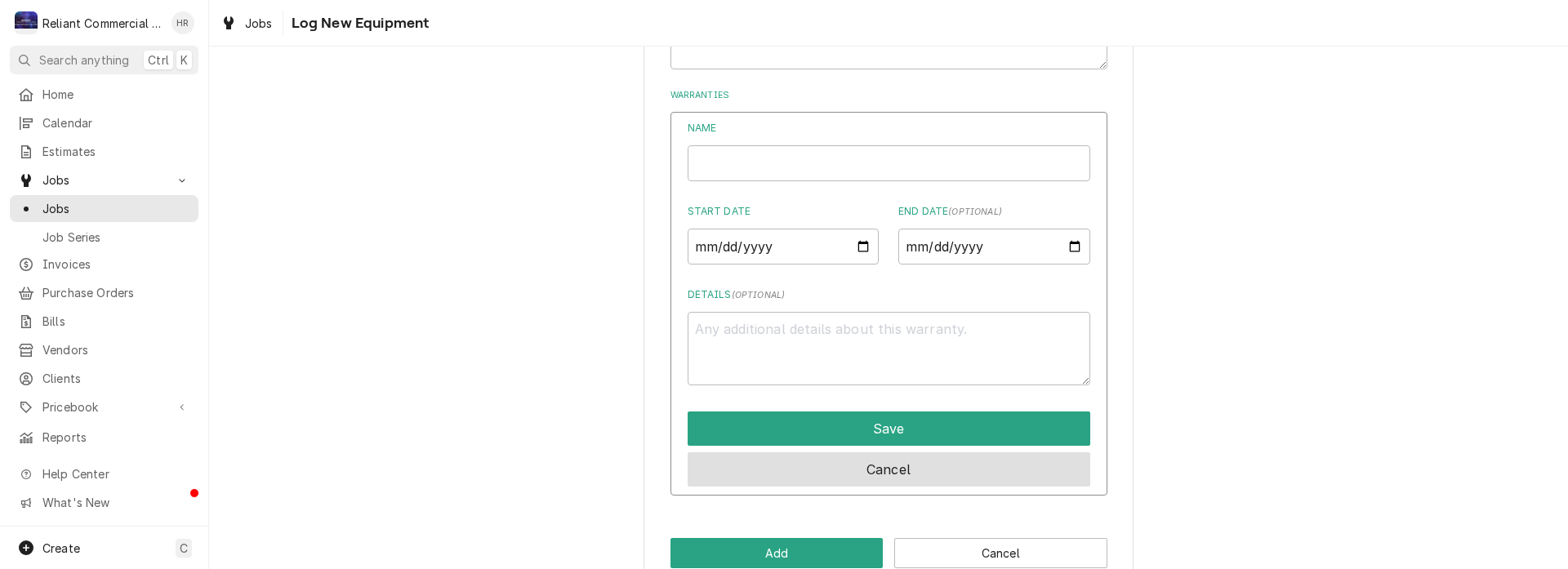
click at [881, 461] on button "Cancel" at bounding box center [889, 468] width 402 height 34
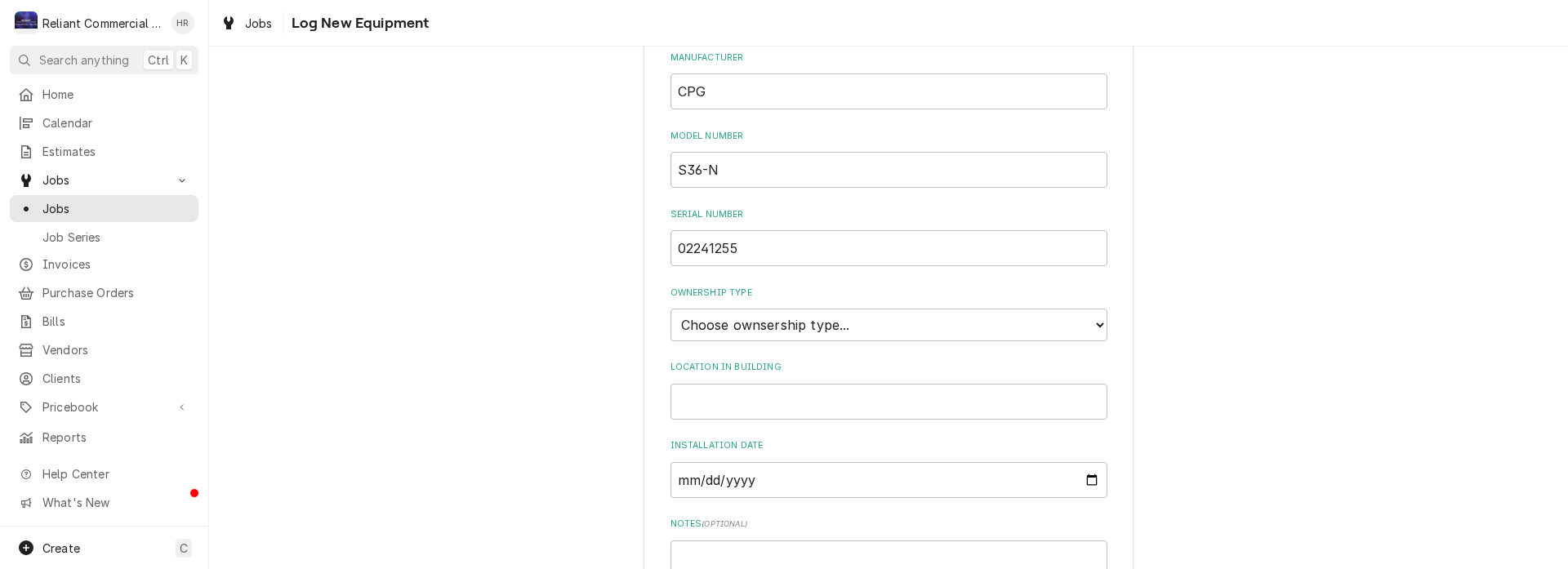
scroll to position [289, 0]
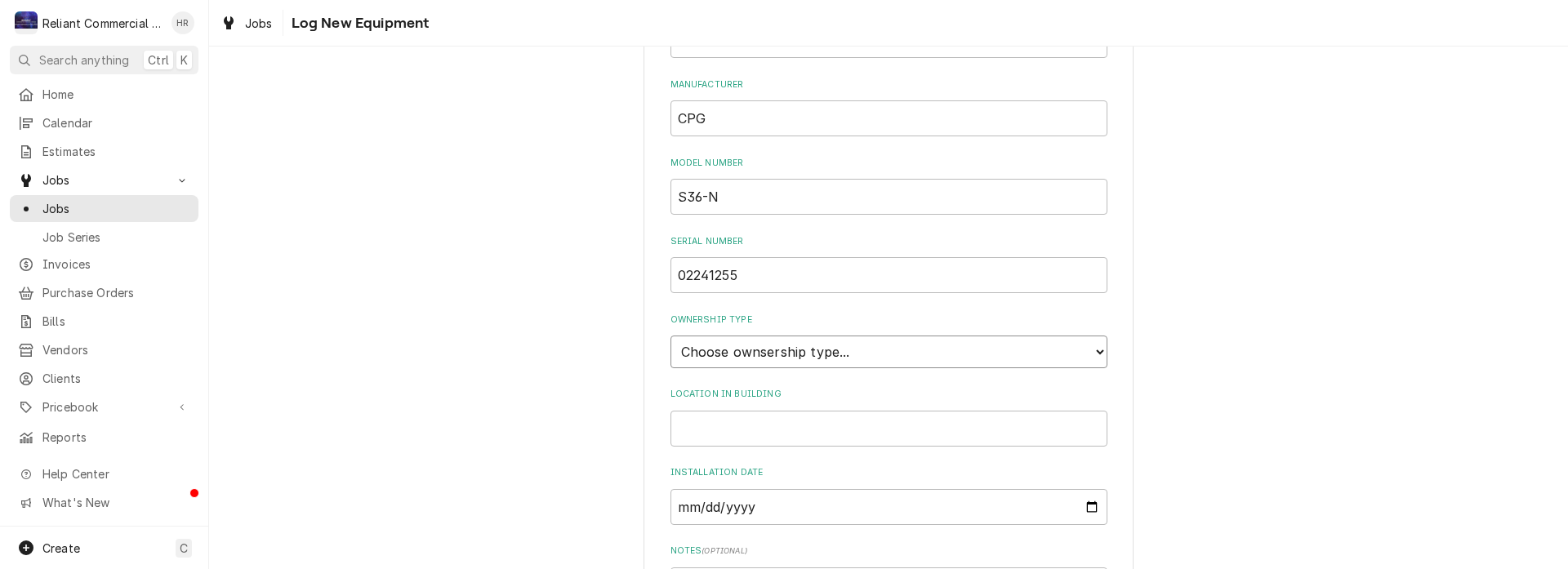
click at [859, 350] on select "Choose ownsership type... Unknown Owned Leased Rented" at bounding box center [890, 351] width 437 height 32
select select "1"
click at [671, 336] on select "Choose ownsership type... Unknown Owned Leased Rented" at bounding box center [890, 351] width 437 height 32
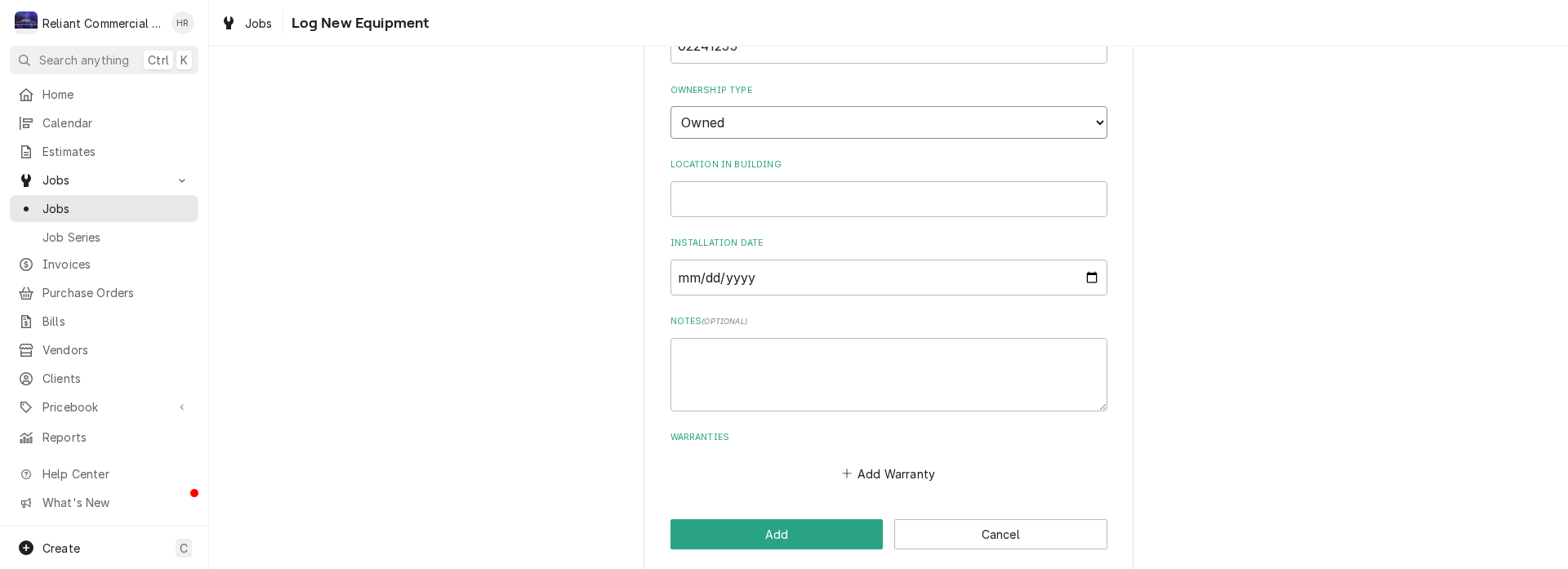
scroll to position [534, 0]
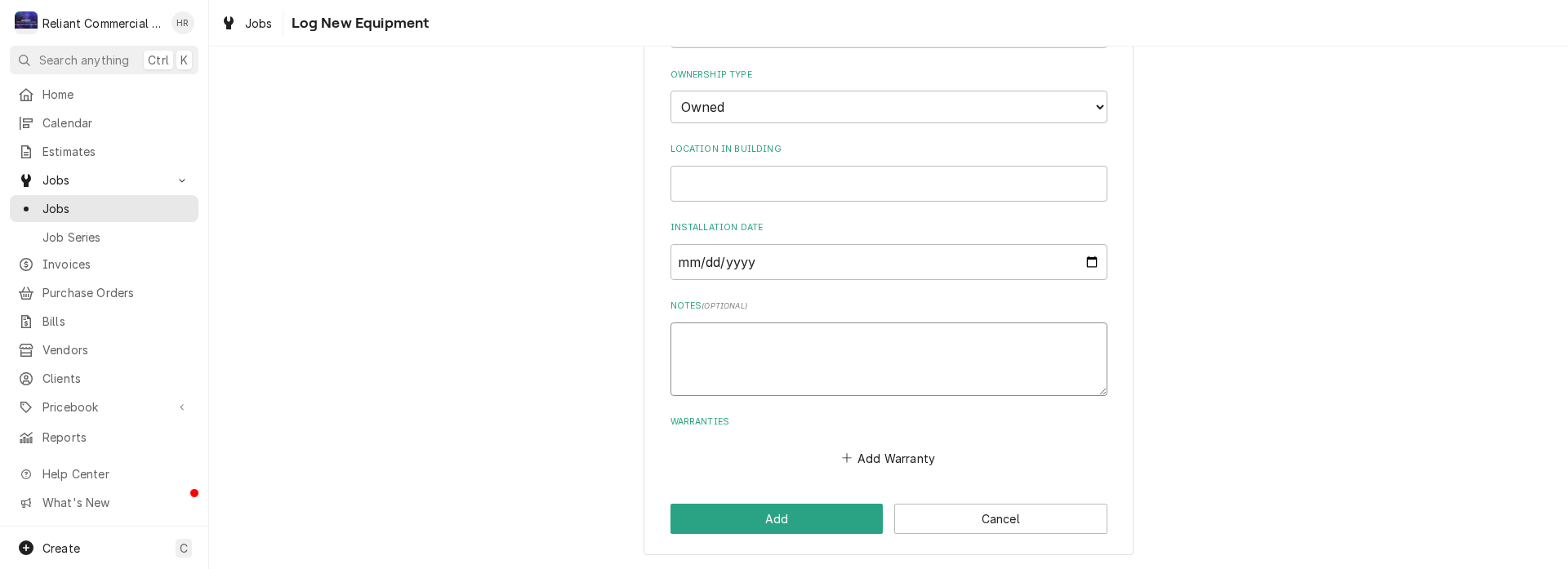
click at [903, 364] on textarea "Notes ( optional )" at bounding box center [890, 360] width 437 height 74
click at [761, 351] on textarea "Notes ( optional )" at bounding box center [890, 360] width 437 height 74
paste textarea "Service Request: 86139"
type textarea "x"
type textarea "Service Request: 86139"
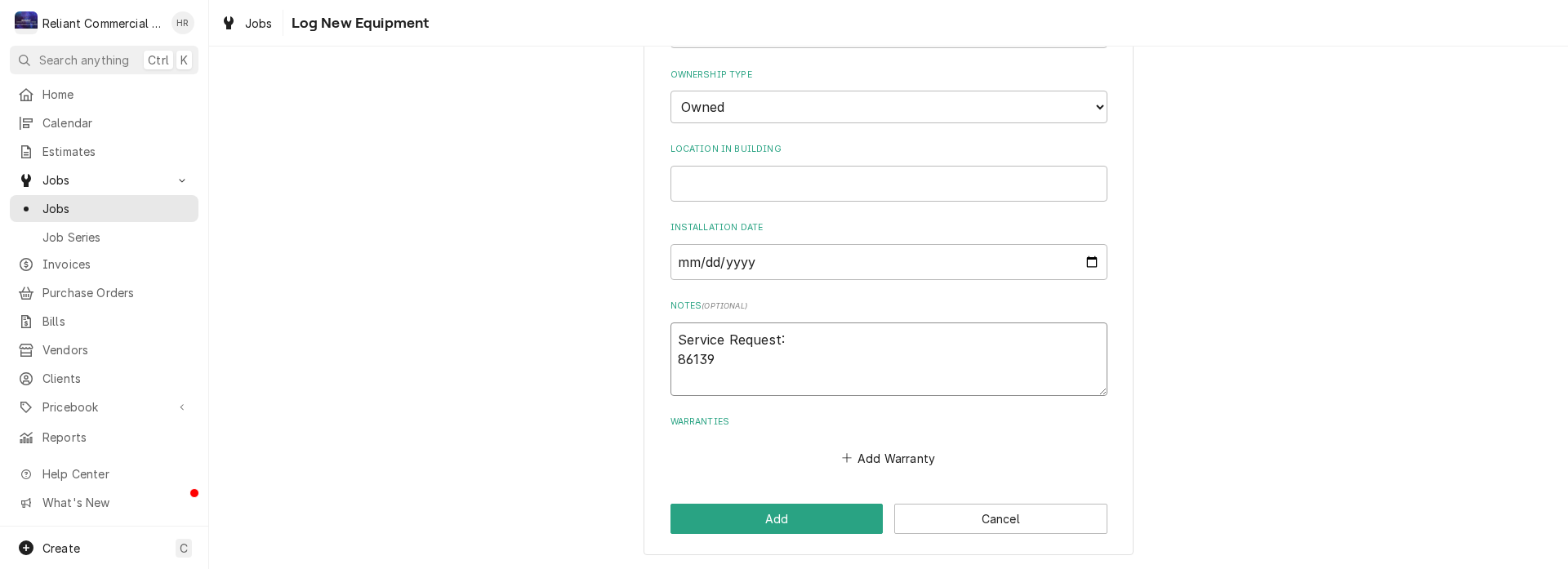
click at [672, 362] on textarea "Service Request: 86139" at bounding box center [890, 360] width 437 height 74
type textarea "x"
type textarea "Service Request:86139"
type textarea "x"
type textarea "Service Request: 86139"
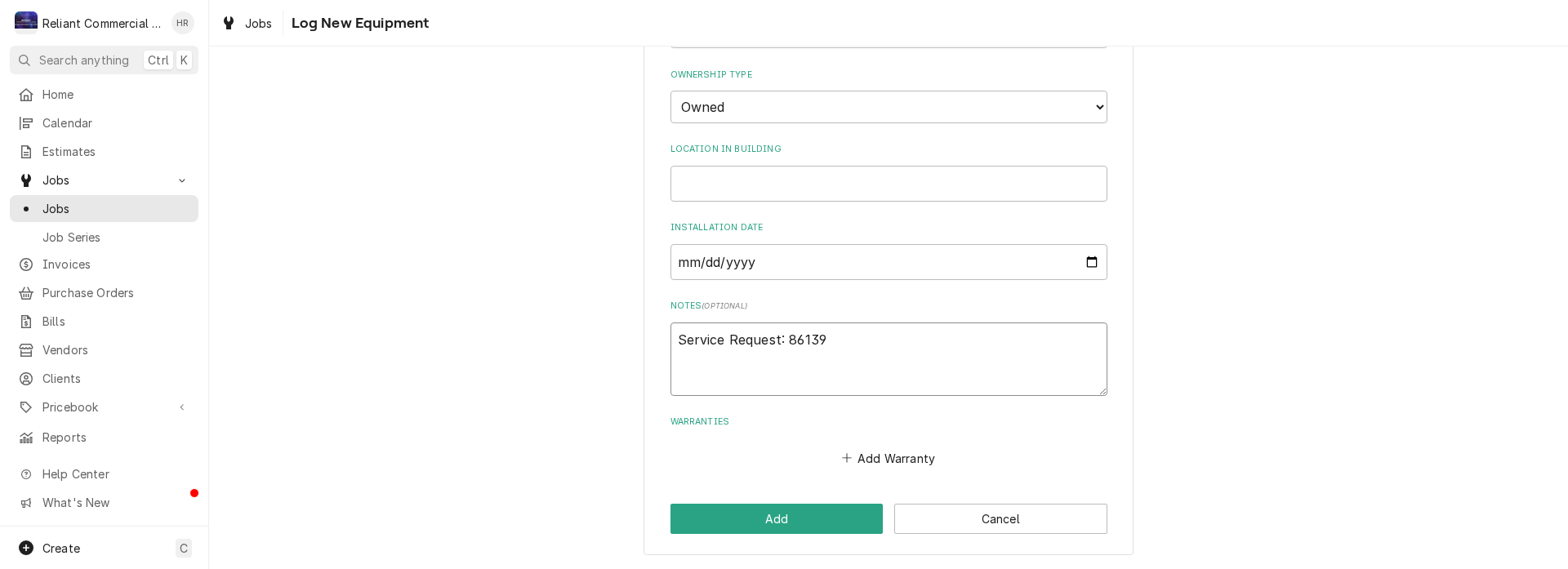
type textarea "x"
type textarea "Service Request: 86139"
click at [789, 513] on button "Add" at bounding box center [777, 518] width 213 height 30
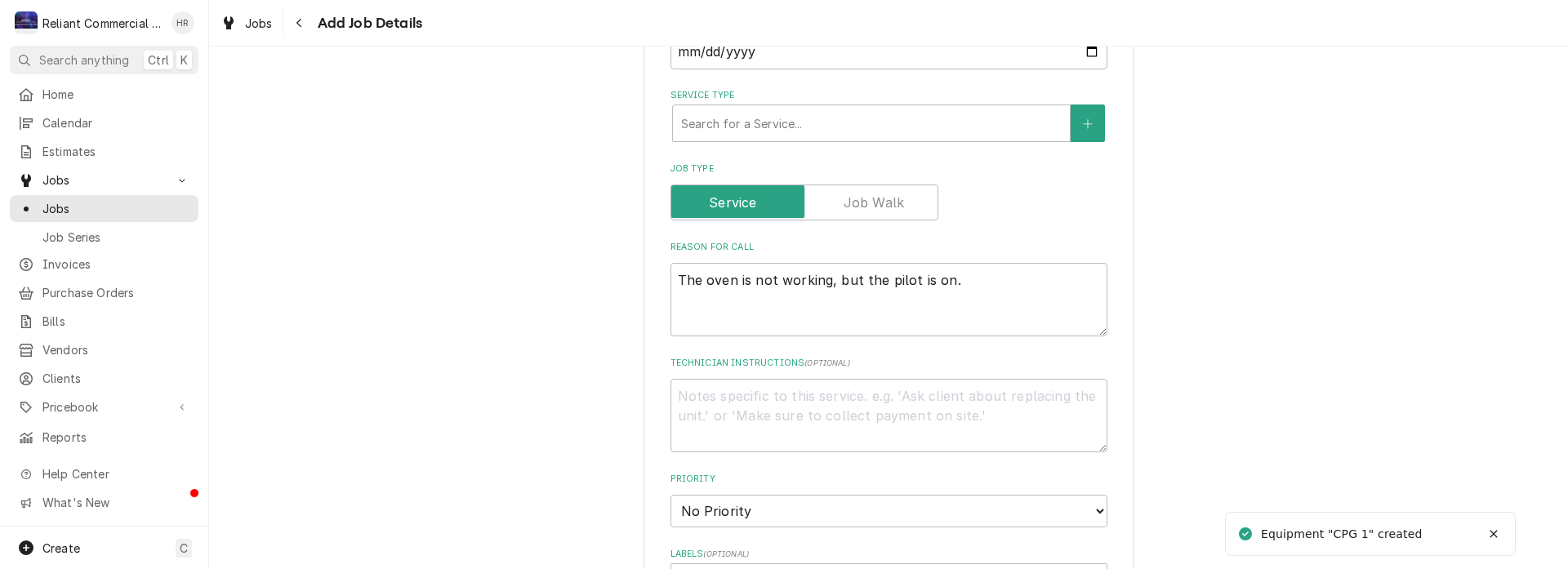
scroll to position [490, 0]
click at [673, 279] on textarea "The oven is not working, but the pilot is on." at bounding box center [890, 301] width 437 height 74
paste textarea "Service Request: 86139"
type textarea "x"
type textarea "Service Request: 86139The oven is not working, but the pilot is on."
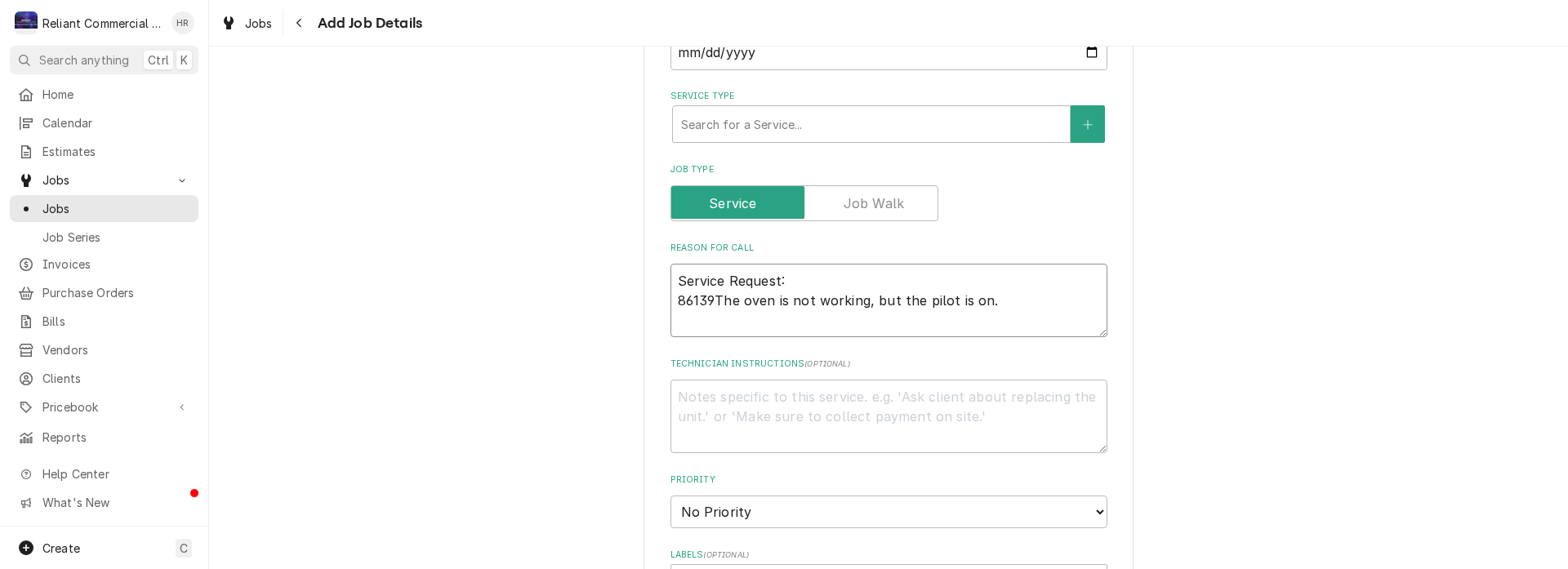
click at [672, 300] on textarea "Service Request: 86139The oven is not working, but the pilot is on." at bounding box center [890, 301] width 437 height 74
type textarea "x"
type textarea "Service Request:86139The oven is not working, but the pilot is on."
type textarea "x"
type textarea "Service Request: 86139The oven is not working, but the pilot is on."
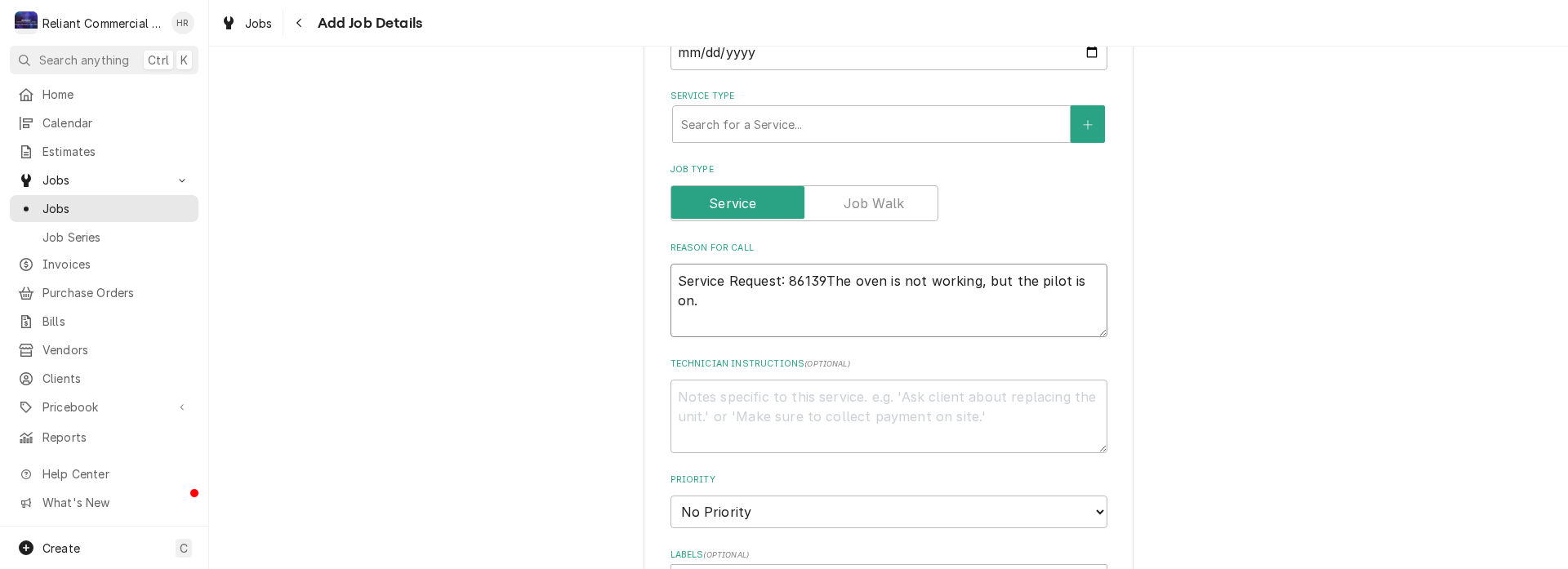
click at [820, 280] on textarea "Service Request: 86139The oven is not working, but the pilot is on." at bounding box center [890, 301] width 437 height 74
type textarea "x"
type textarea "Service Request: 86139 The oven is not working, but the pilot is on."
type textarea "x"
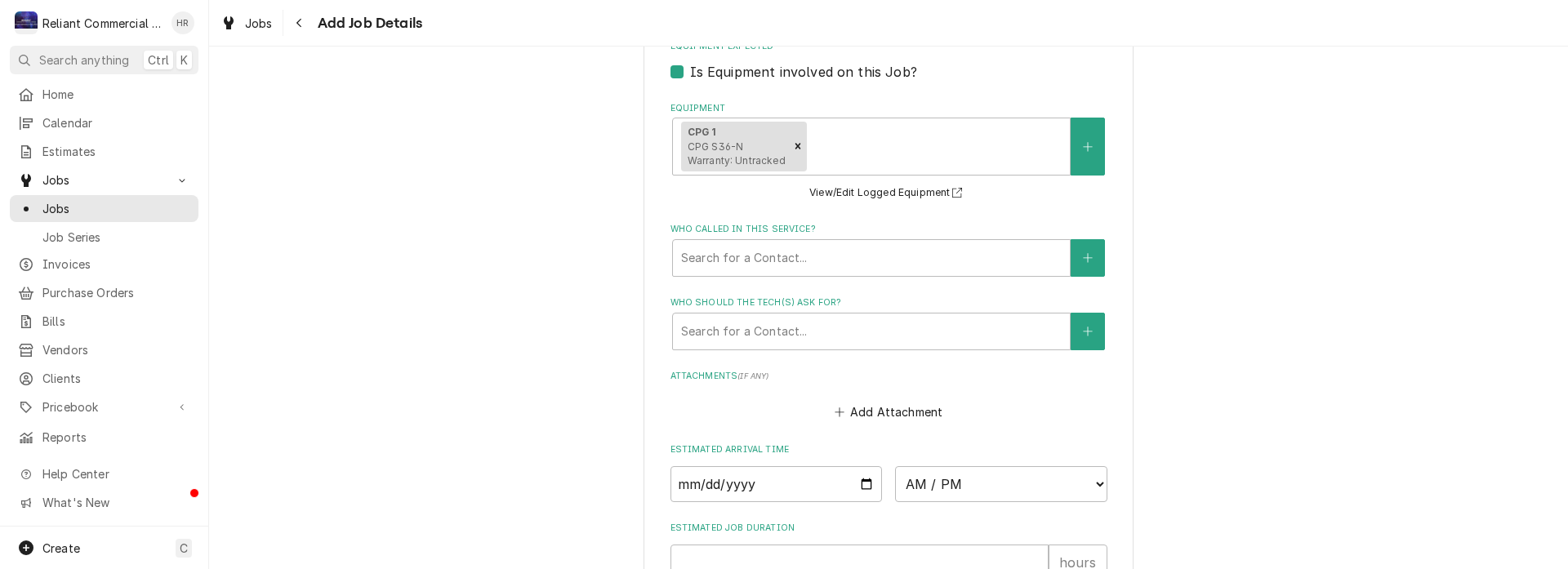
scroll to position [1216, 0]
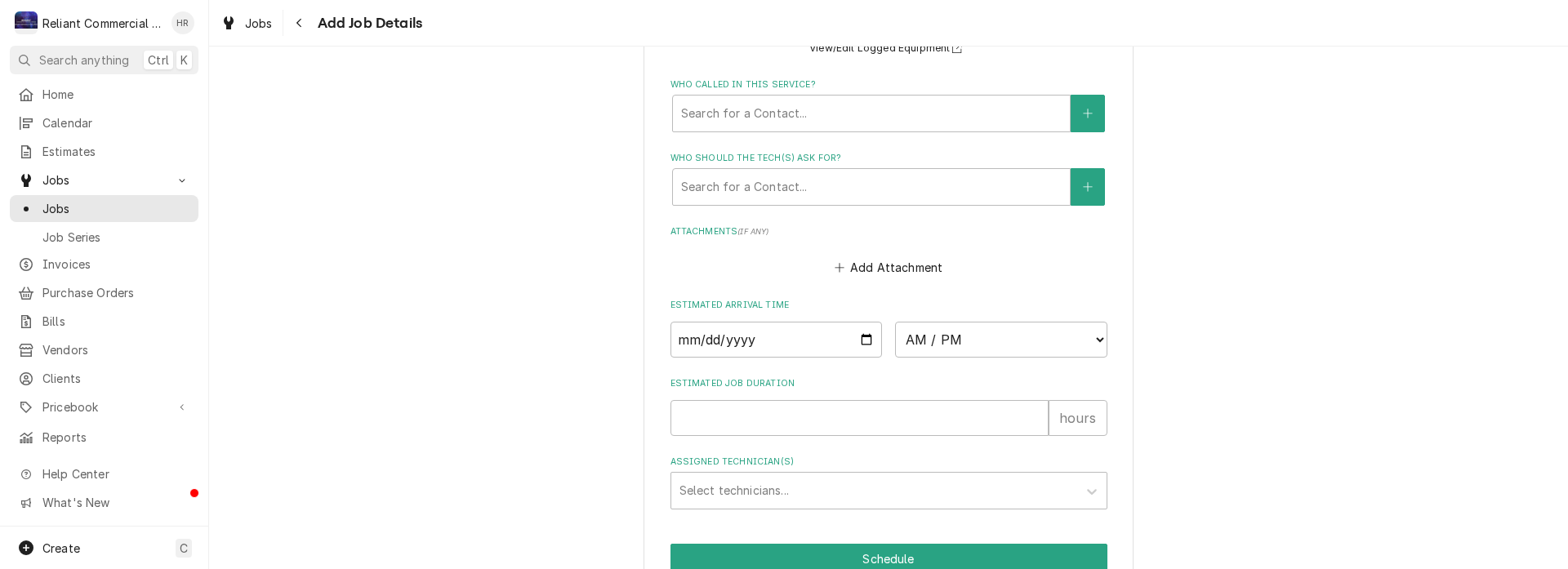
type textarea "Service Request: 86139 The oven is not working, but the pilot is on."
click at [854, 339] on input "Date" at bounding box center [777, 339] width 212 height 36
type input "2025-08-13"
type textarea "x"
click at [1089, 338] on select "AM / PM 6:00 AM 6:15 AM 6:30 AM 6:45 AM 7:00 AM 7:15 AM 7:30 AM 7:45 AM 8:00 AM…" at bounding box center [1001, 339] width 212 height 36
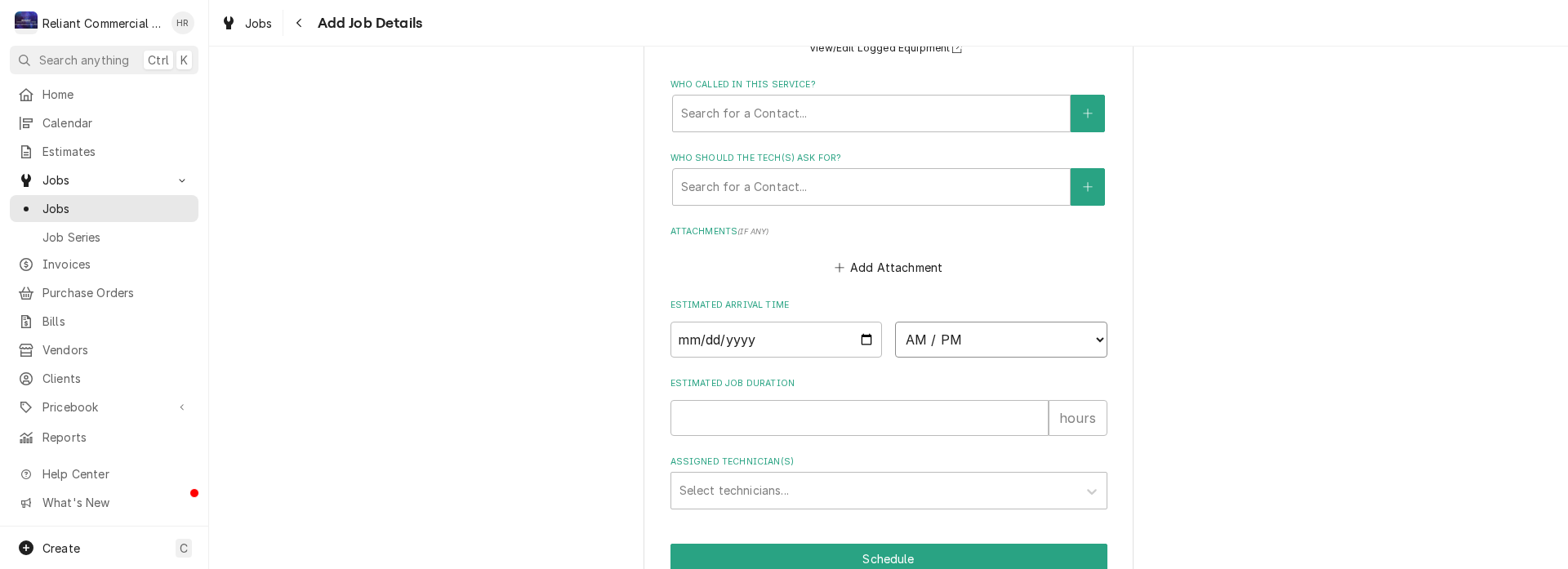
select select "16:00:00"
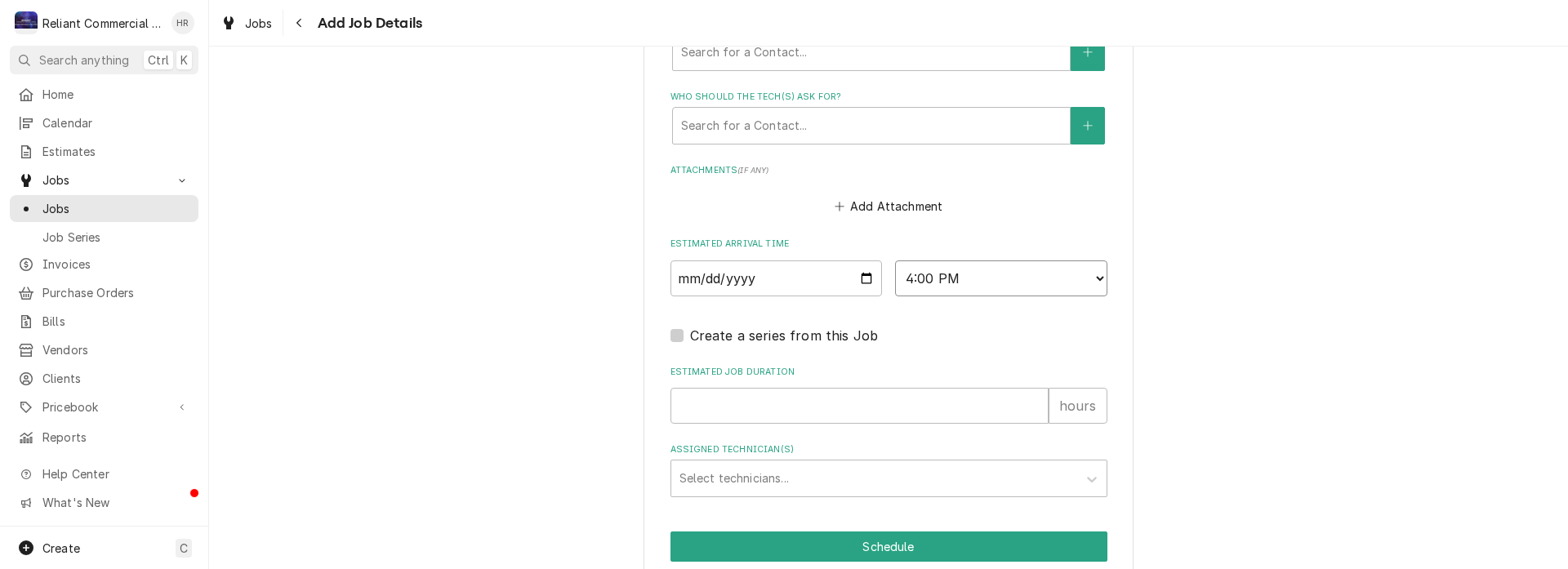
scroll to position [1346, 0]
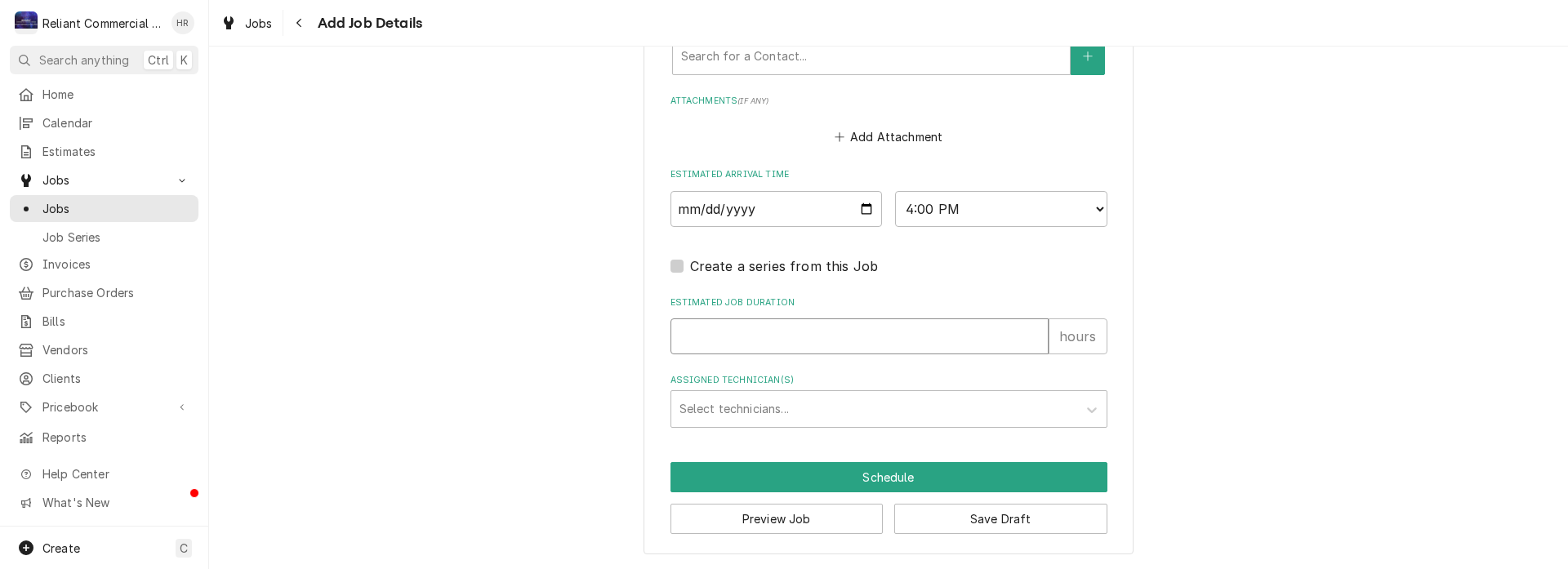
click at [791, 334] on input "Estimated Job Duration" at bounding box center [860, 336] width 378 height 36
type textarea "x"
type input "2"
type textarea "x"
type input "2"
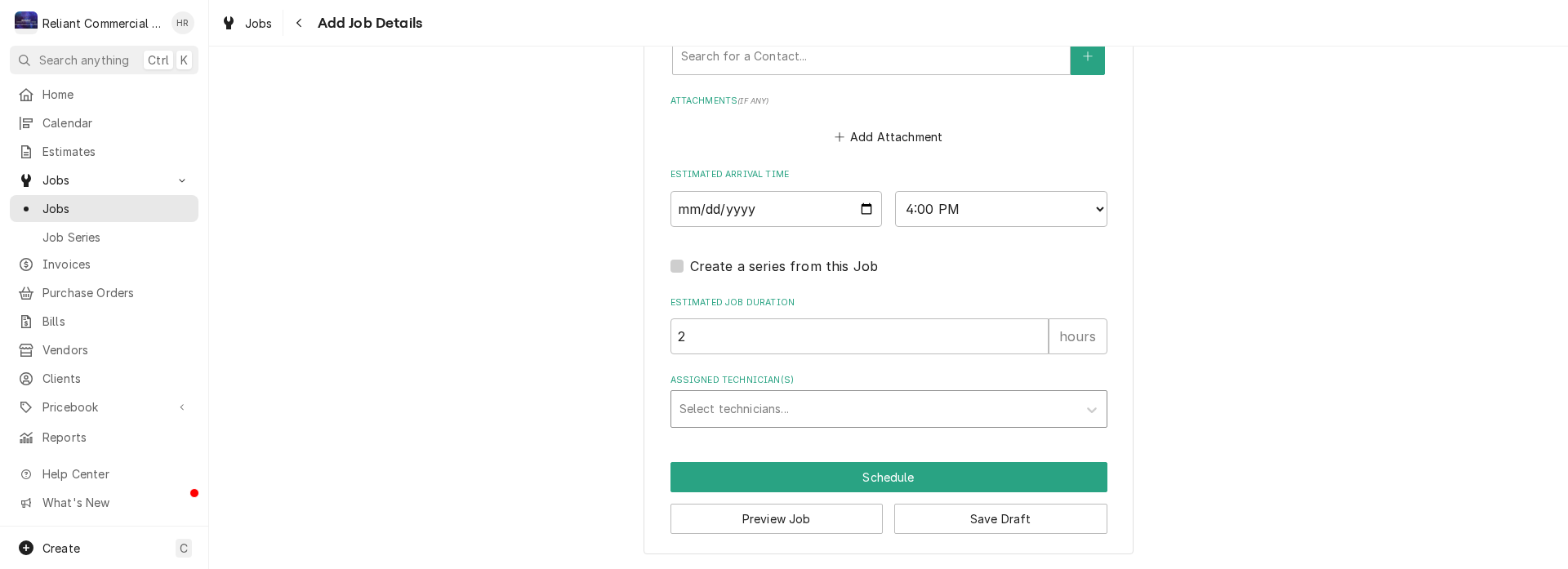
click at [806, 405] on div "Assigned Technician(s)" at bounding box center [874, 409] width 389 height 30
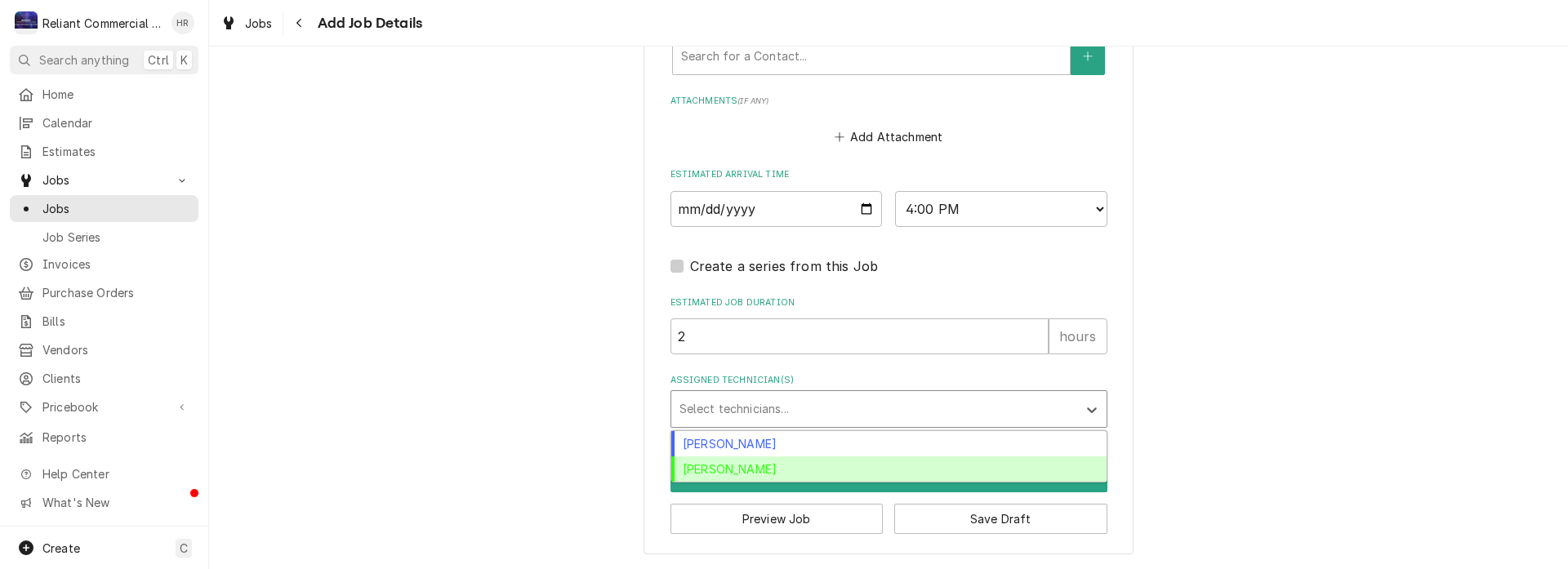
click at [754, 469] on div "[PERSON_NAME]" at bounding box center [890, 468] width 436 height 25
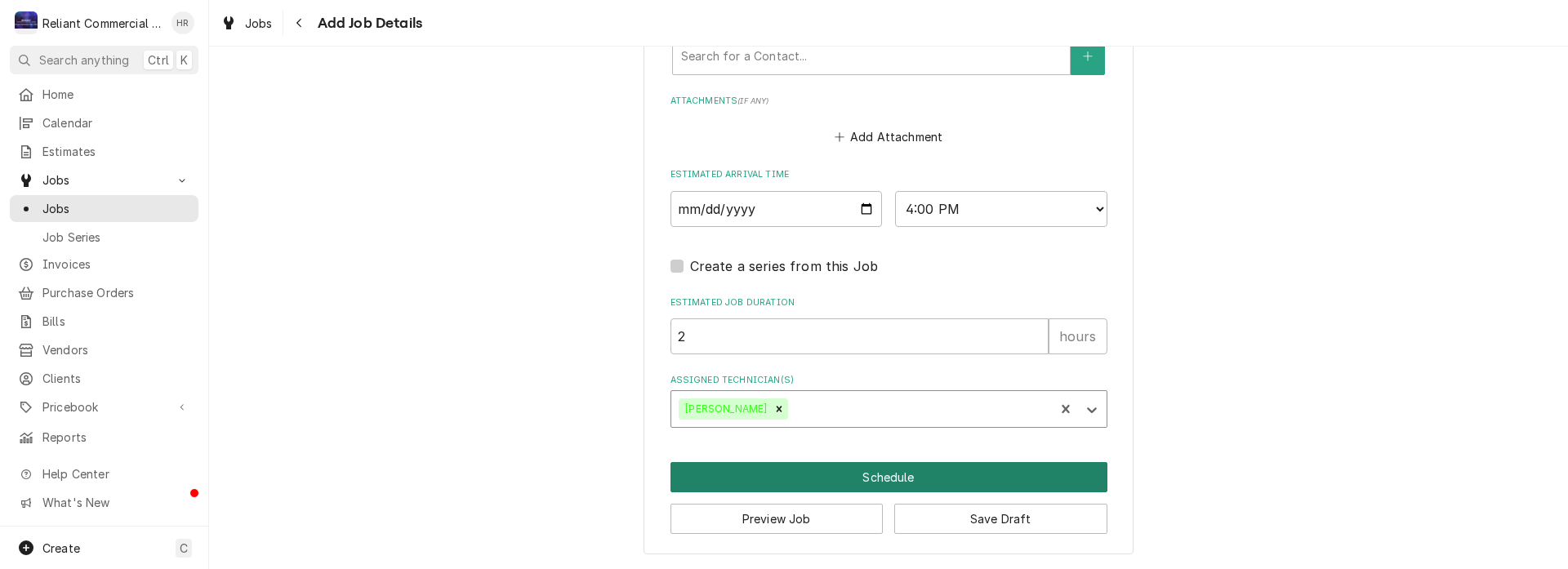
click at [893, 475] on button "Schedule" at bounding box center [890, 477] width 437 height 30
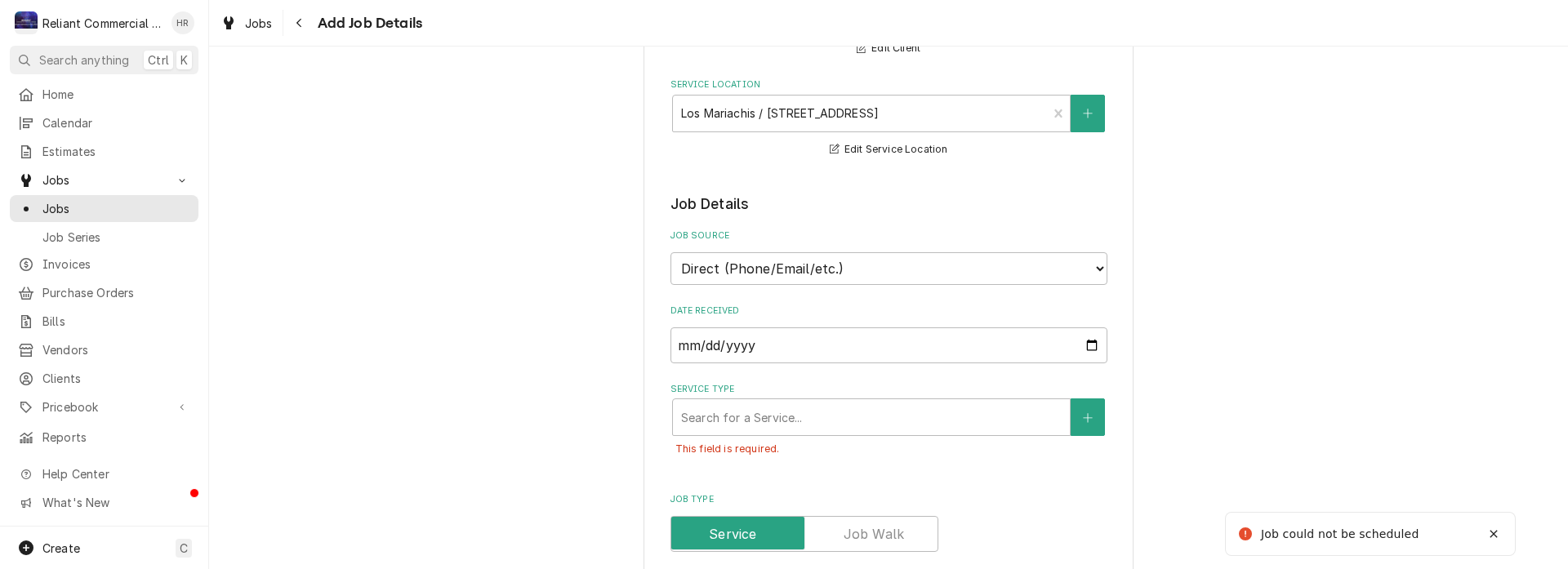
scroll to position [207, 0]
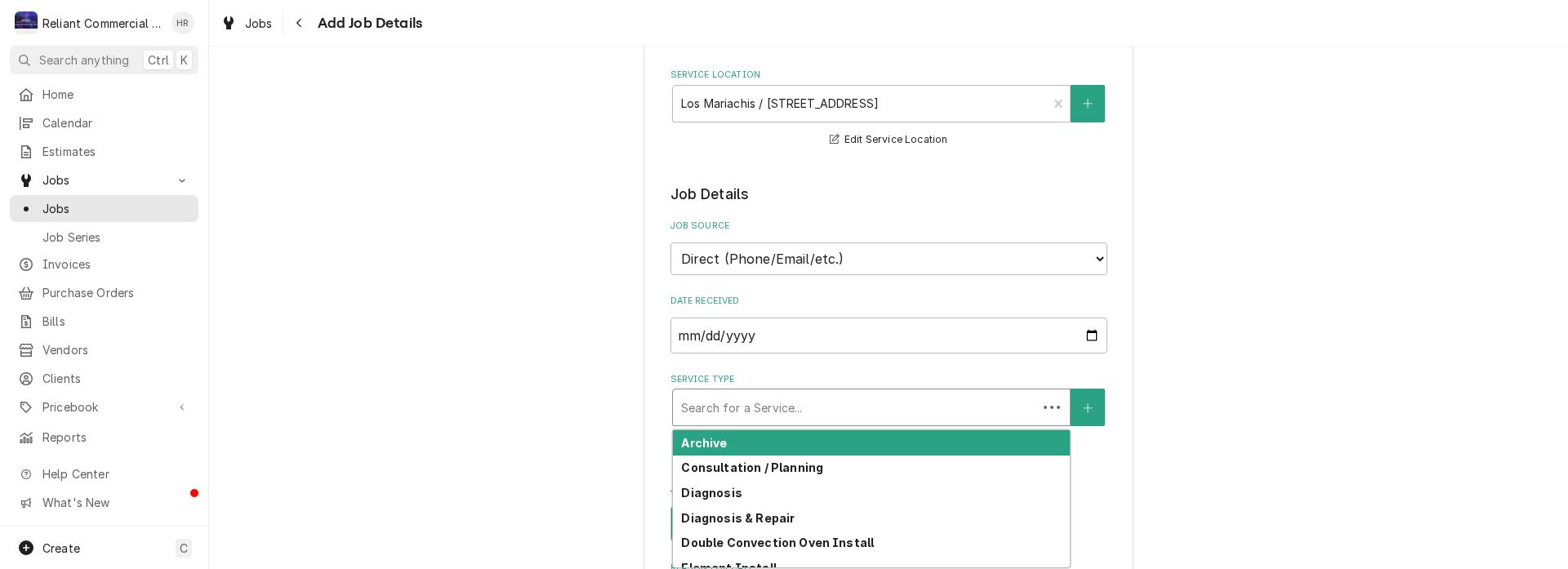
click at [857, 404] on div "Service Type" at bounding box center [855, 408] width 348 height 30
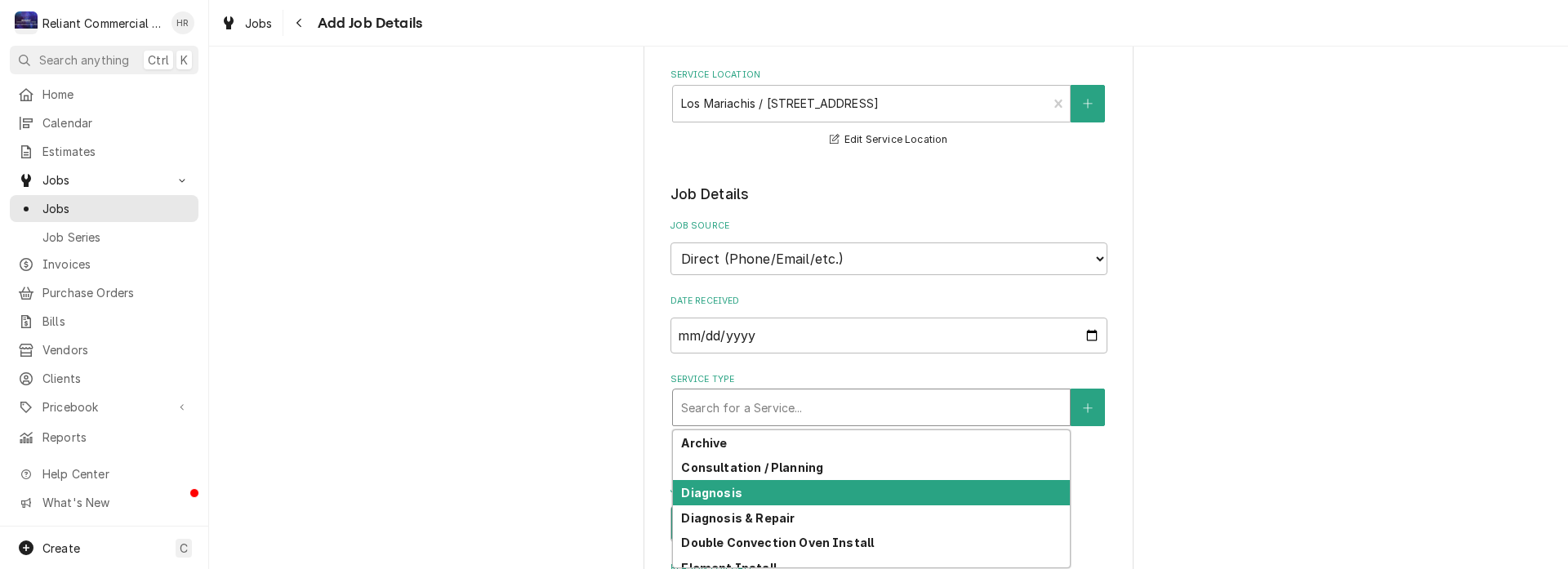
click at [770, 496] on div "Diagnosis" at bounding box center [871, 492] width 397 height 25
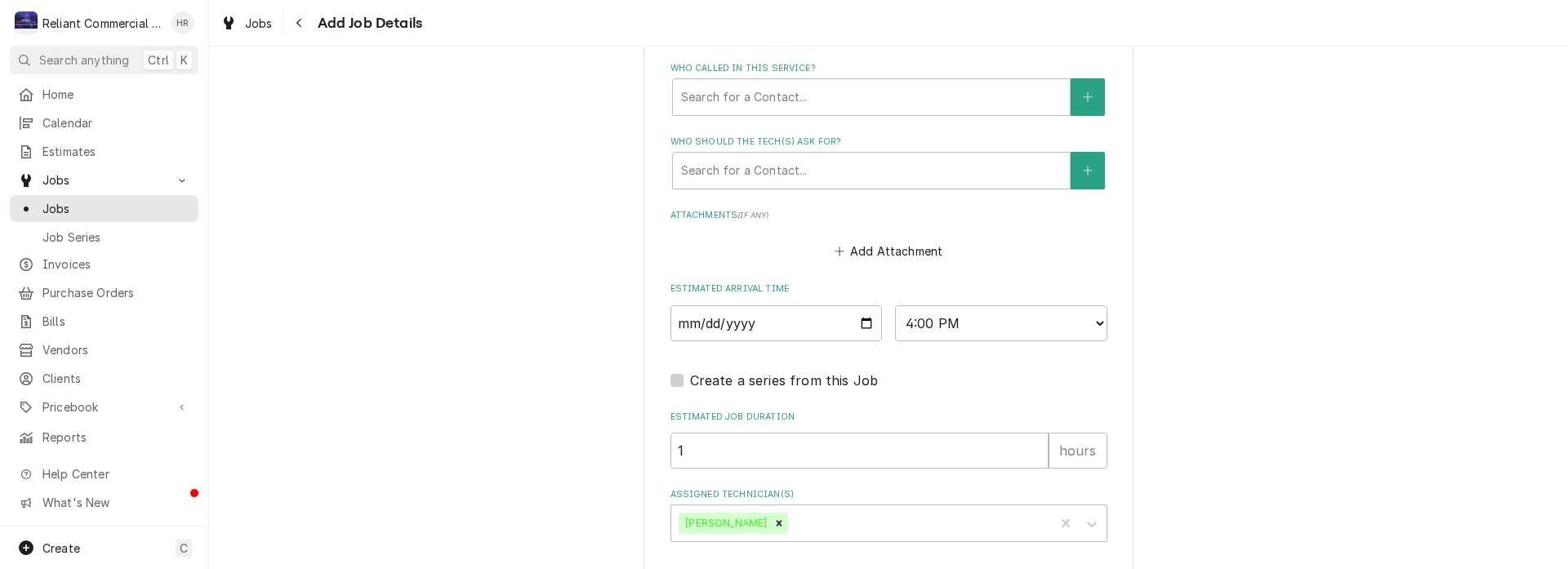
scroll to position [1411, 0]
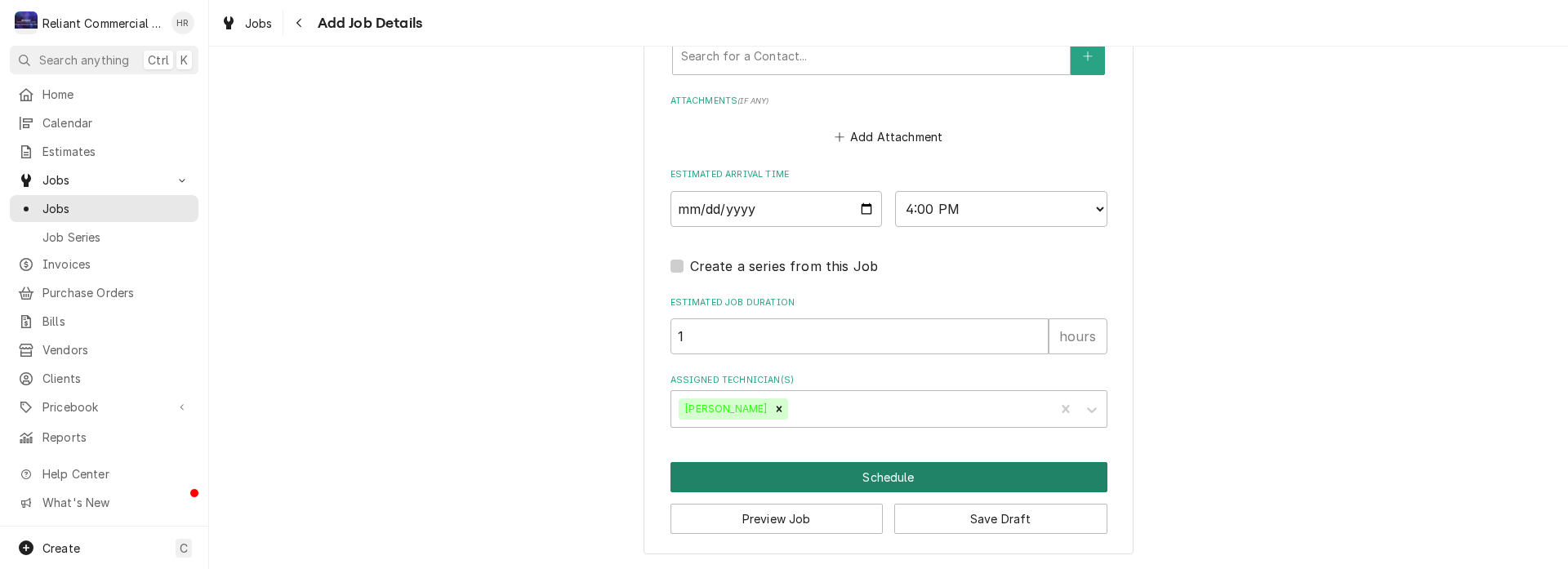
click at [830, 472] on button "Schedule" at bounding box center [890, 477] width 437 height 30
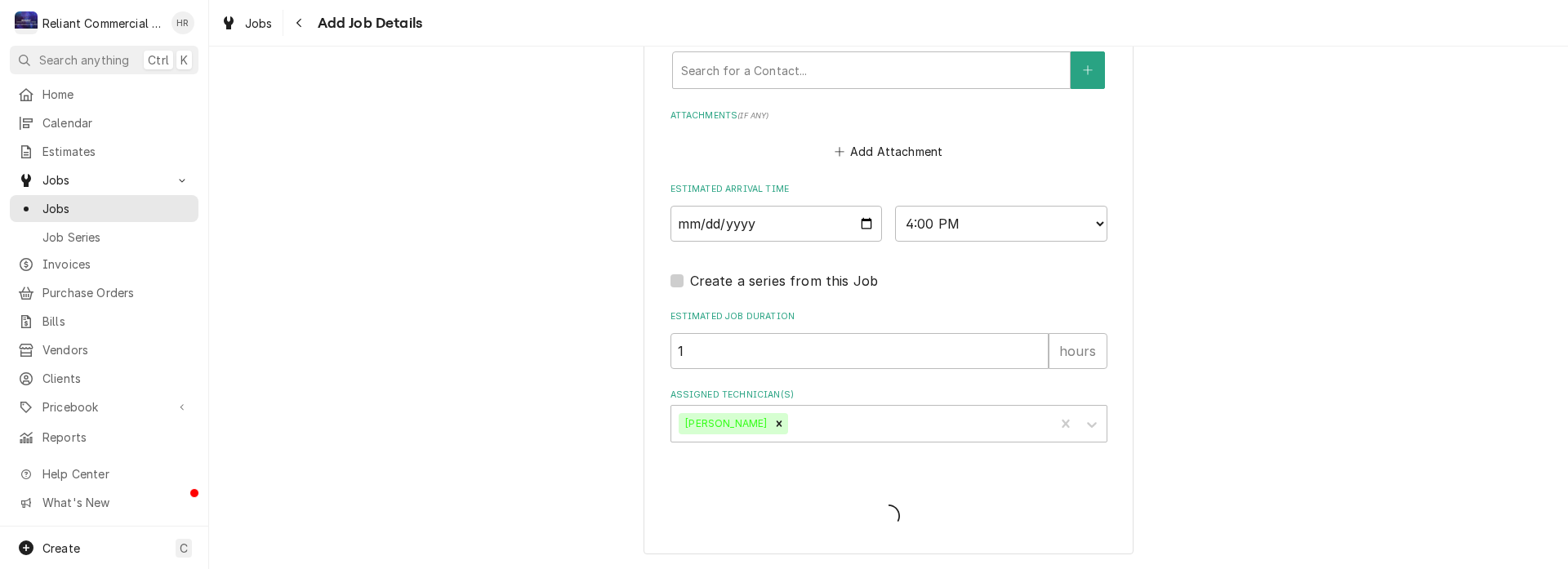
type textarea "x"
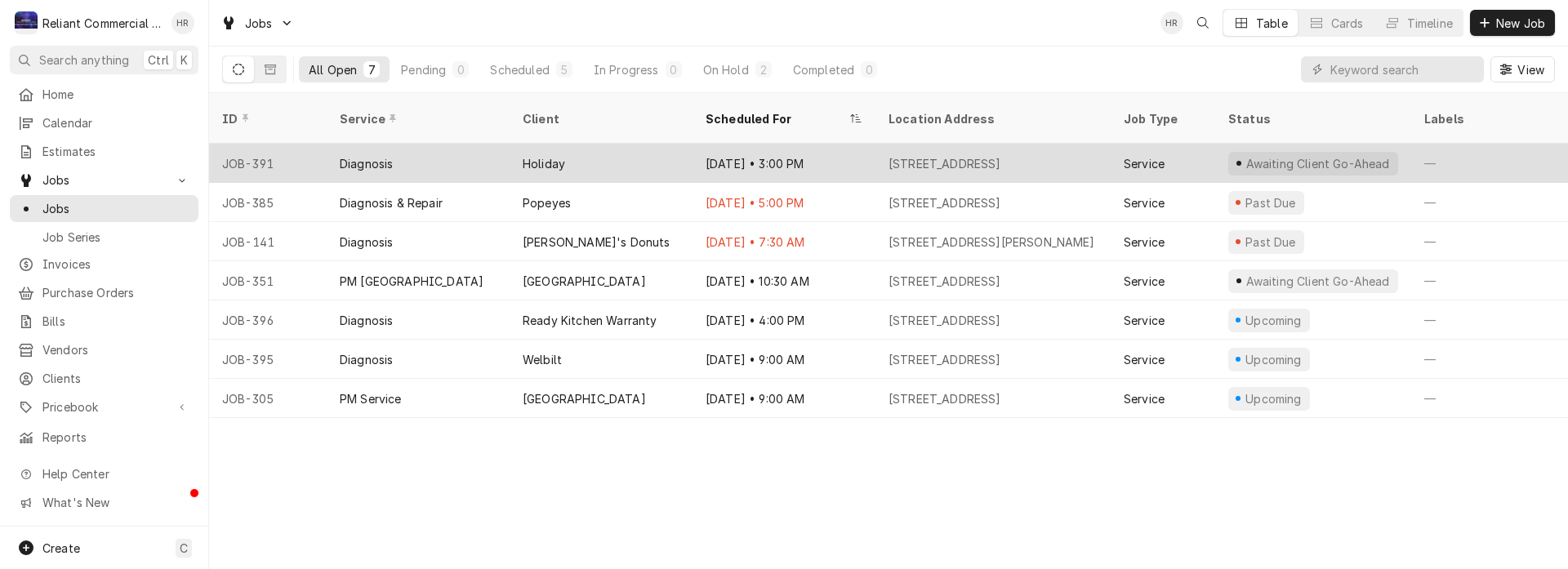
click at [608, 144] on div "Holiday" at bounding box center [601, 163] width 183 height 39
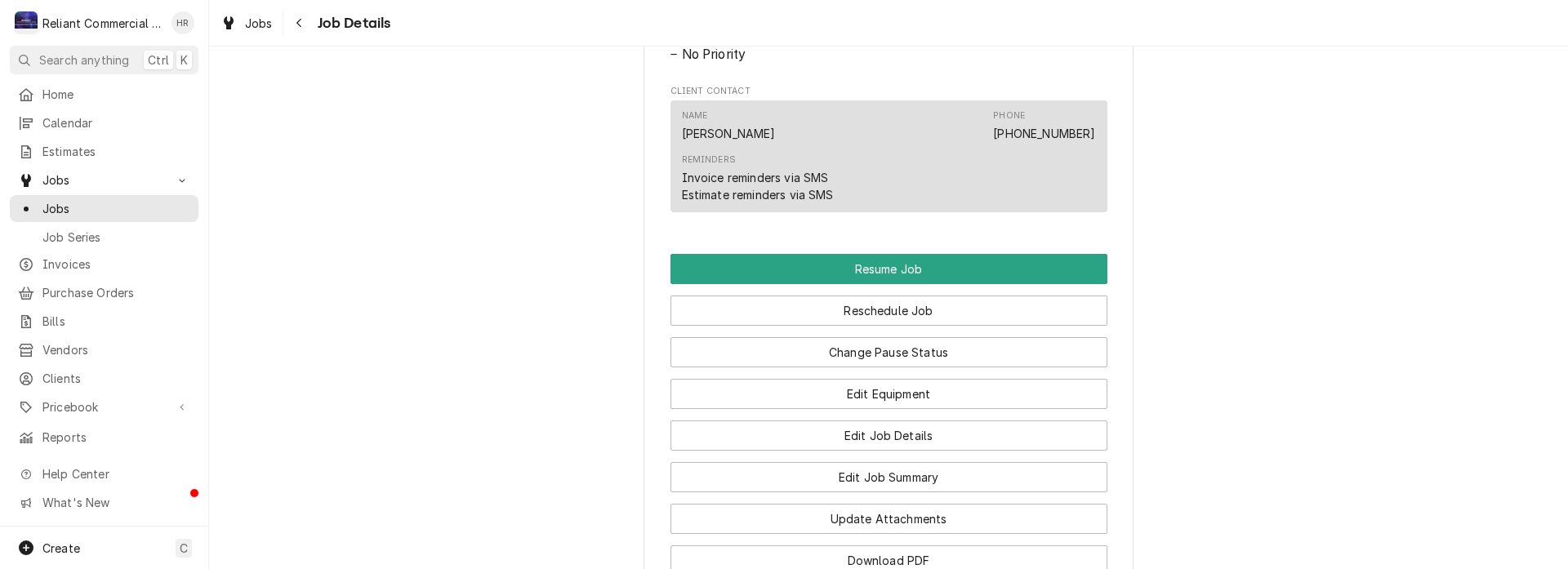
scroll to position [1225, 0]
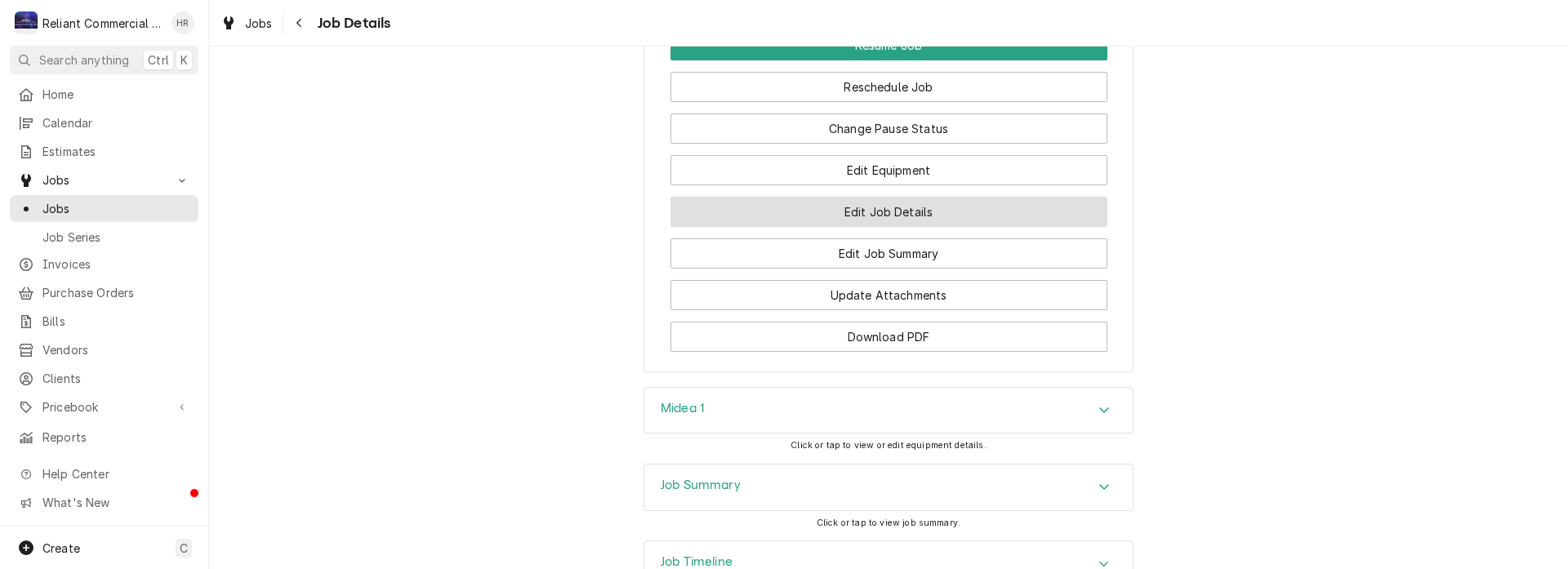
click at [908, 227] on button "Edit Job Details" at bounding box center [890, 211] width 437 height 30
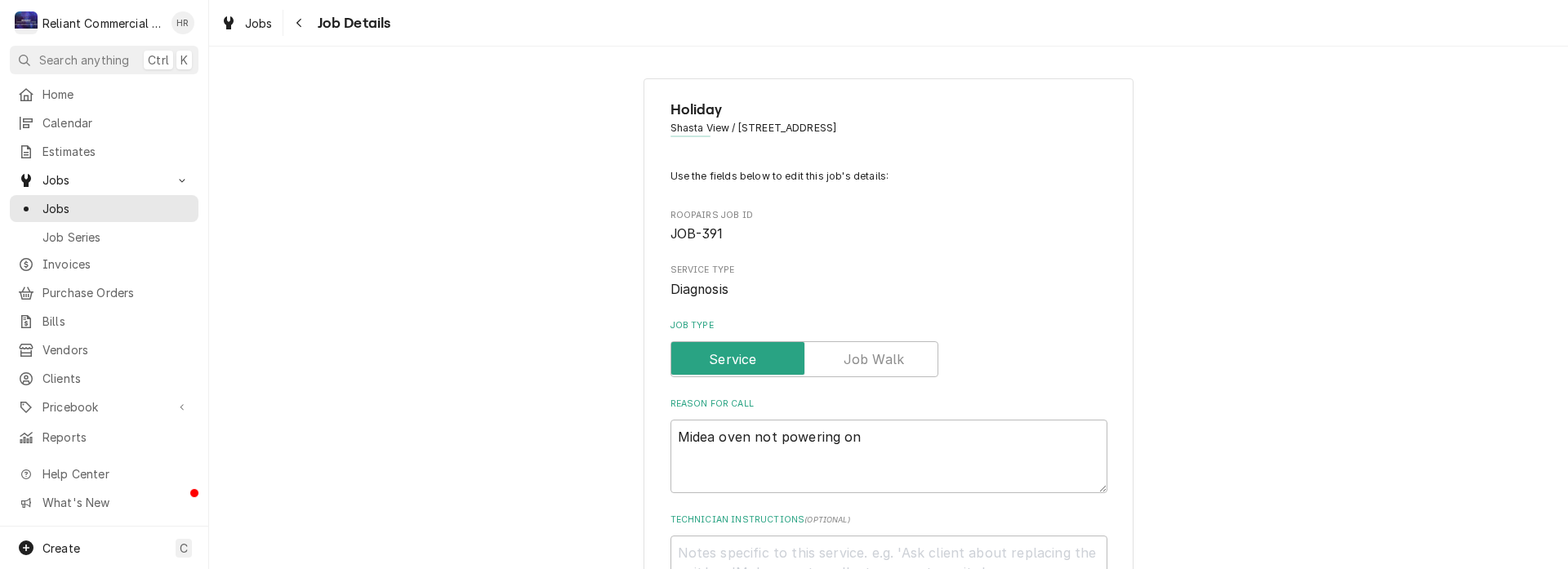
type textarea "x"
click at [691, 112] on span "Holiday" at bounding box center [890, 110] width 437 height 22
click at [719, 125] on span "Shasta View / [STREET_ADDRESS]" at bounding box center [890, 128] width 437 height 15
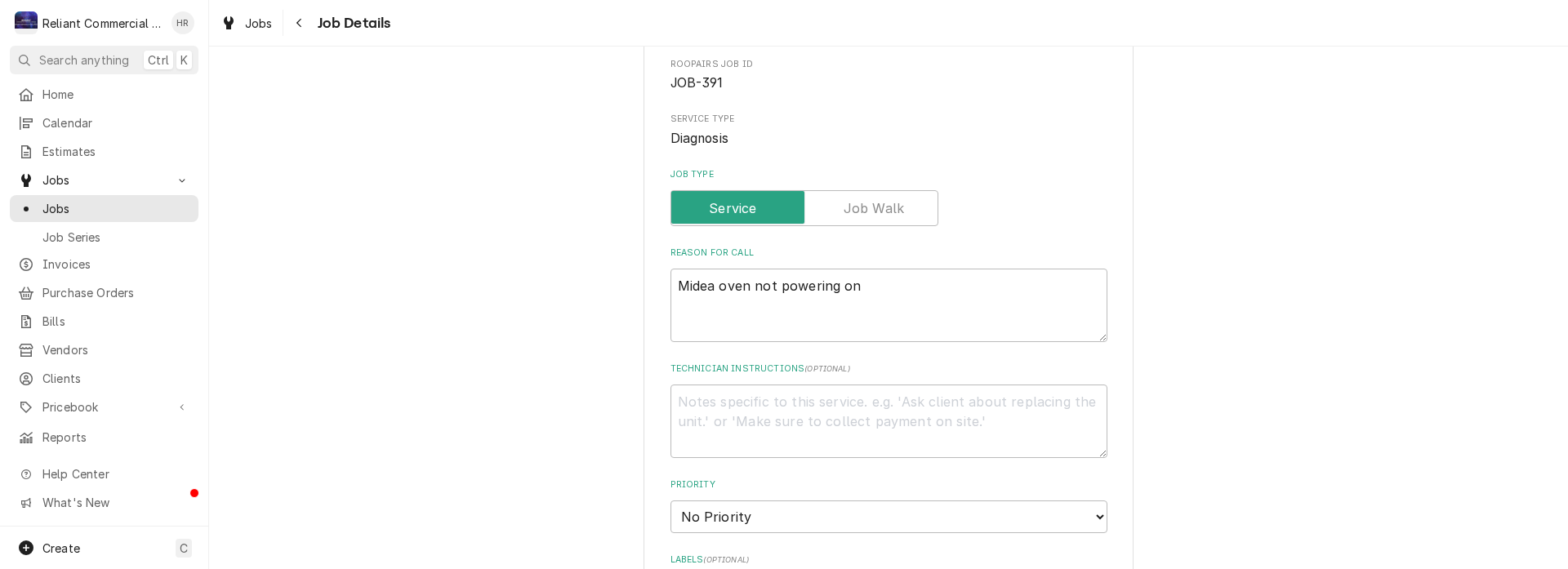
scroll to position [163, 0]
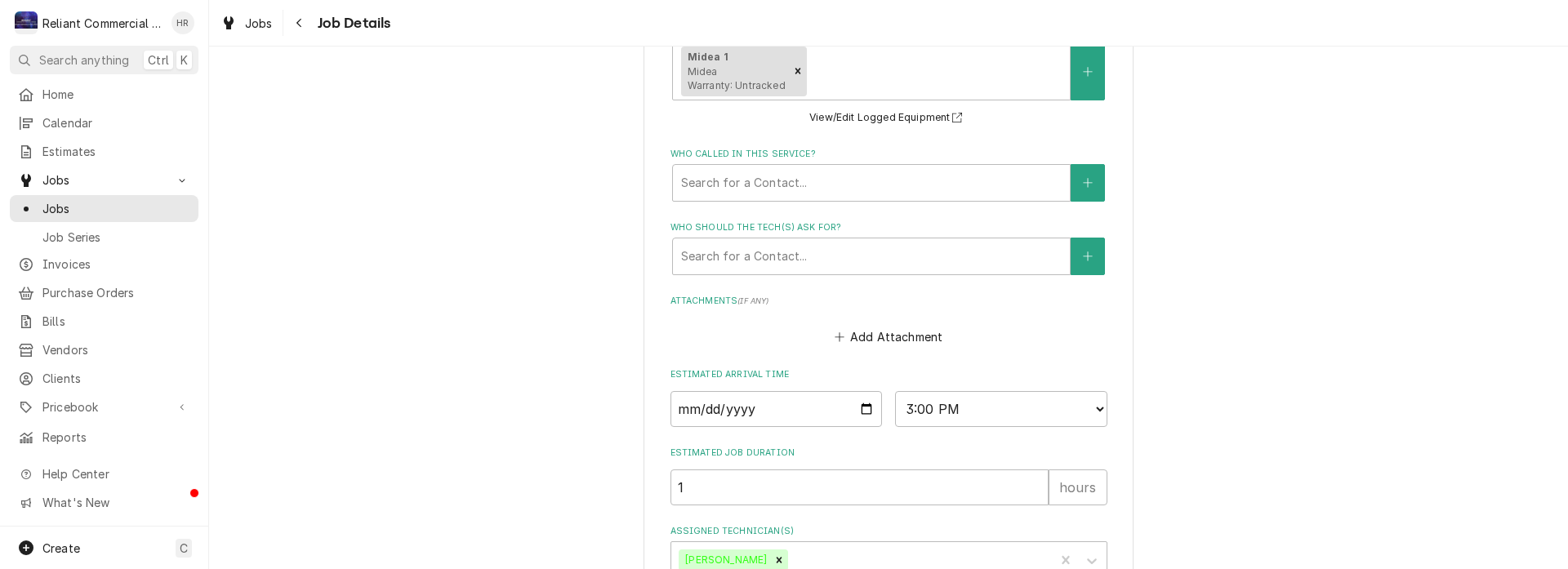
scroll to position [922, 0]
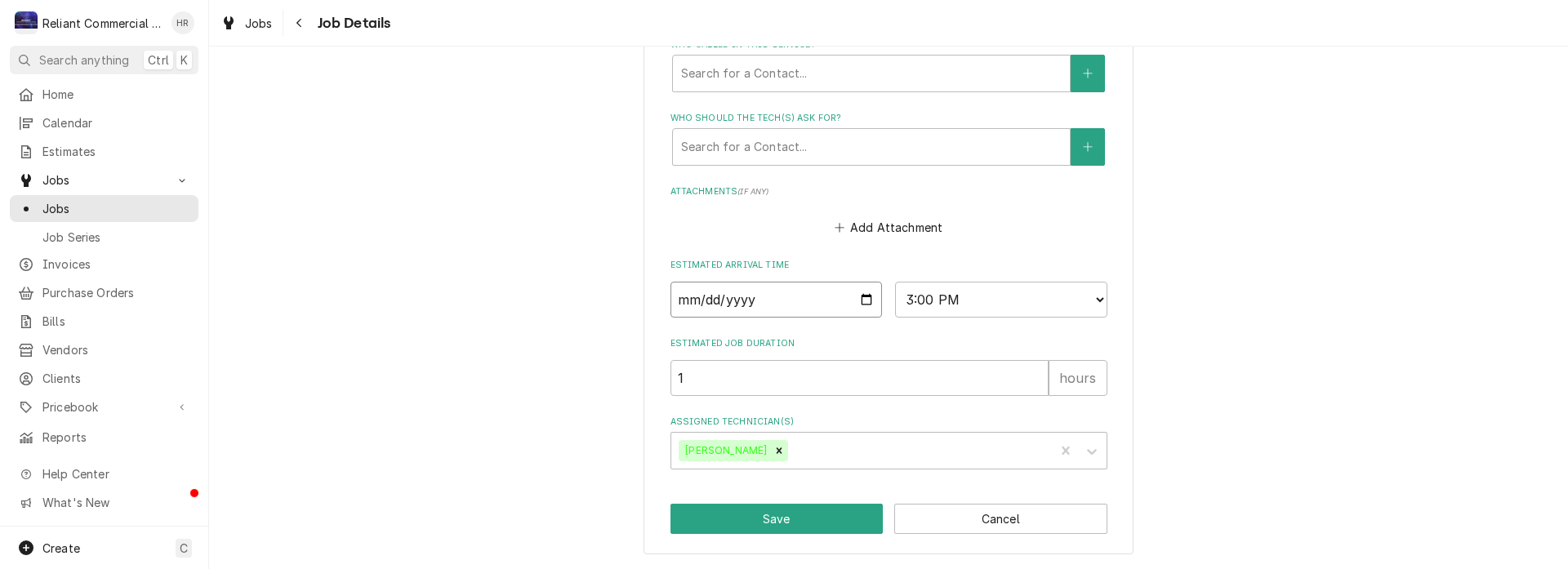
click at [857, 299] on input "2025-08-04" at bounding box center [777, 299] width 212 height 36
type input "2025-08-13"
type textarea "x"
click at [1092, 301] on select "AM / PM 6:00 AM 6:15 AM 6:30 AM 6:45 AM 7:00 AM 7:15 AM 7:30 AM 7:45 AM 8:00 AM…" at bounding box center [1001, 299] width 212 height 36
select select "13:30:00"
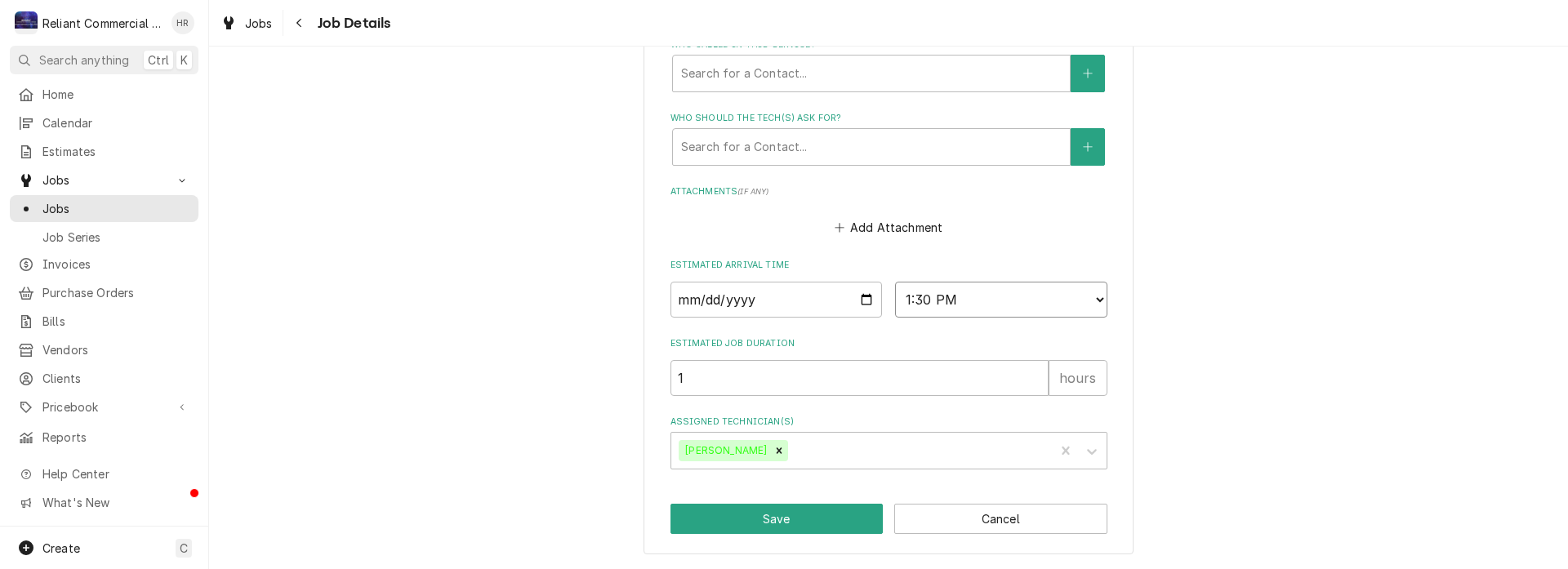
click at [895, 281] on select "AM / PM 6:00 AM 6:15 AM 6:30 AM 6:45 AM 7:00 AM 7:15 AM 7:30 AM 7:45 AM 8:00 AM…" at bounding box center [1001, 299] width 212 height 36
click at [770, 521] on button "Save" at bounding box center [777, 518] width 213 height 30
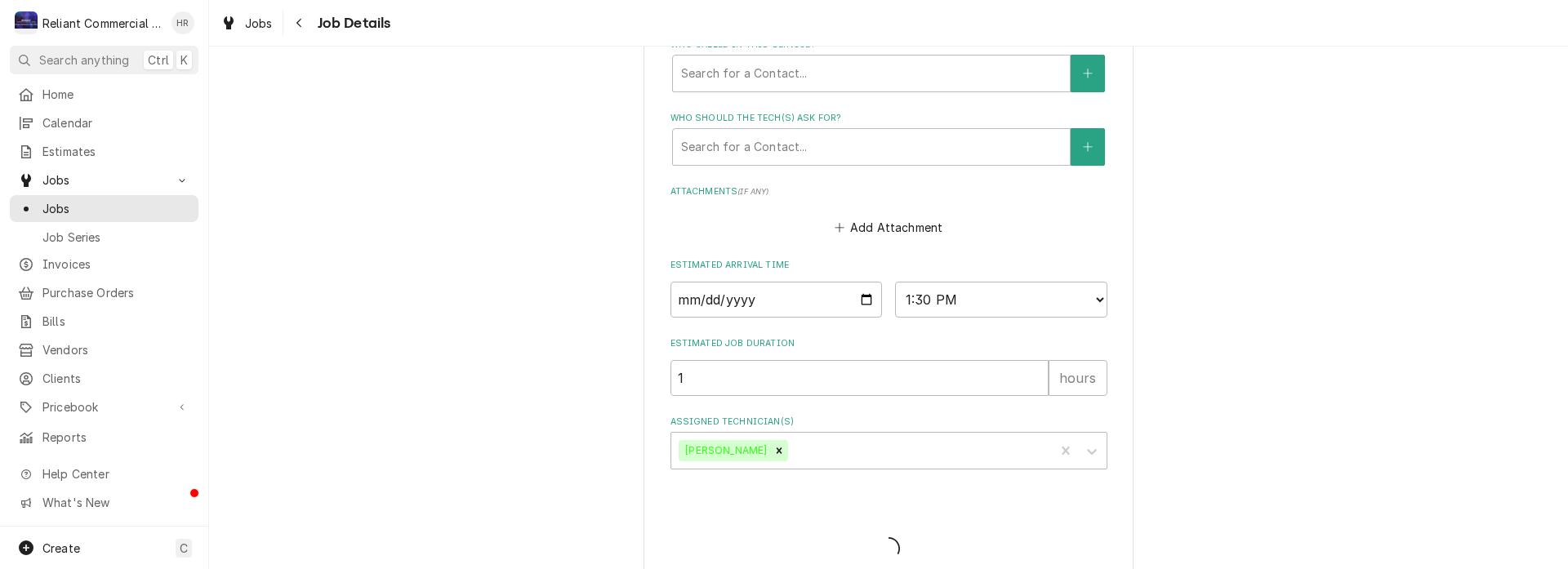
type textarea "x"
